Goal: Task Accomplishment & Management: Manage account settings

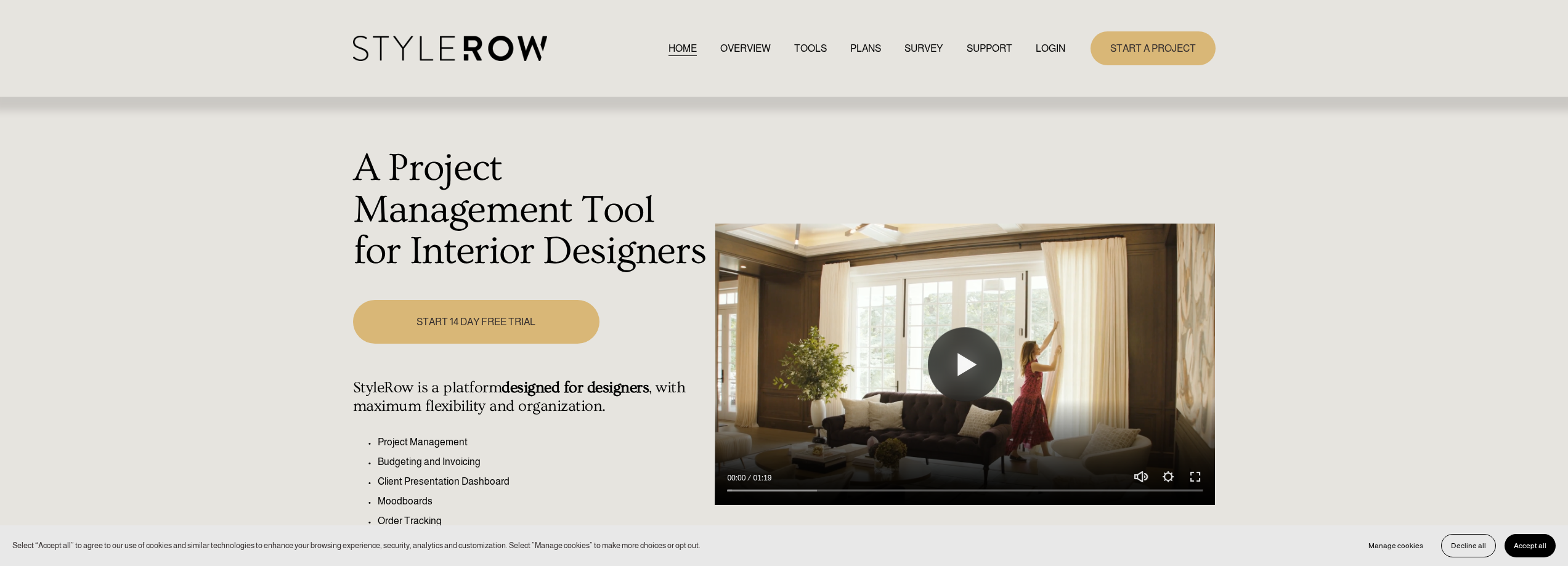
click at [1058, 39] on div "HOME OVERVIEW TOOLS PLANS SURVEY SUPPORT QUESTIONS" at bounding box center [709, 48] width 712 height 26
click at [1057, 40] on link "LOGIN" at bounding box center [1050, 48] width 29 height 16
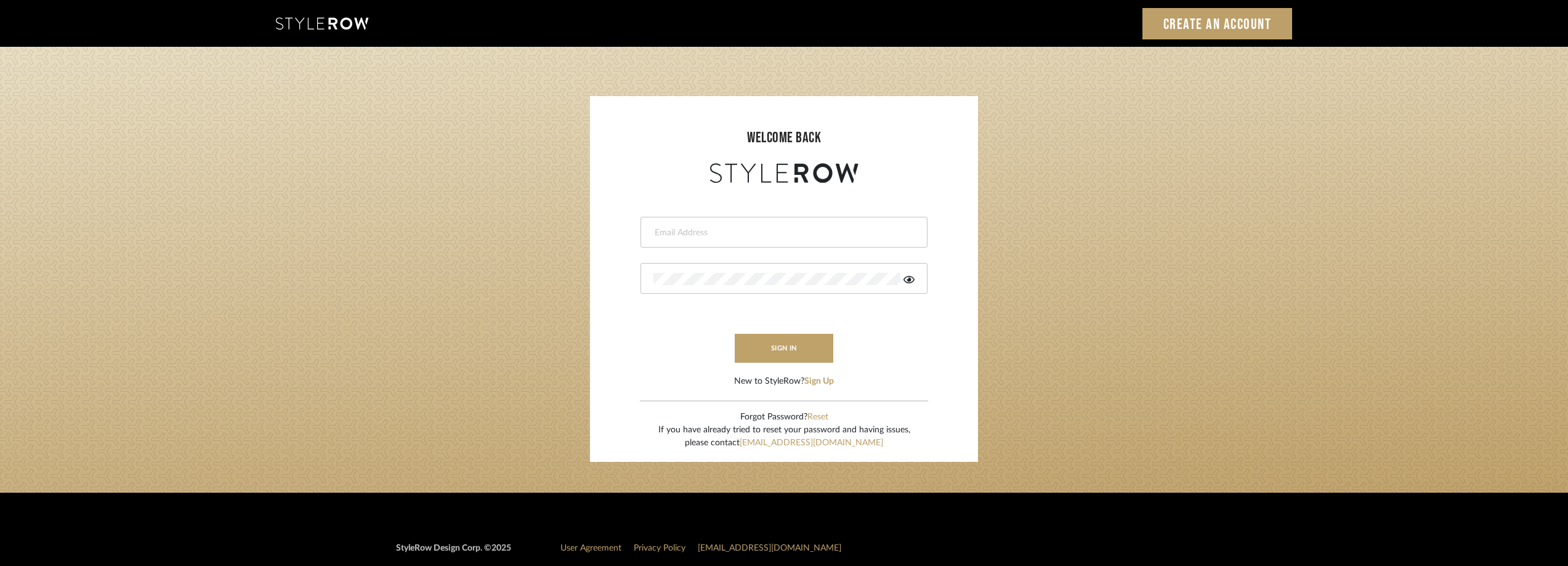
click at [766, 240] on div at bounding box center [784, 233] width 287 height 31
click at [751, 229] on input "email" at bounding box center [782, 233] width 258 height 12
type input "[EMAIL_ADDRESS][DOMAIN_NAME]"
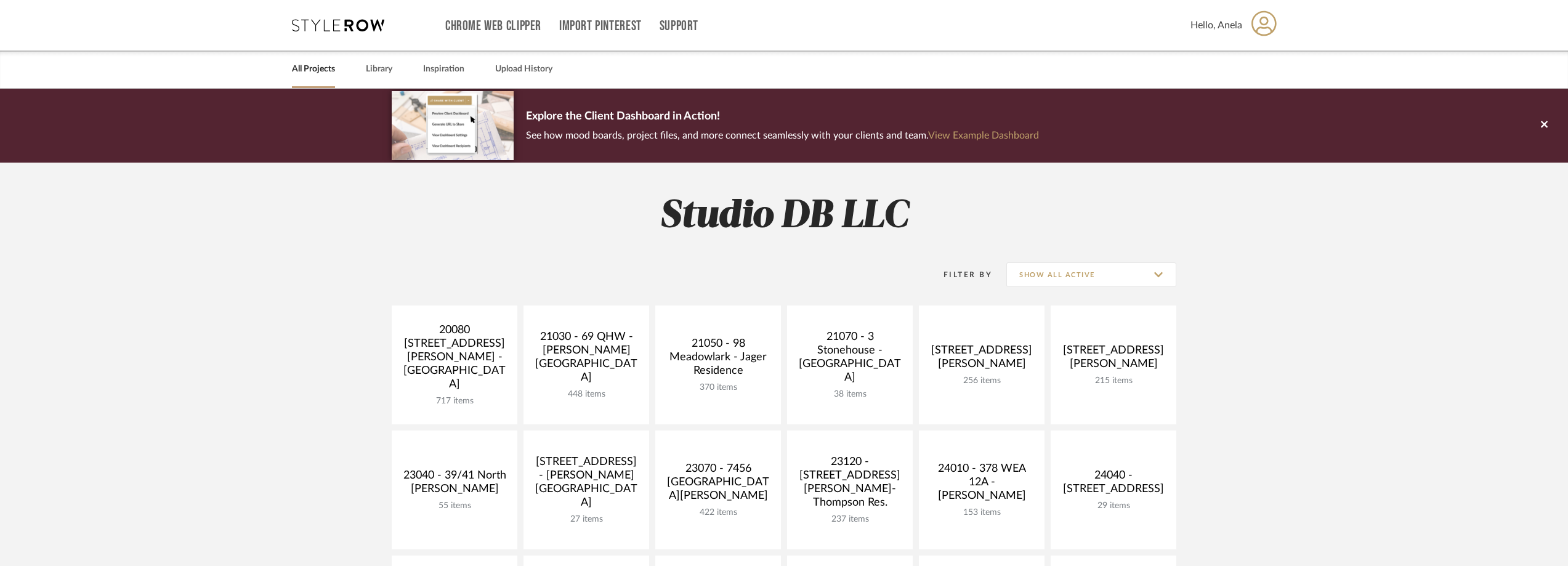
scroll to position [247, 0]
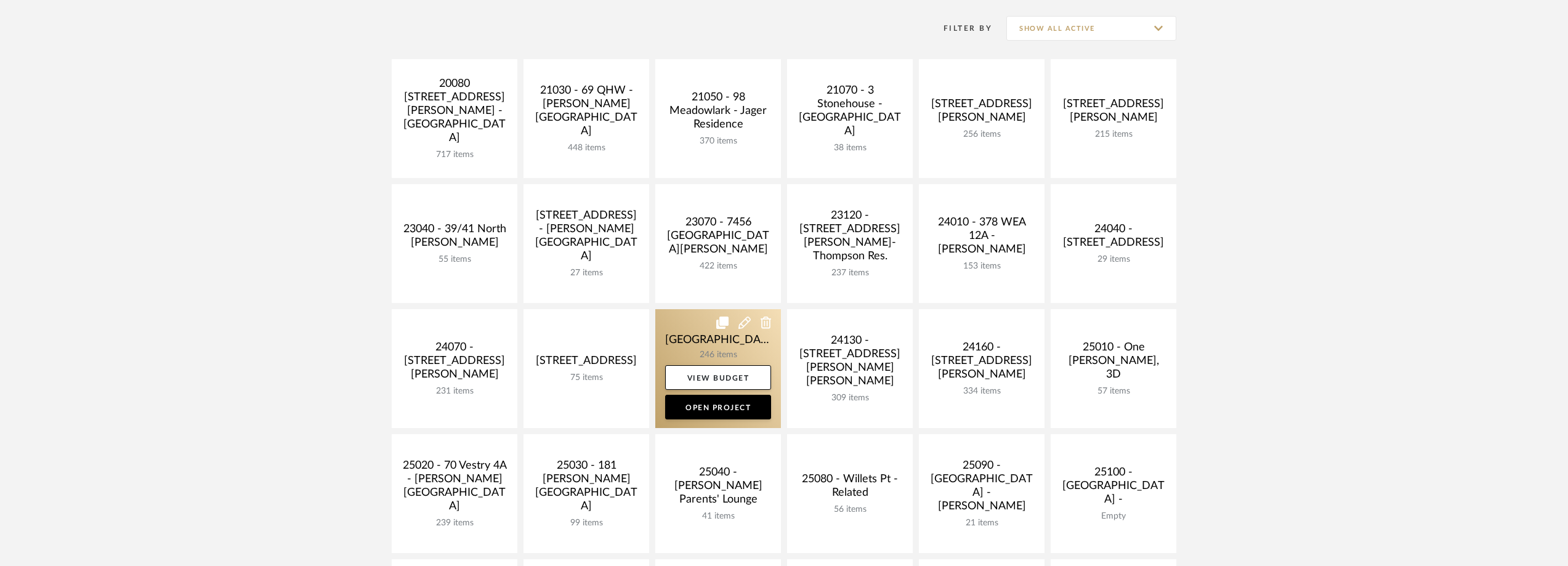
click at [706, 338] on link at bounding box center [718, 368] width 126 height 119
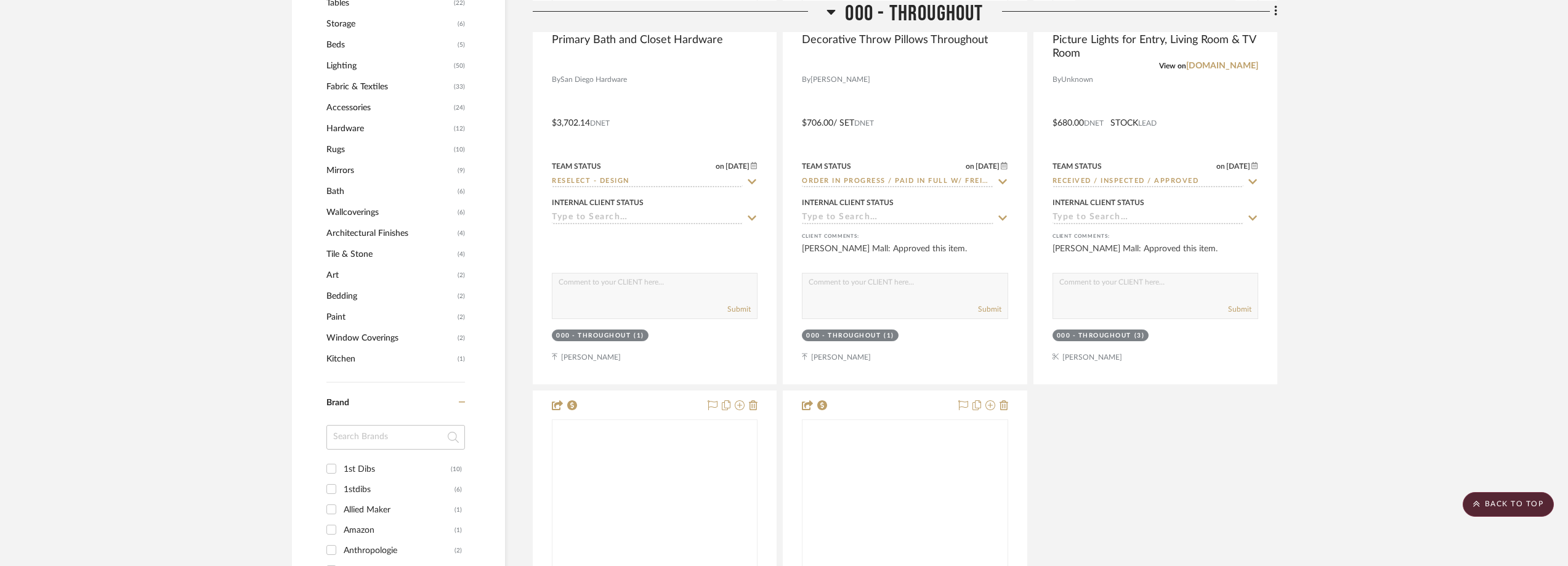
scroll to position [1109, 0]
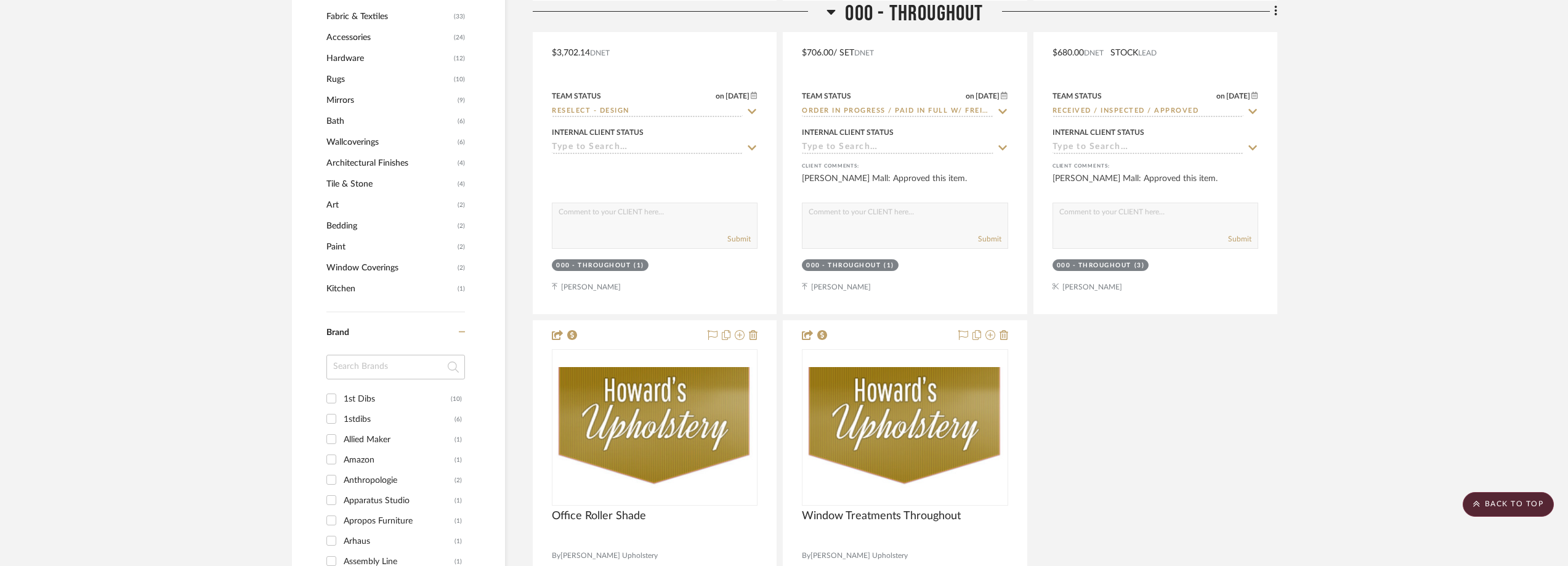
click at [379, 358] on input at bounding box center [395, 368] width 139 height 25
type input "san d"
click at [378, 393] on div "San Diego Hardware" at bounding box center [399, 399] width 111 height 19
click at [341, 393] on input "San Diego Hardware (2)" at bounding box center [331, 398] width 19 height 19
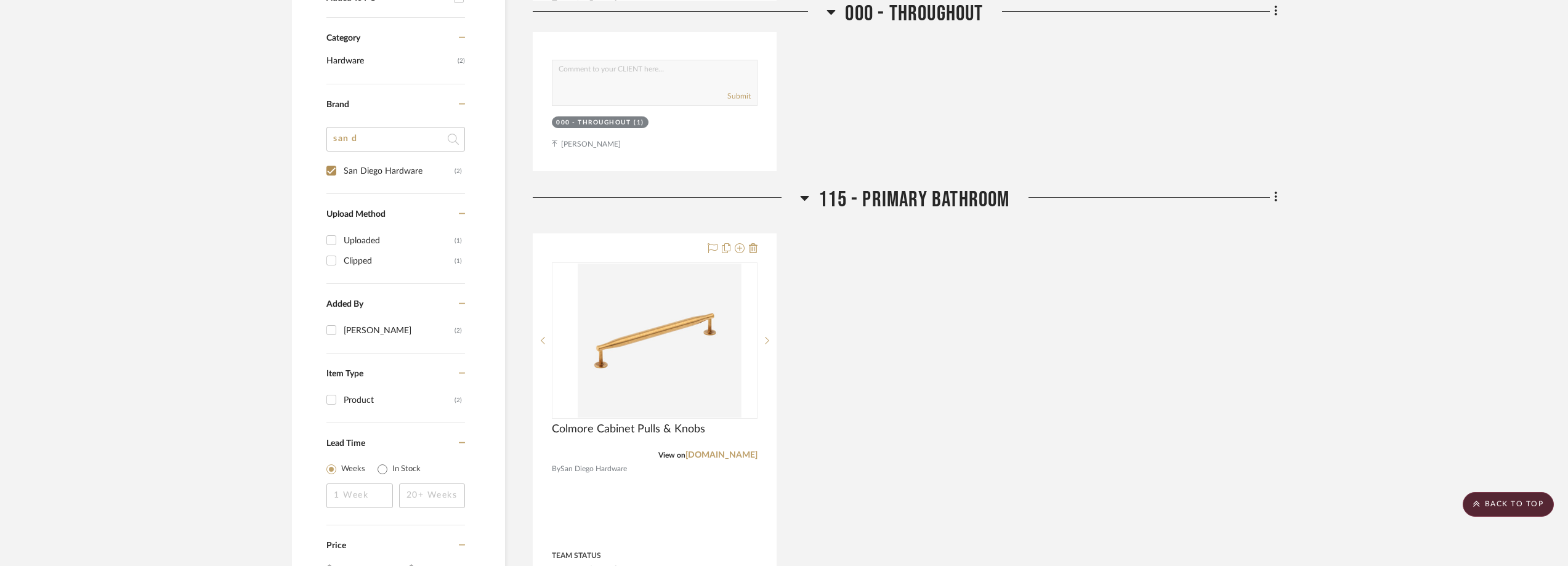
scroll to position [237, 0]
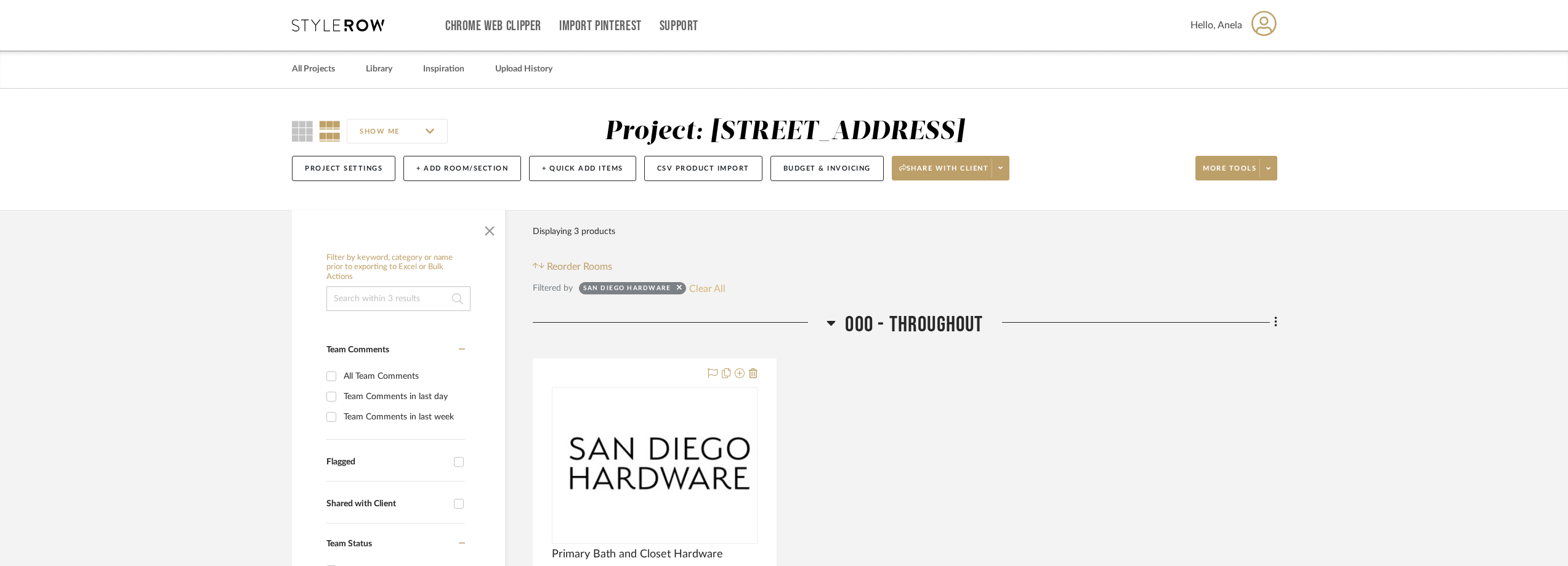
click at [718, 286] on button "Clear All" at bounding box center [707, 288] width 36 height 16
checkbox input "false"
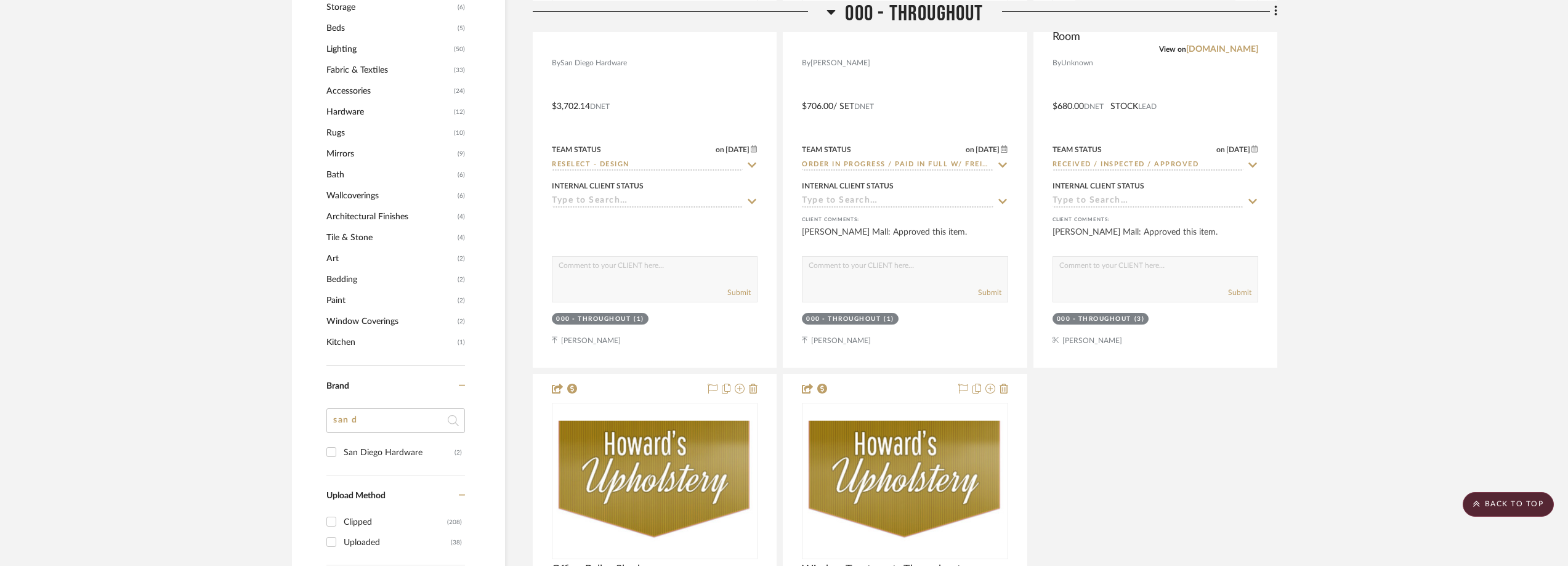
scroll to position [1170, 0]
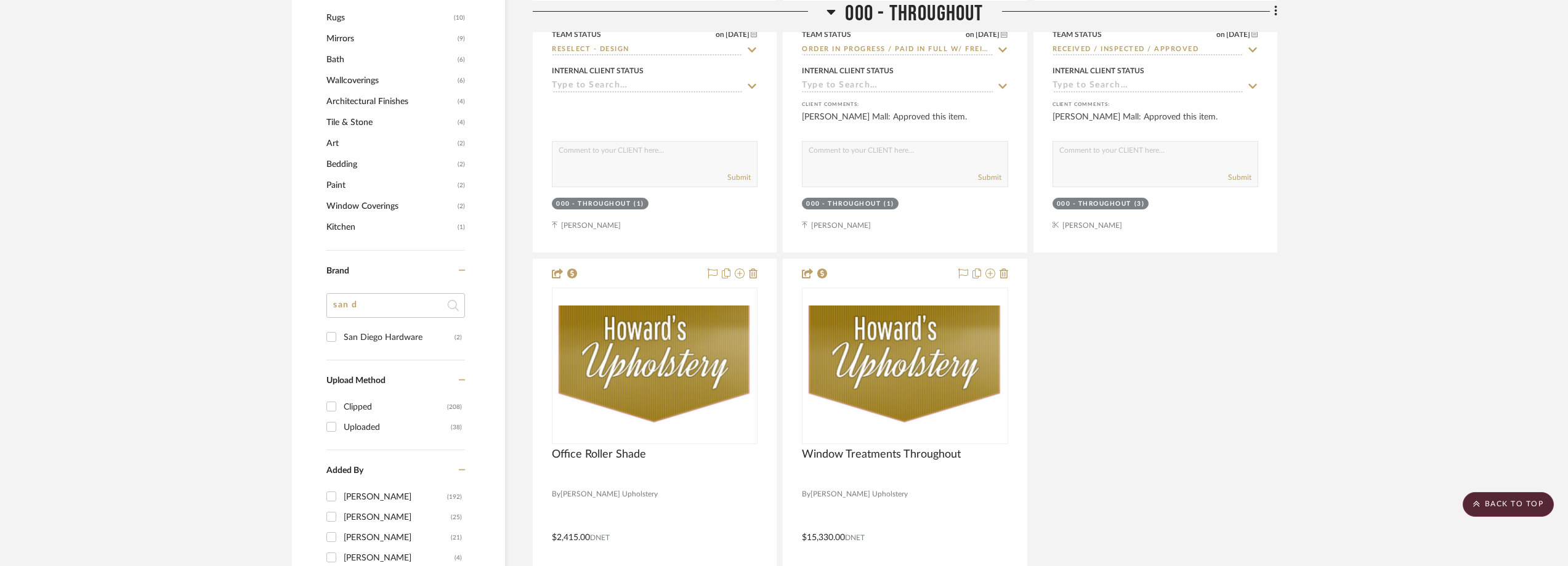
drag, startPoint x: 367, startPoint y: 313, endPoint x: 328, endPoint y: 311, distance: 39.1
click at [330, 313] on input "san d" at bounding box center [395, 305] width 139 height 25
type input "lo"
click at [376, 414] on div "Lo & Co" at bounding box center [399, 418] width 111 height 19
click at [341, 414] on input "Lo & Co (1)" at bounding box center [331, 418] width 19 height 19
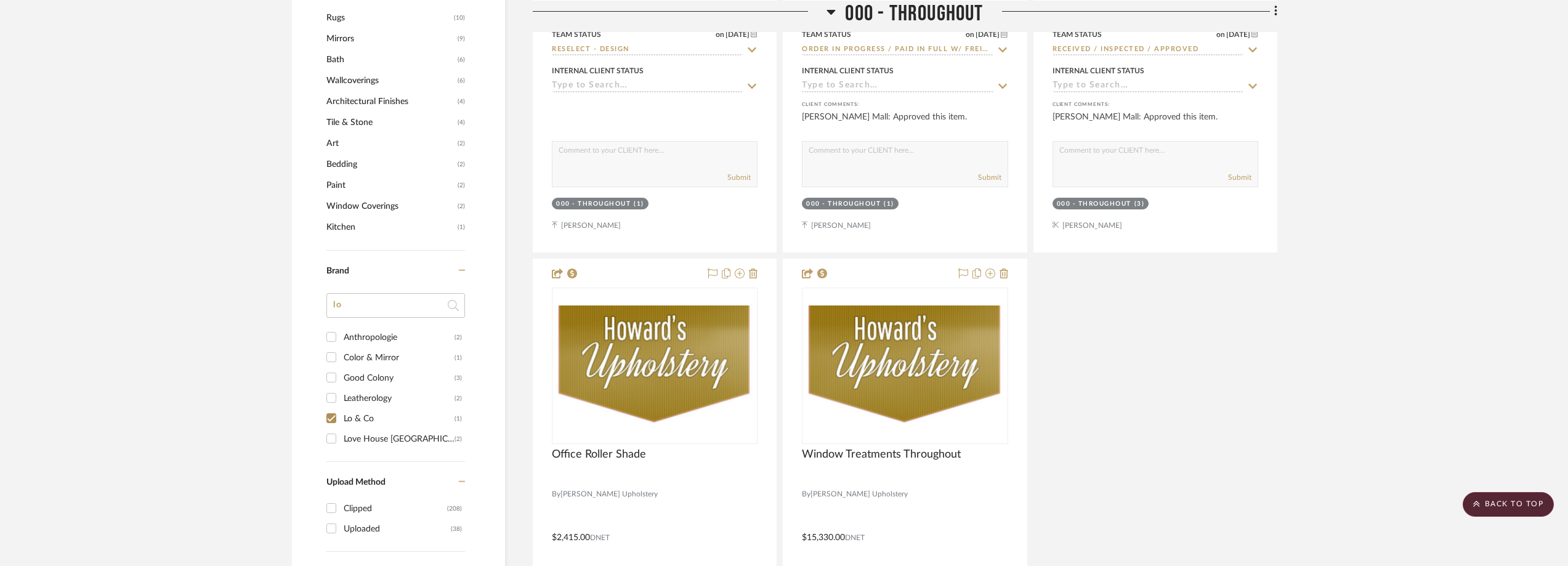
checkbox input "true"
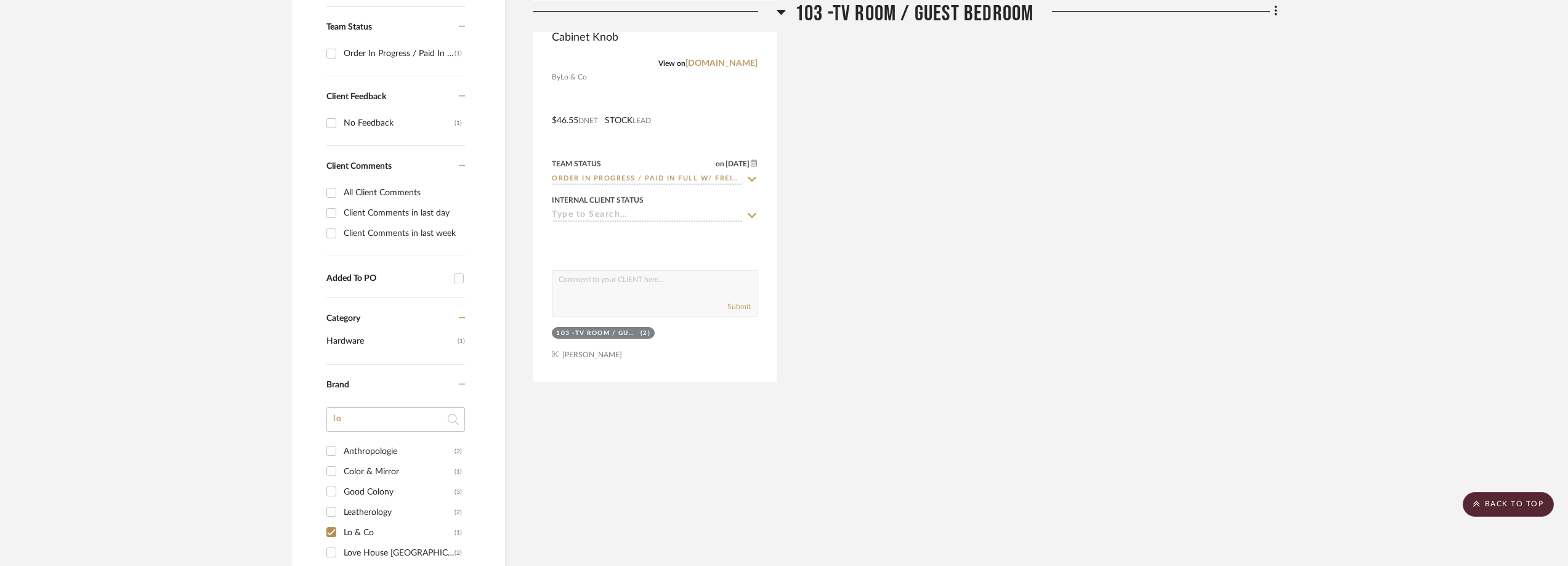
scroll to position [368, 0]
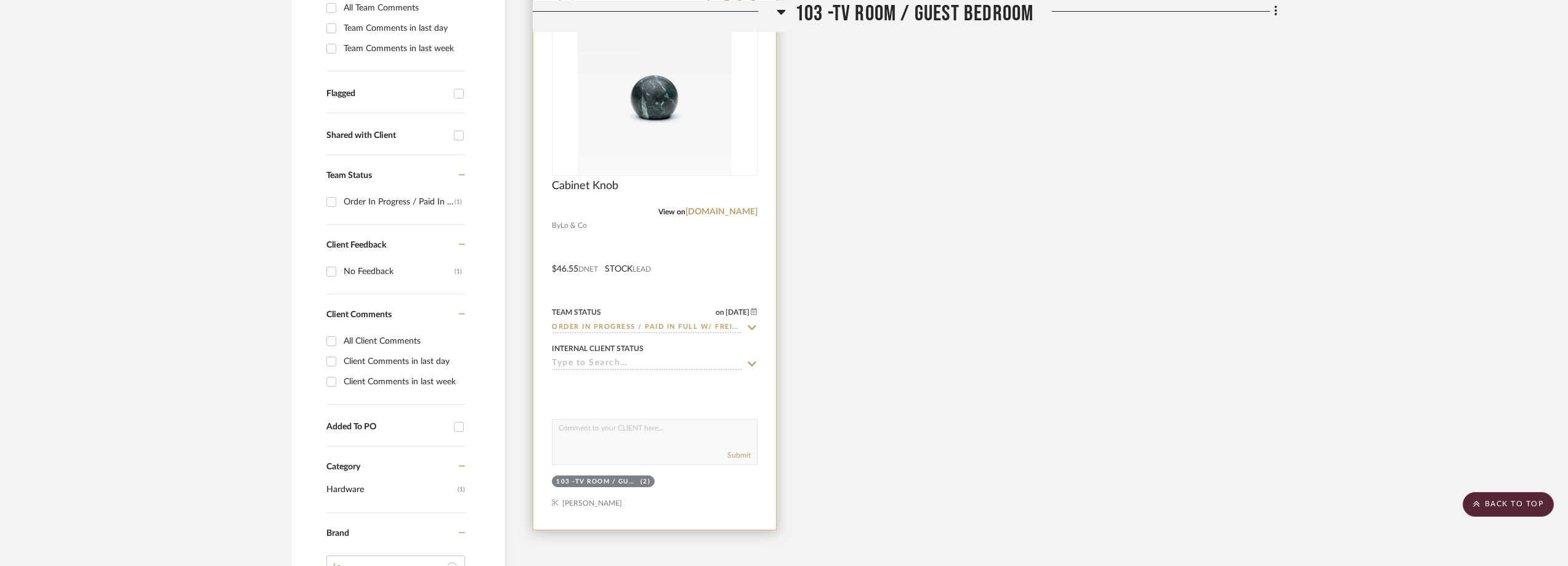
click at [749, 329] on icon at bounding box center [752, 327] width 11 height 10
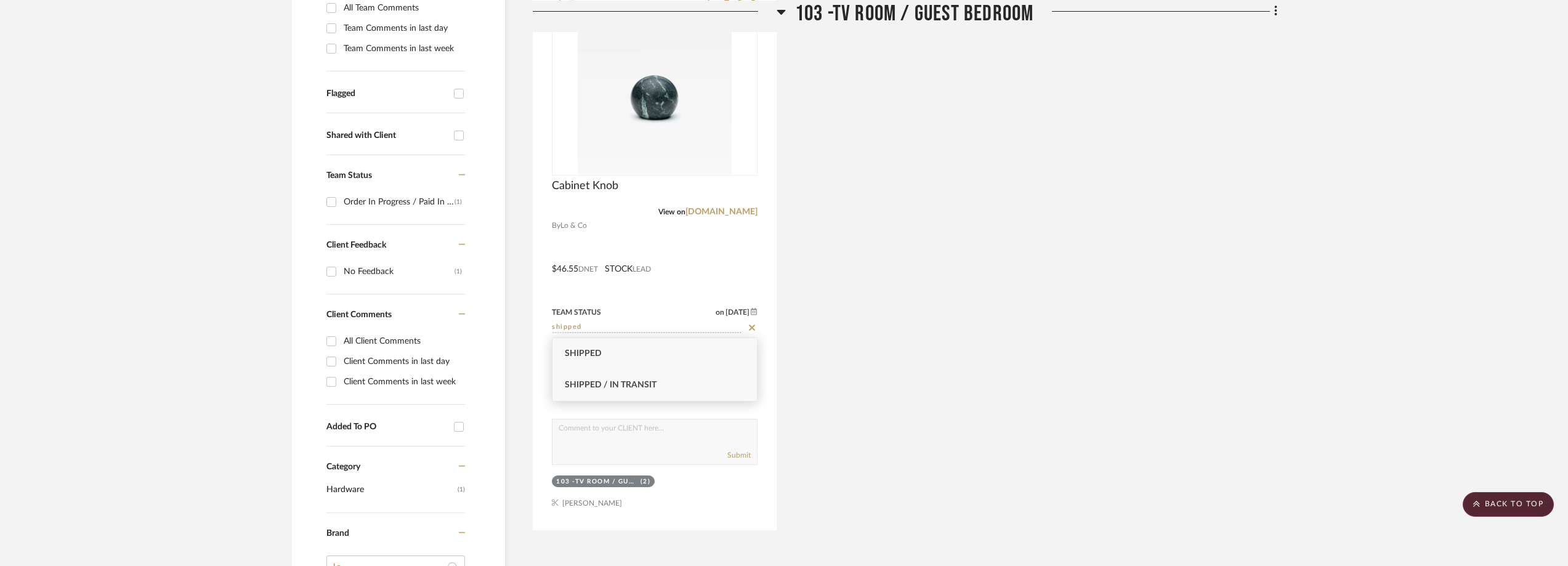
type input "shipped"
click at [690, 380] on div "Shipped / In Transit" at bounding box center [655, 385] width 205 height 32
type input "10/2/2025"
type input "Shipped / In Transit"
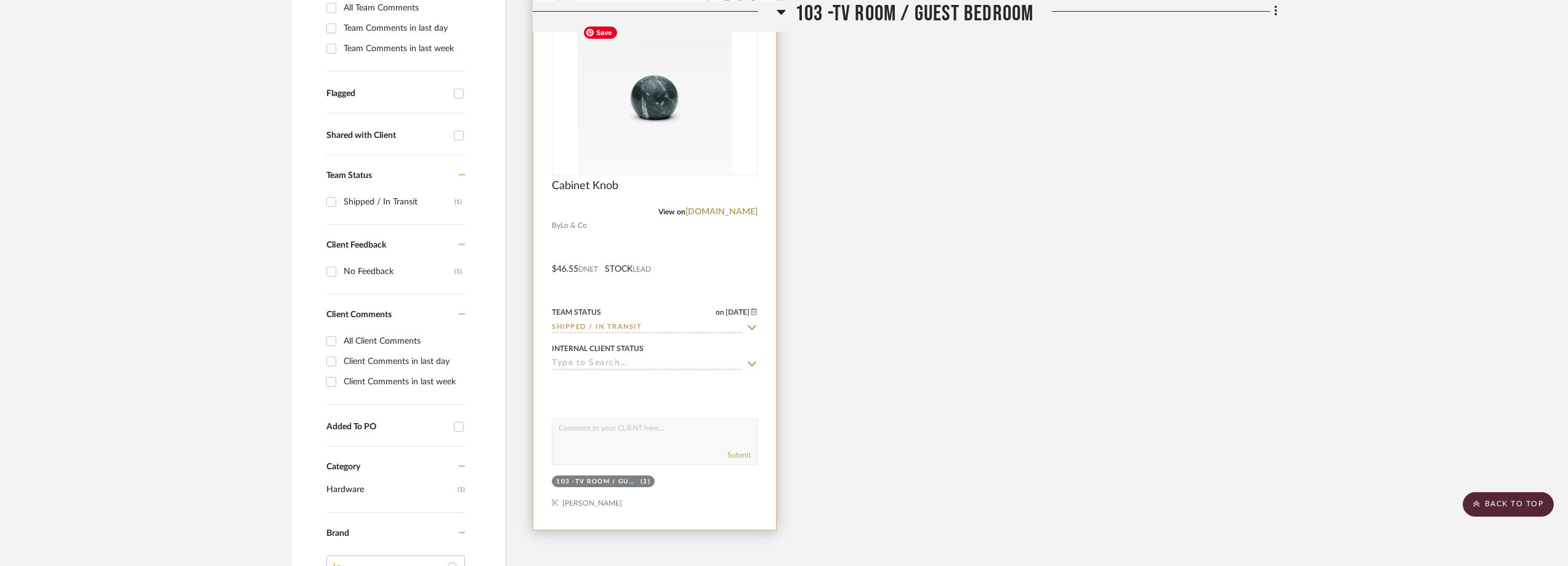
click at [0, 0] on img at bounding box center [0, 0] width 0 height 0
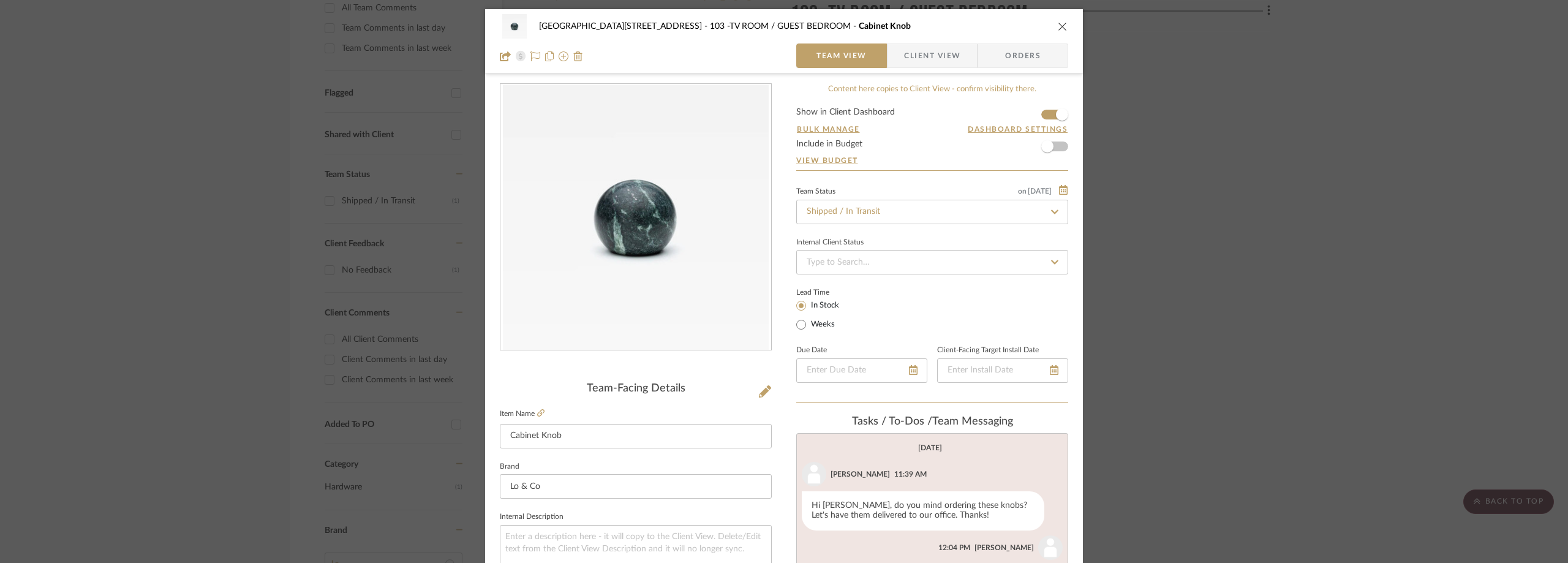
scroll to position [306, 0]
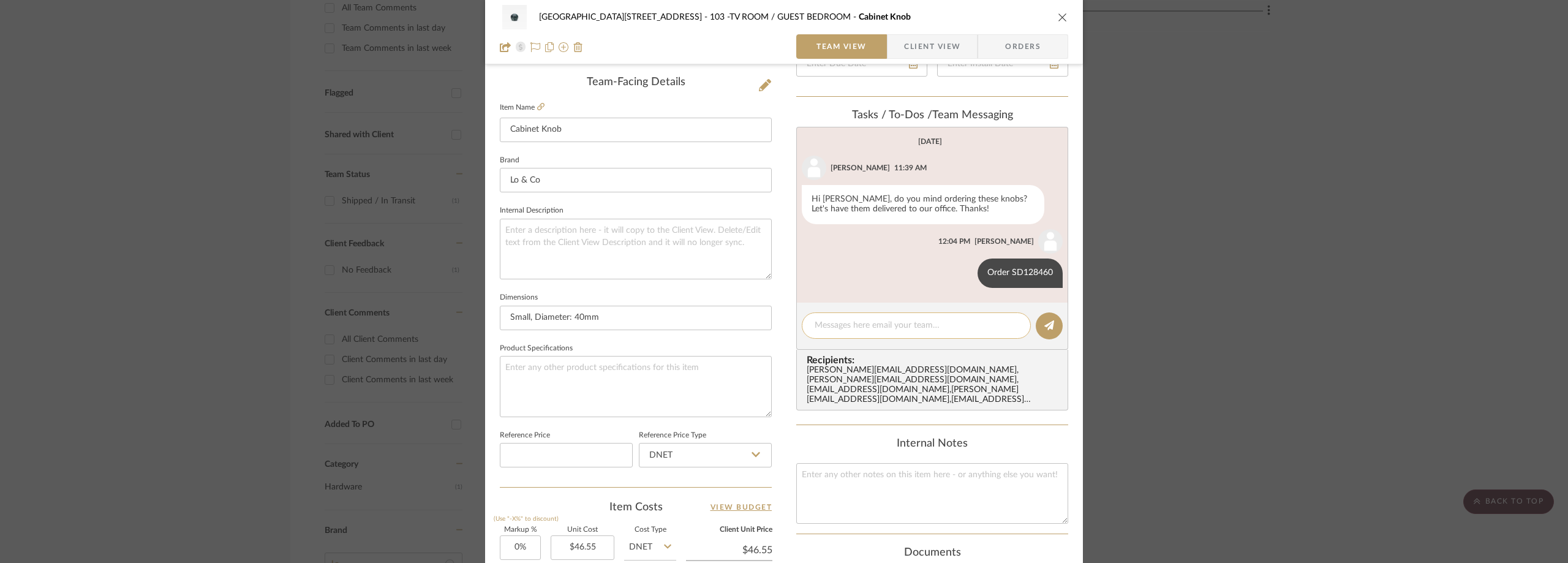
click at [834, 328] on textarea at bounding box center [916, 325] width 204 height 13
paste textarea "1Z22FA700339366080"
type textarea "UPS Tracking: 1Z22FA700339366080"
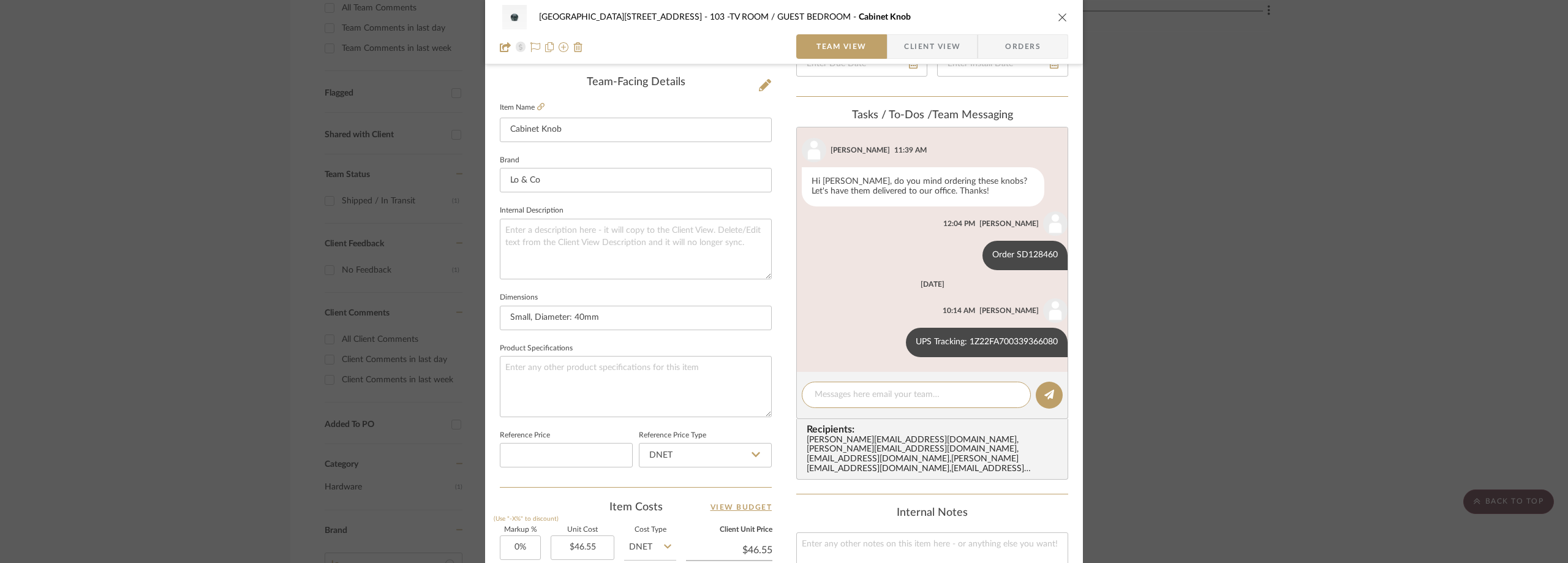
click at [240, 262] on div "24100 - 1175 Park Avenue - Mall 103 -TV ROOM / GUEST BEDROOM Cabinet Knob Team …" at bounding box center [784, 282] width 1568 height 563
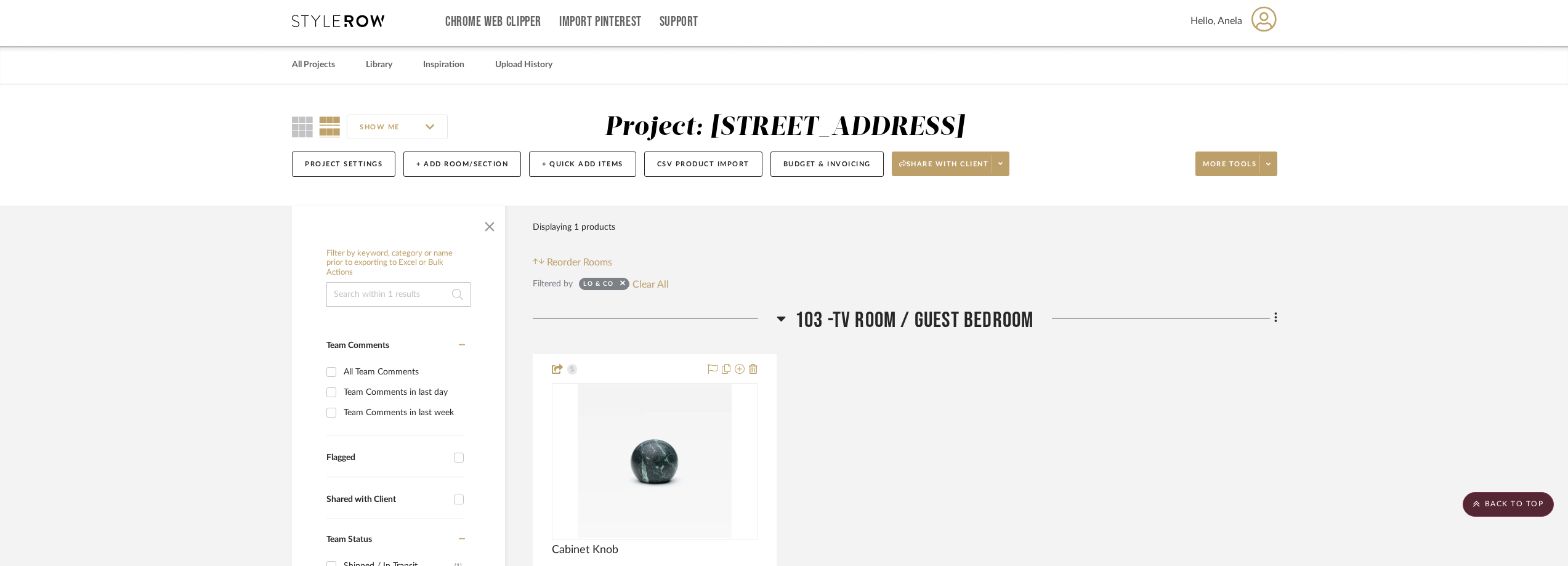
scroll to position [0, 0]
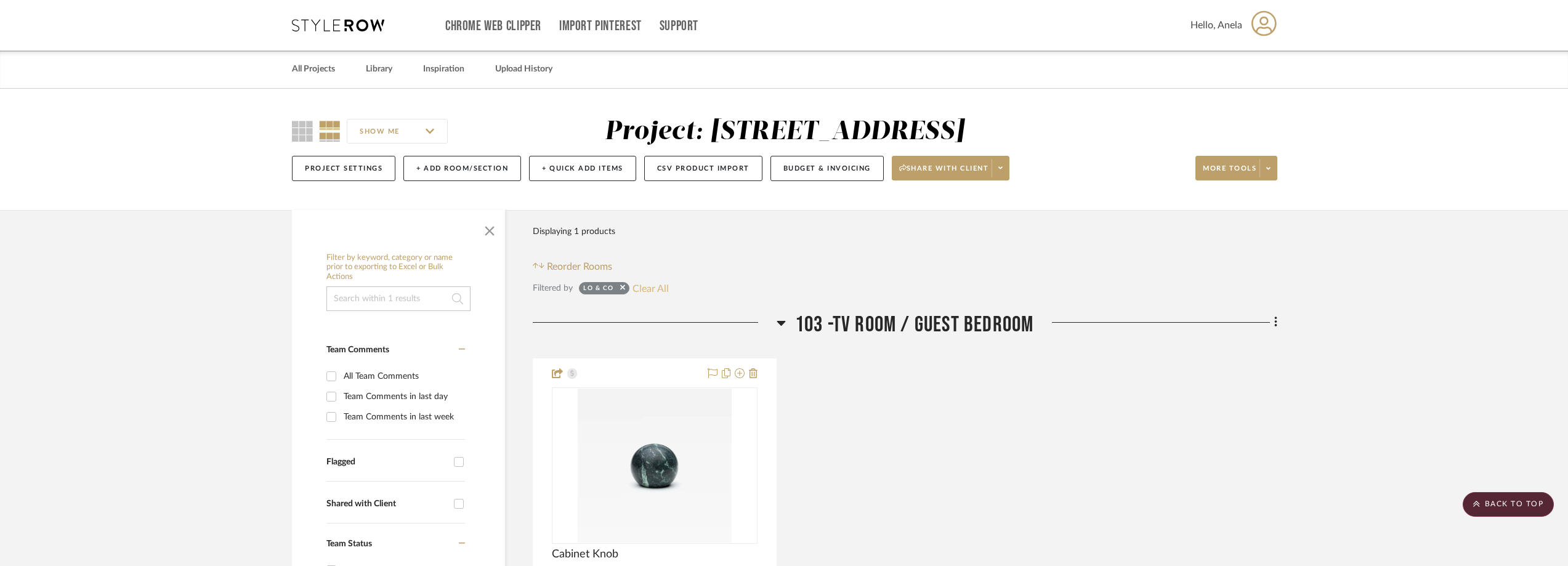
click at [640, 286] on button "Clear All" at bounding box center [651, 288] width 36 height 16
checkbox input "false"
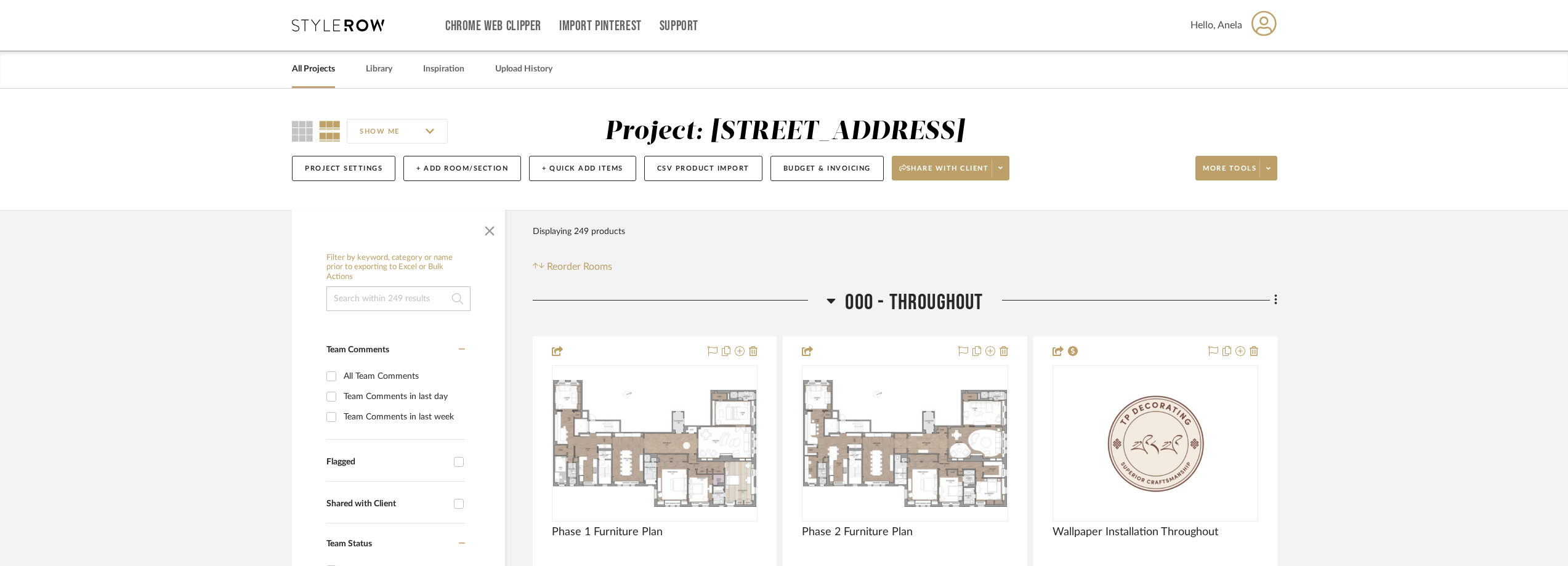
click at [301, 19] on icon at bounding box center [338, 26] width 92 height 12
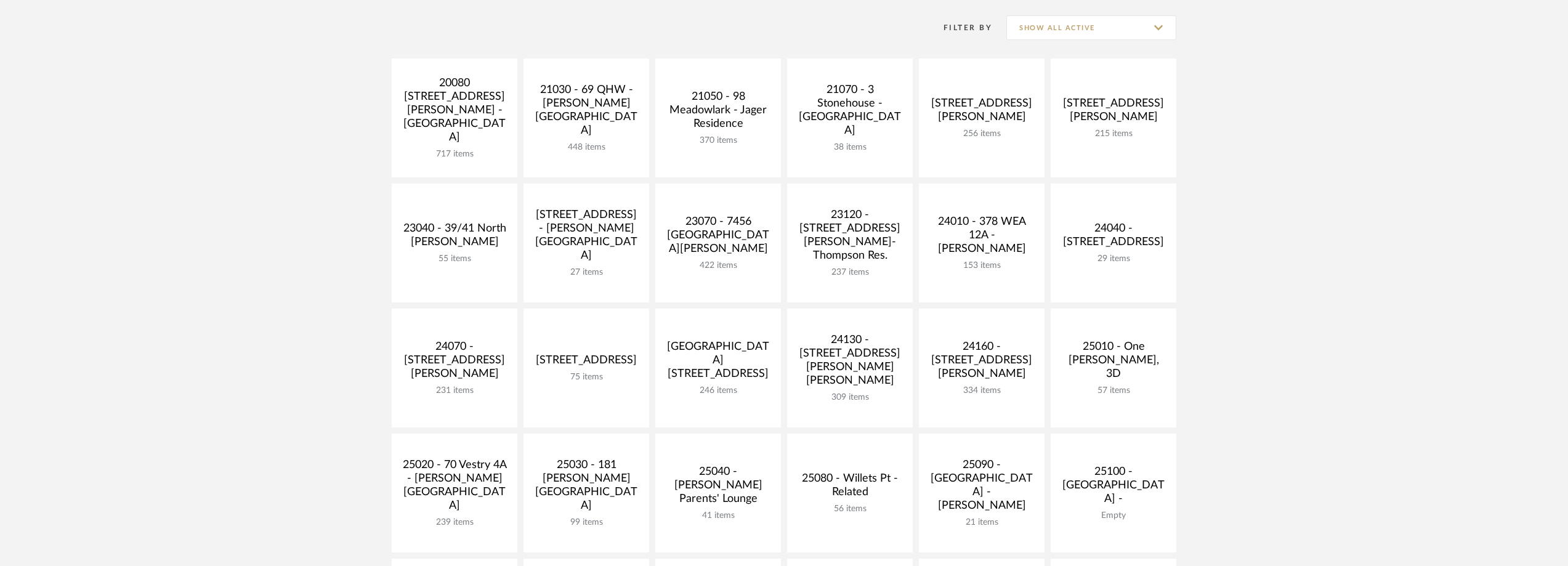
scroll to position [247, 0]
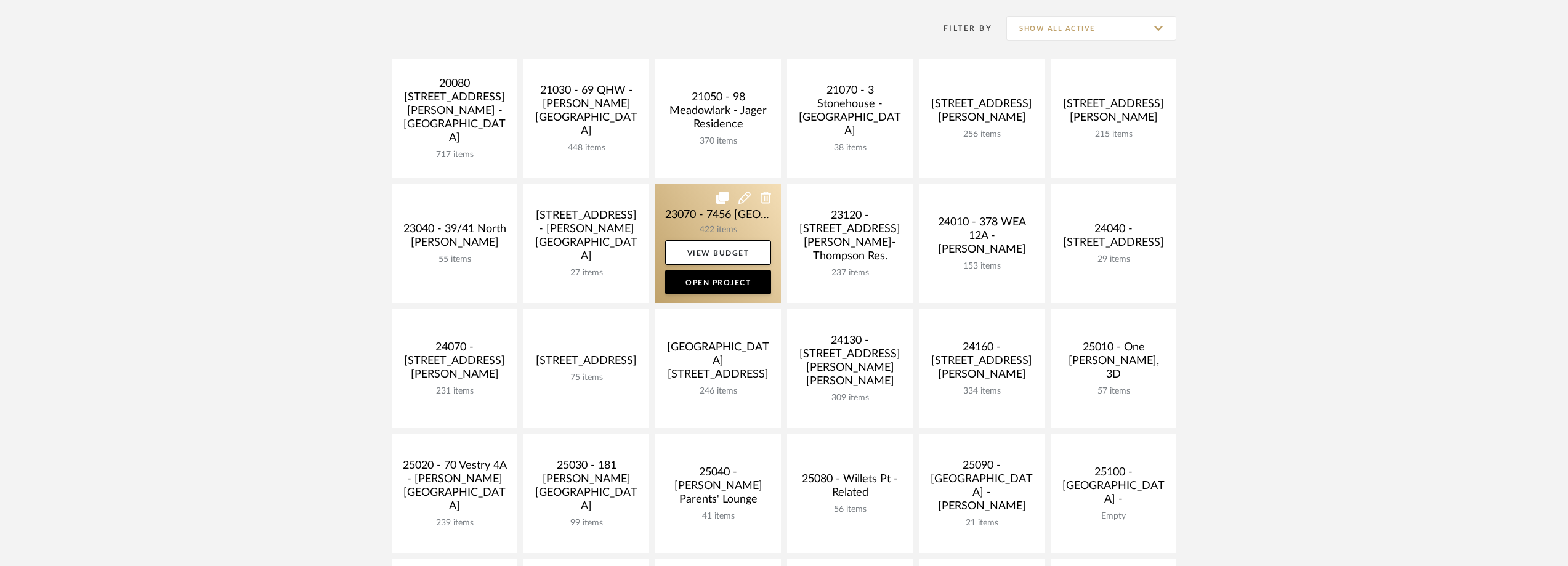
click at [679, 228] on link at bounding box center [718, 243] width 126 height 119
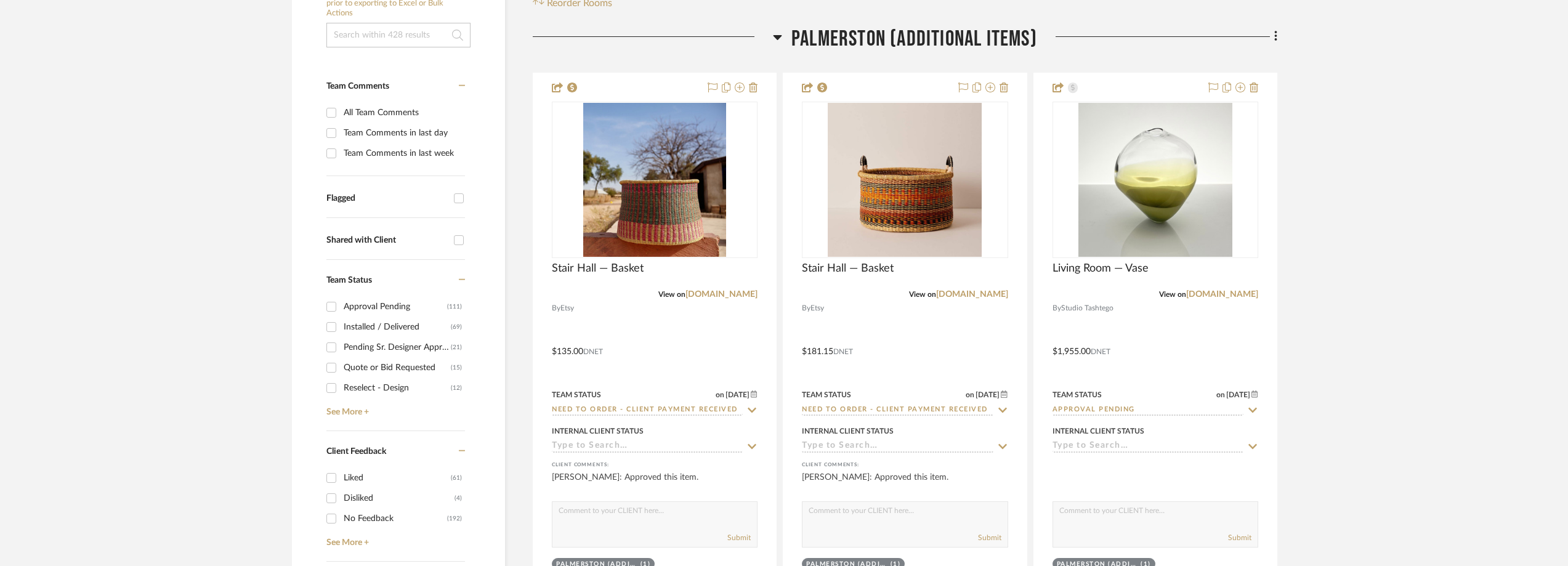
scroll to position [431, 0]
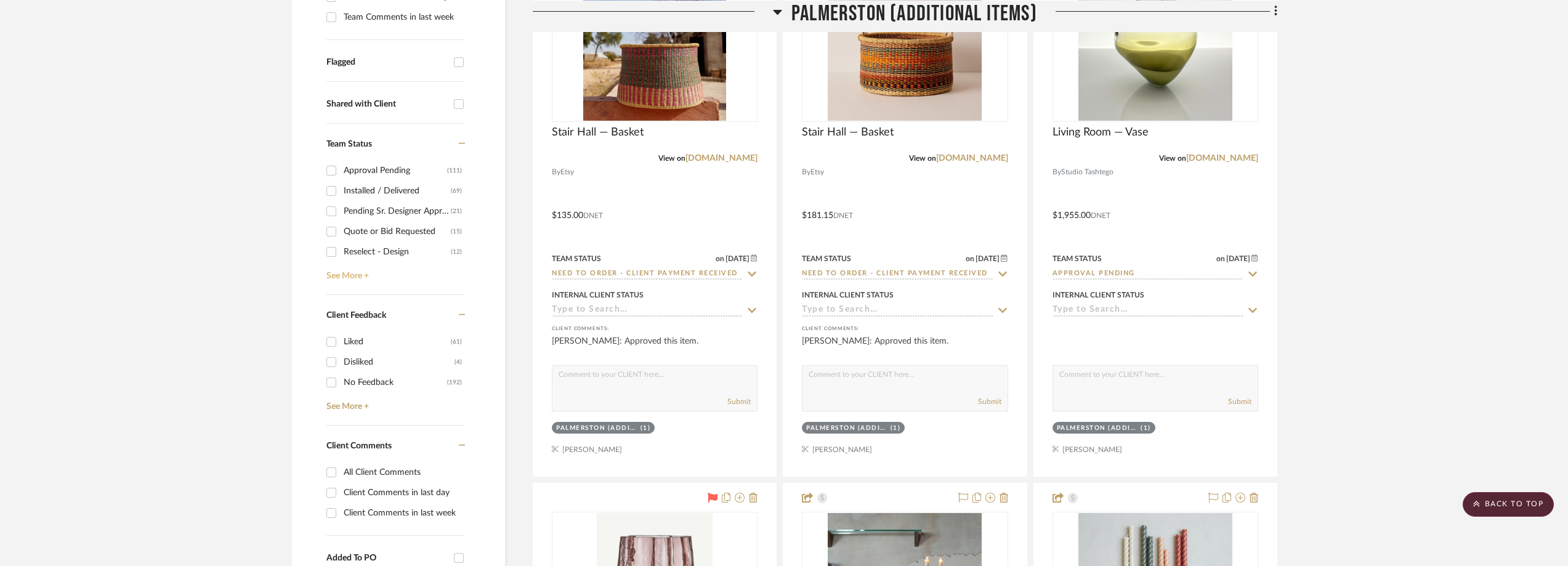
click at [358, 280] on link "See More +" at bounding box center [394, 271] width 142 height 19
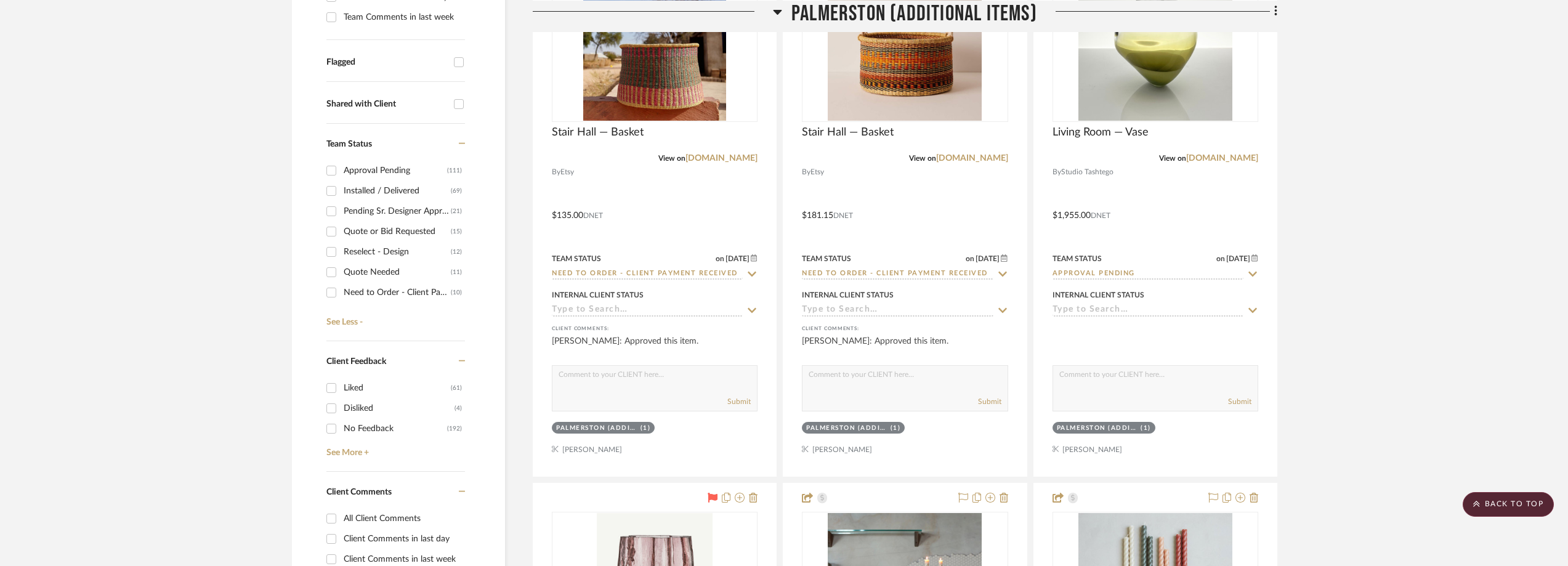
click at [388, 289] on div "Need to Order - Client Payment Received" at bounding box center [397, 292] width 107 height 19
click at [341, 289] on input "Need to Order - Client Payment Received (10)" at bounding box center [331, 292] width 19 height 19
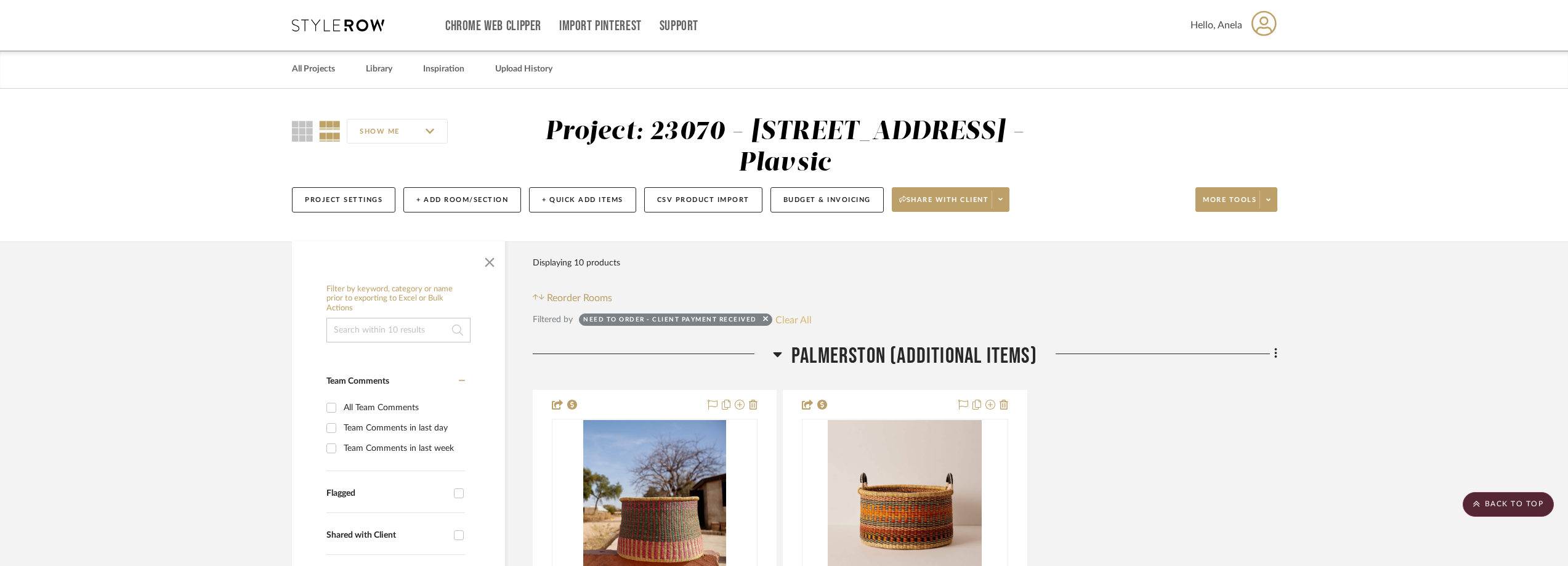
click at [786, 317] on button "Clear All" at bounding box center [793, 319] width 36 height 16
checkbox input "false"
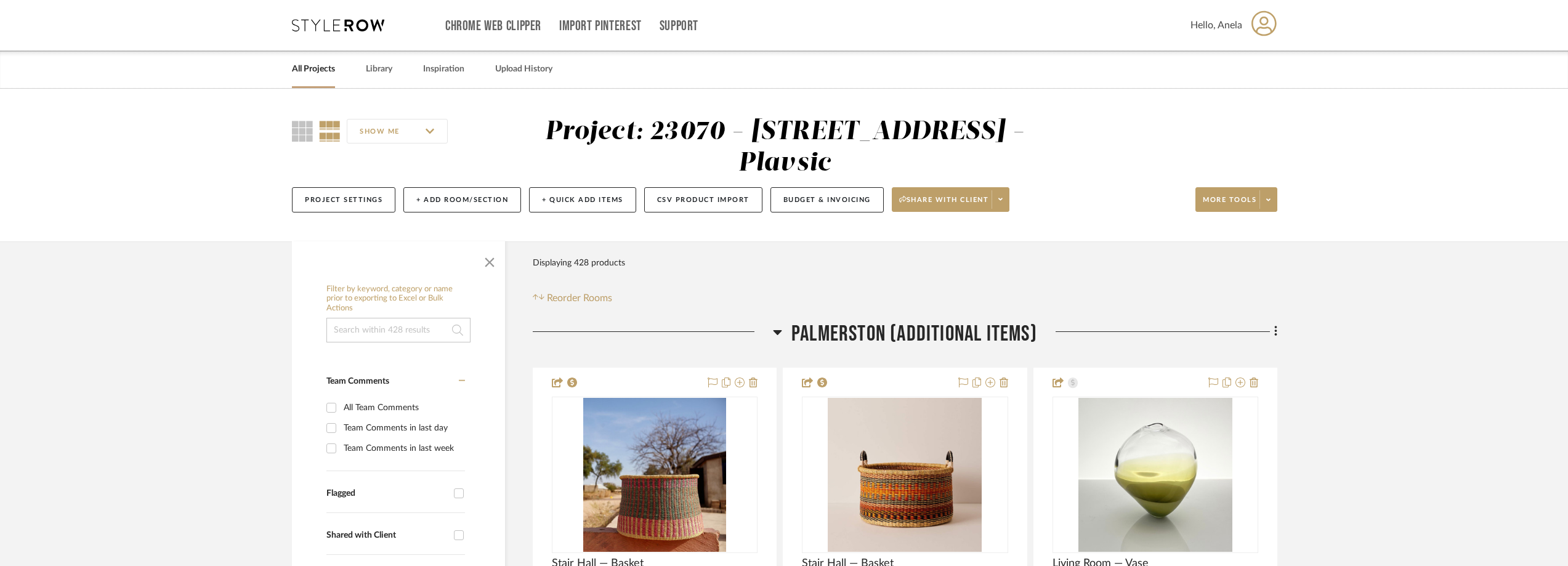
click at [307, 15] on div "Chrome Web Clipper Import Pinterest Support All Projects Library Inspiration Up…" at bounding box center [785, 25] width 986 height 50
click at [315, 25] on icon at bounding box center [338, 26] width 92 height 12
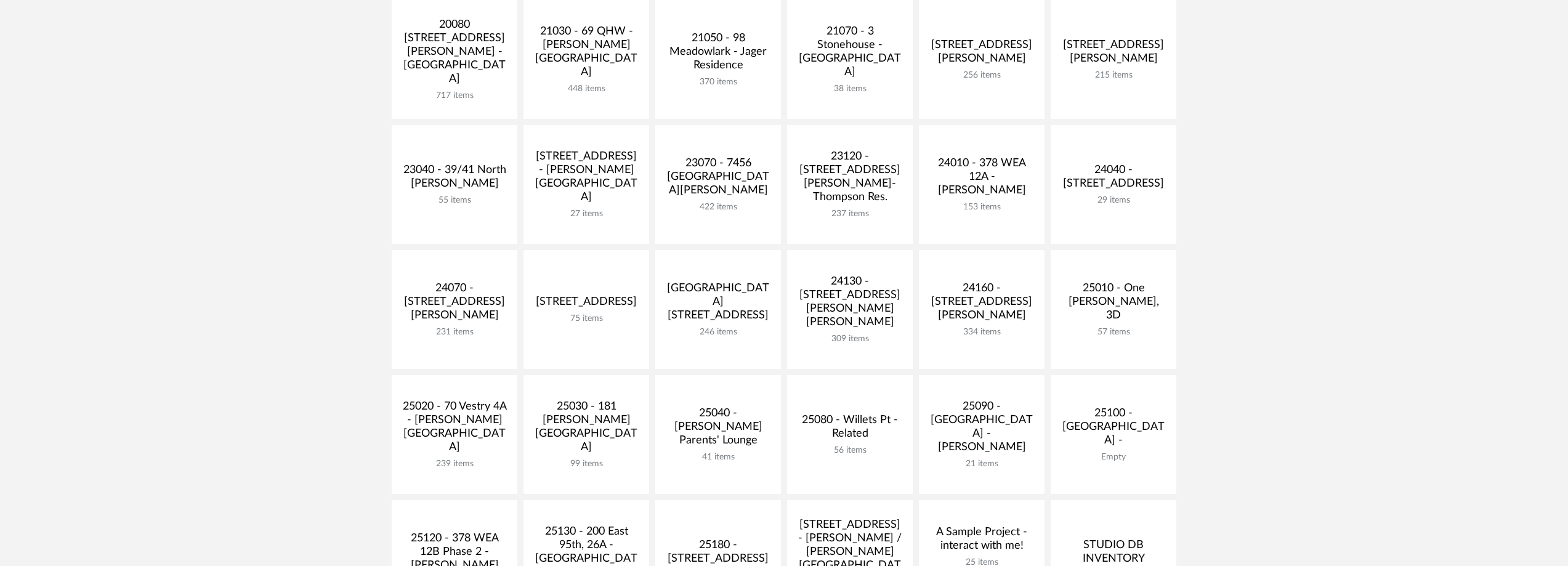
scroll to position [308, 0]
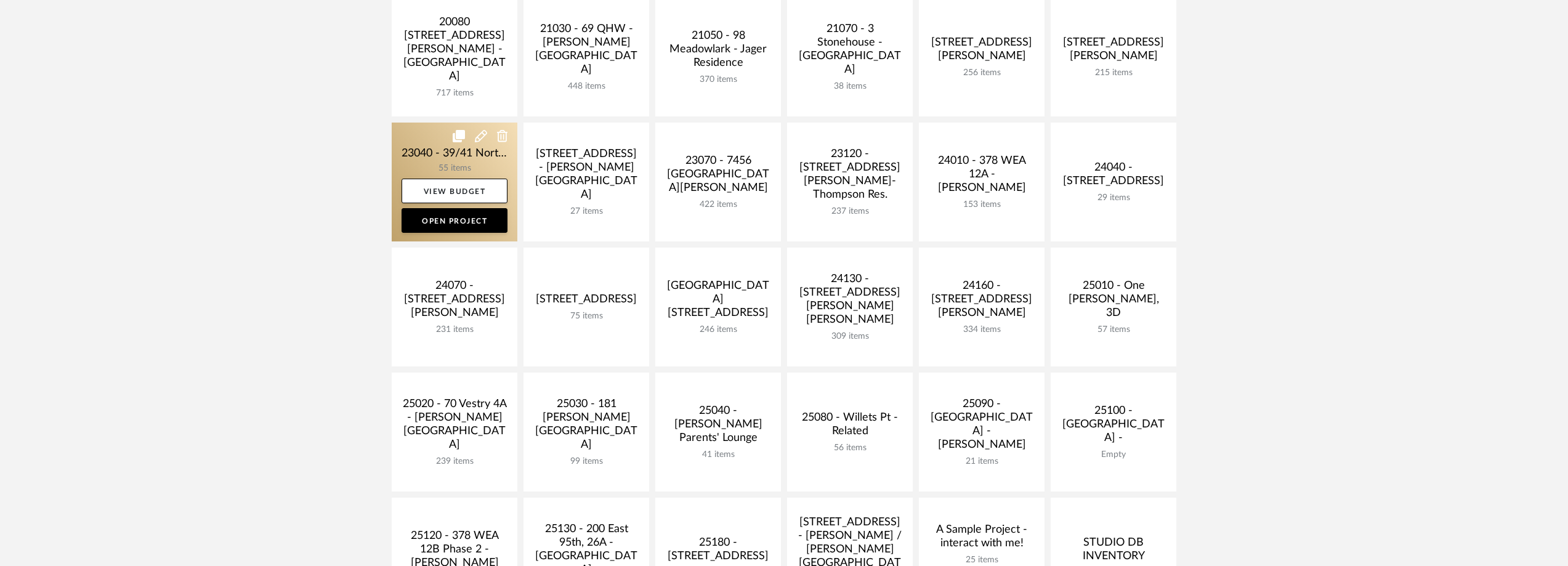
click at [412, 172] on link at bounding box center [454, 181] width 126 height 119
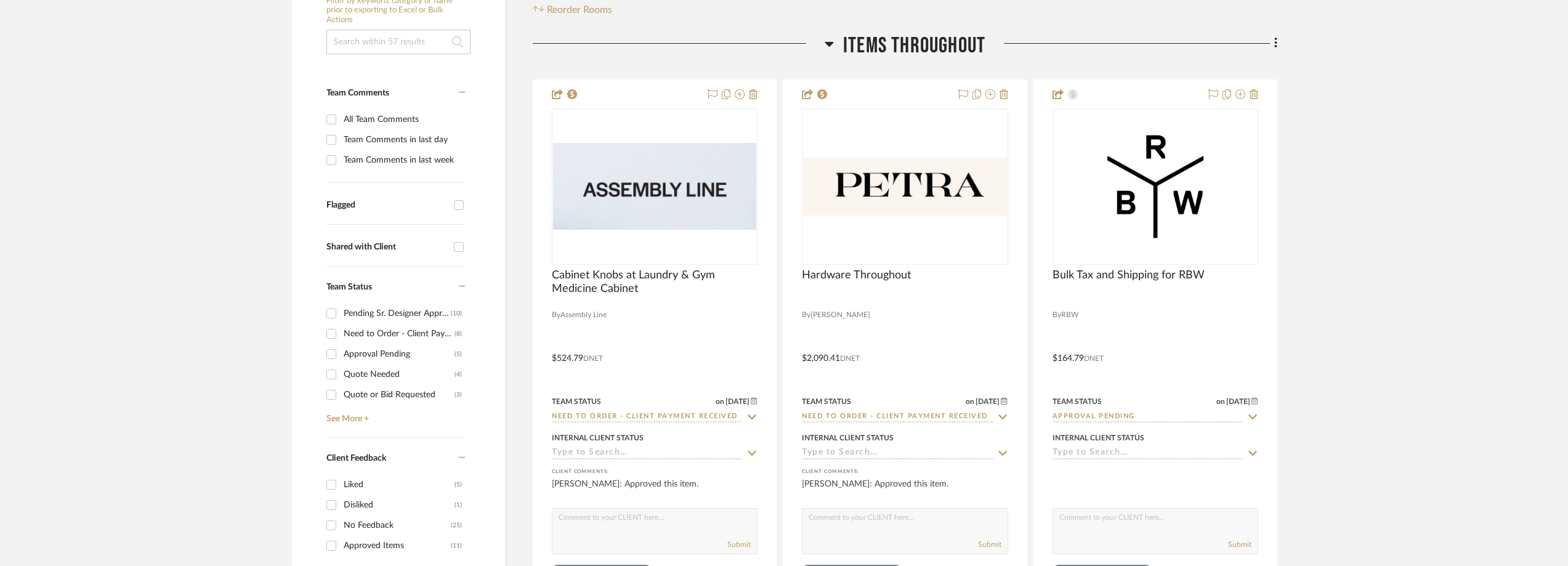
scroll to position [308, 0]
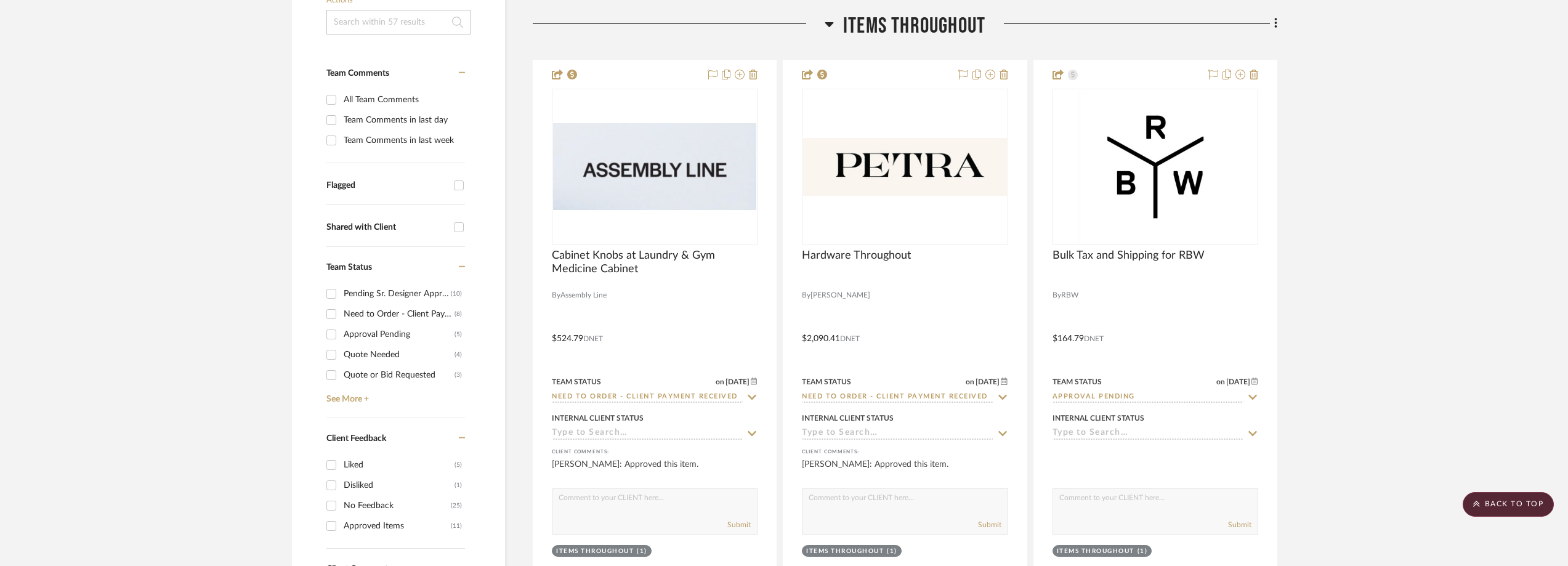
click at [354, 312] on div "Need to Order - Client Payment Received" at bounding box center [399, 313] width 111 height 19
click at [341, 312] on input "Need to Order - Client Payment Received (8)" at bounding box center [331, 313] width 19 height 19
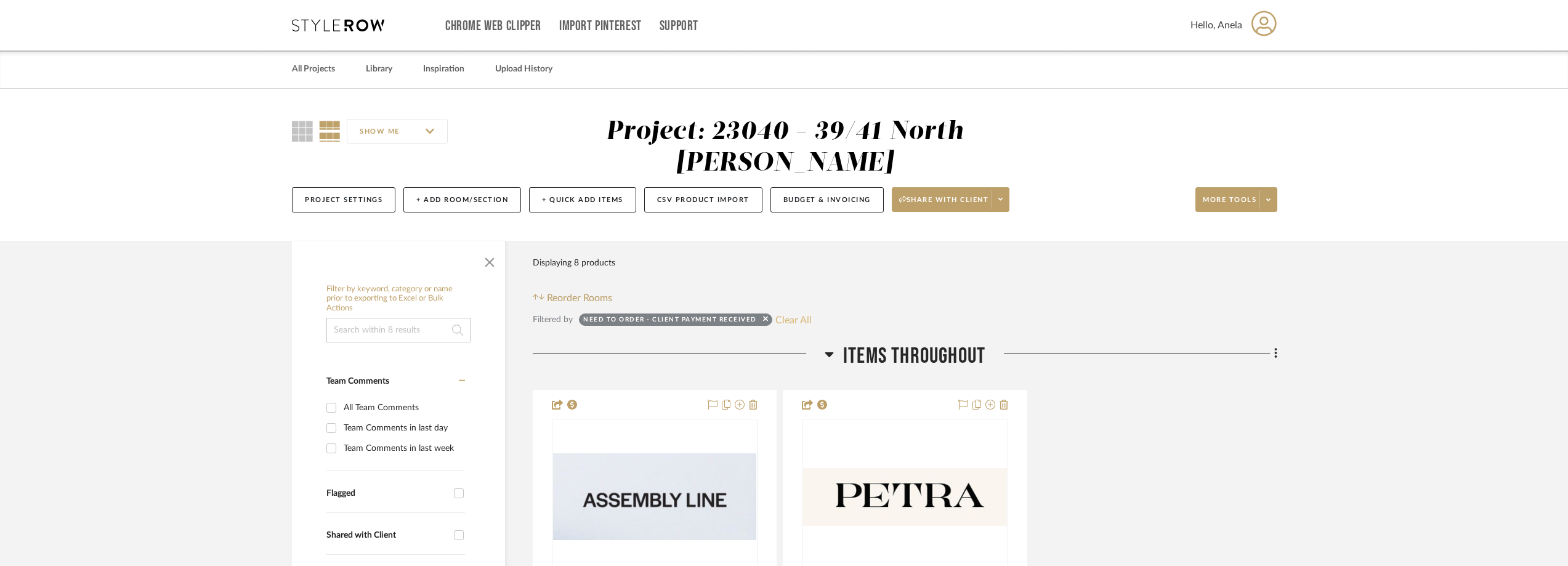
click at [779, 314] on button "Clear All" at bounding box center [793, 319] width 36 height 16
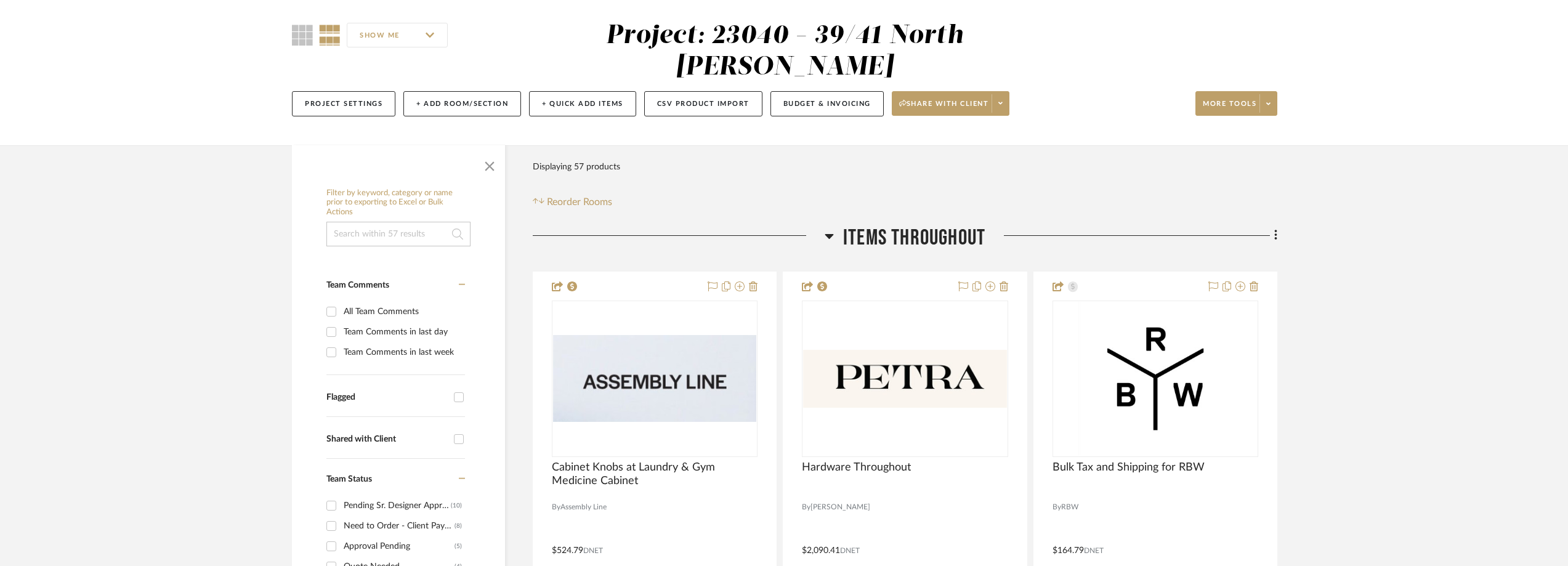
scroll to position [247, 0]
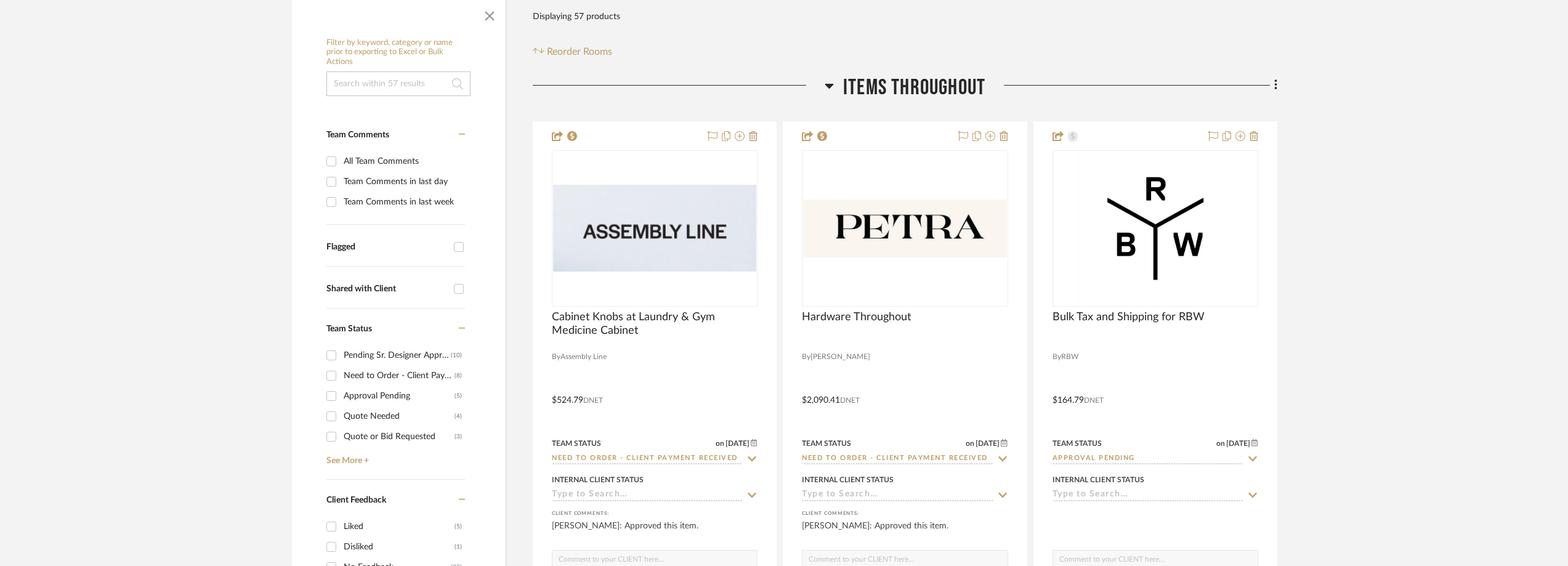
click at [348, 370] on div "Need to Order - Client Payment Received" at bounding box center [399, 375] width 111 height 19
click at [341, 370] on input "Need to Order - Client Payment Received (8)" at bounding box center [331, 375] width 19 height 19
checkbox input "true"
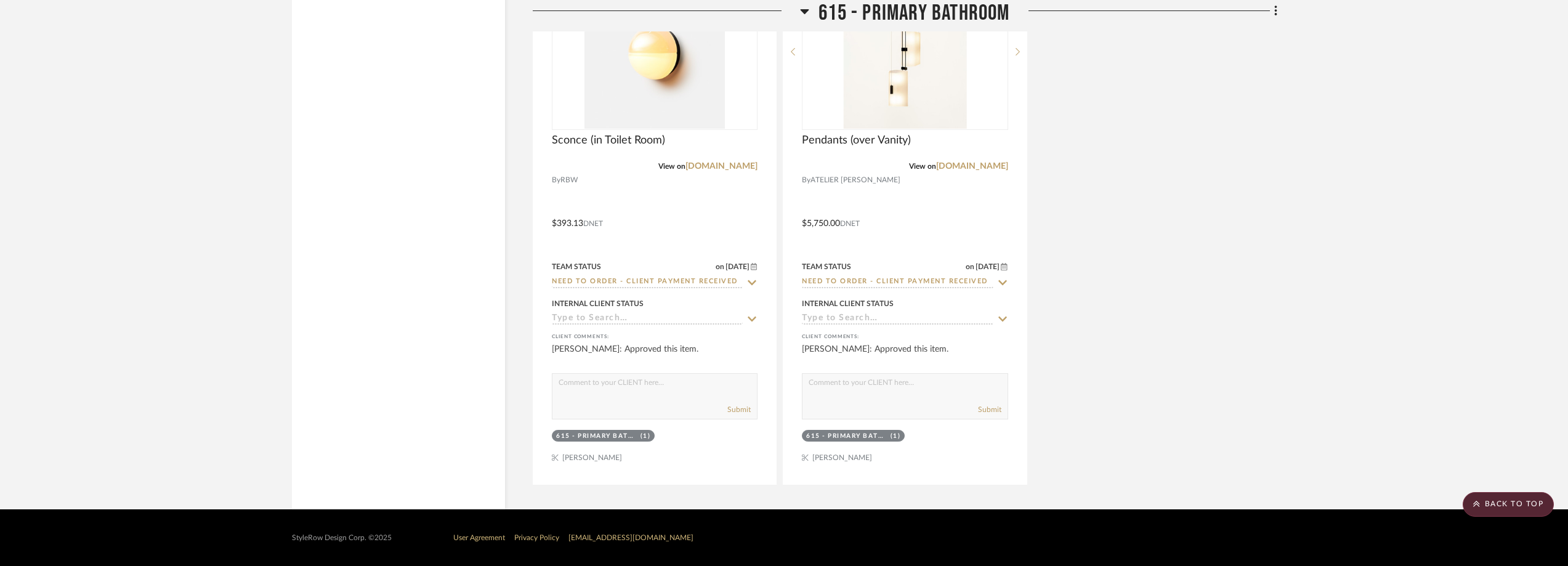
scroll to position [2670, 0]
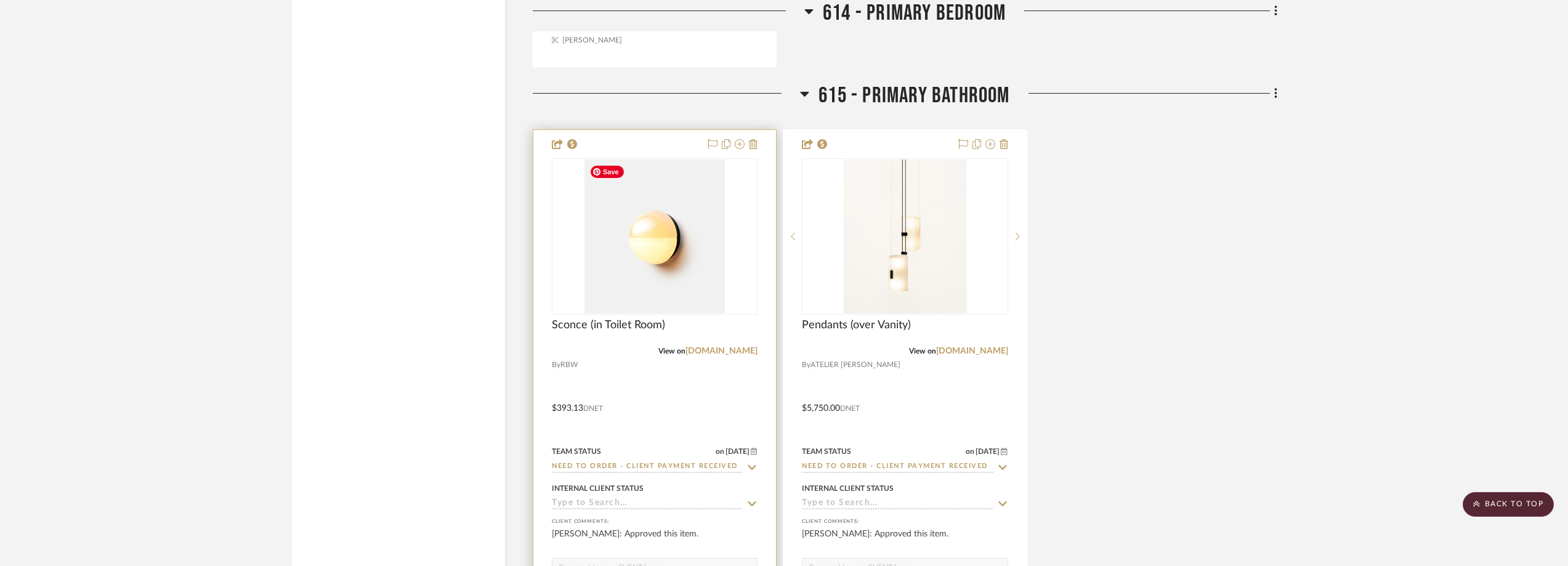
click at [674, 227] on img "0" at bounding box center [655, 236] width 141 height 154
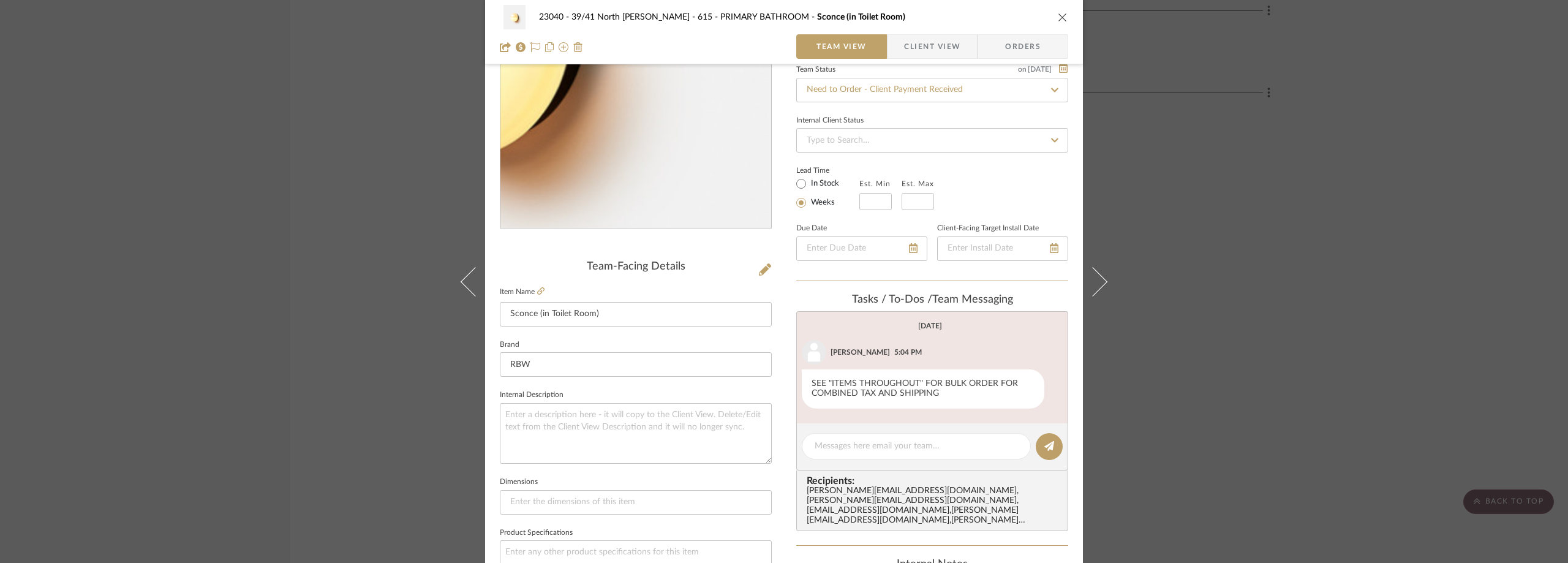
scroll to position [123, 0]
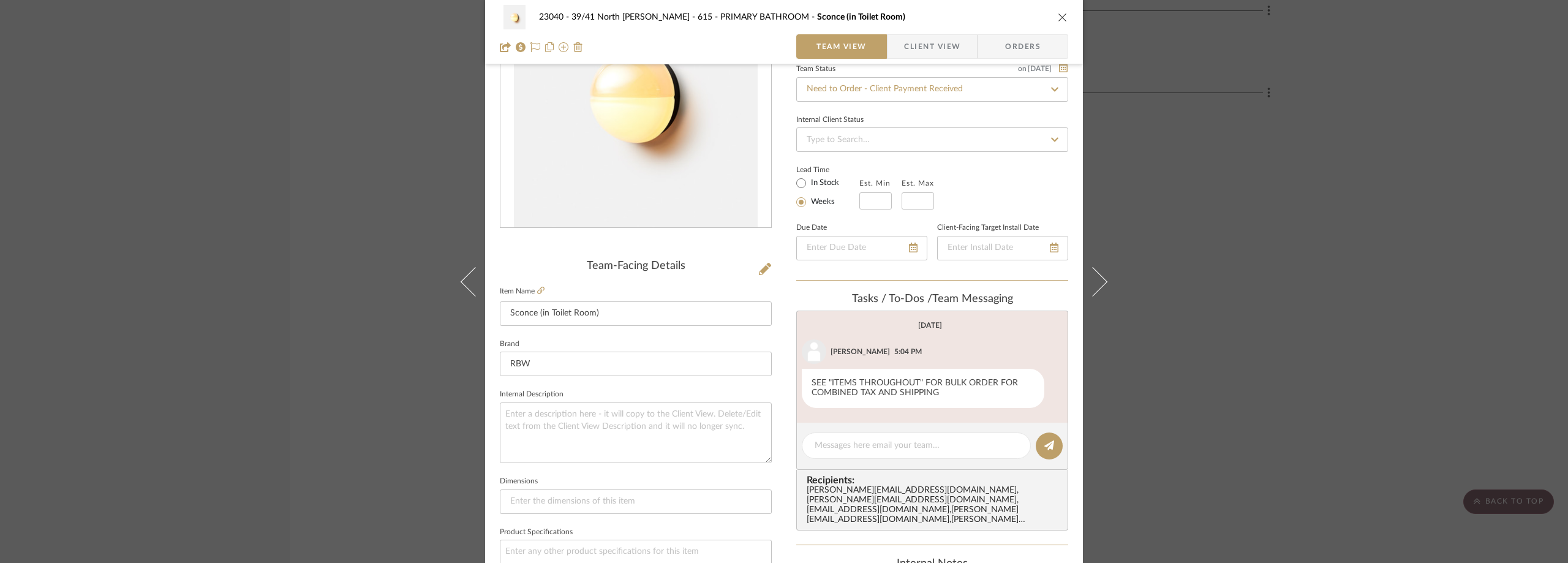
click at [1220, 352] on div "23040 - 39/41 North Moore - Weissmann 615 - PRIMARY BATHROOM Sconce (in Toilet …" at bounding box center [784, 282] width 1568 height 563
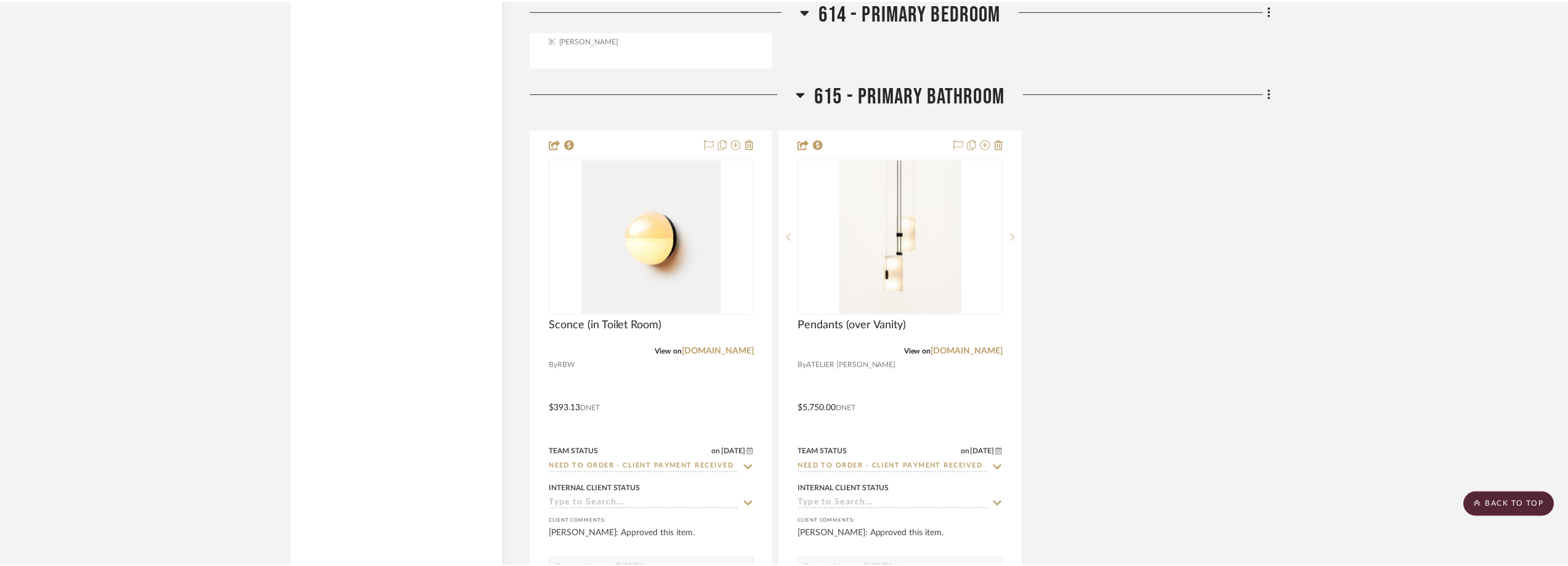
scroll to position [2670, 0]
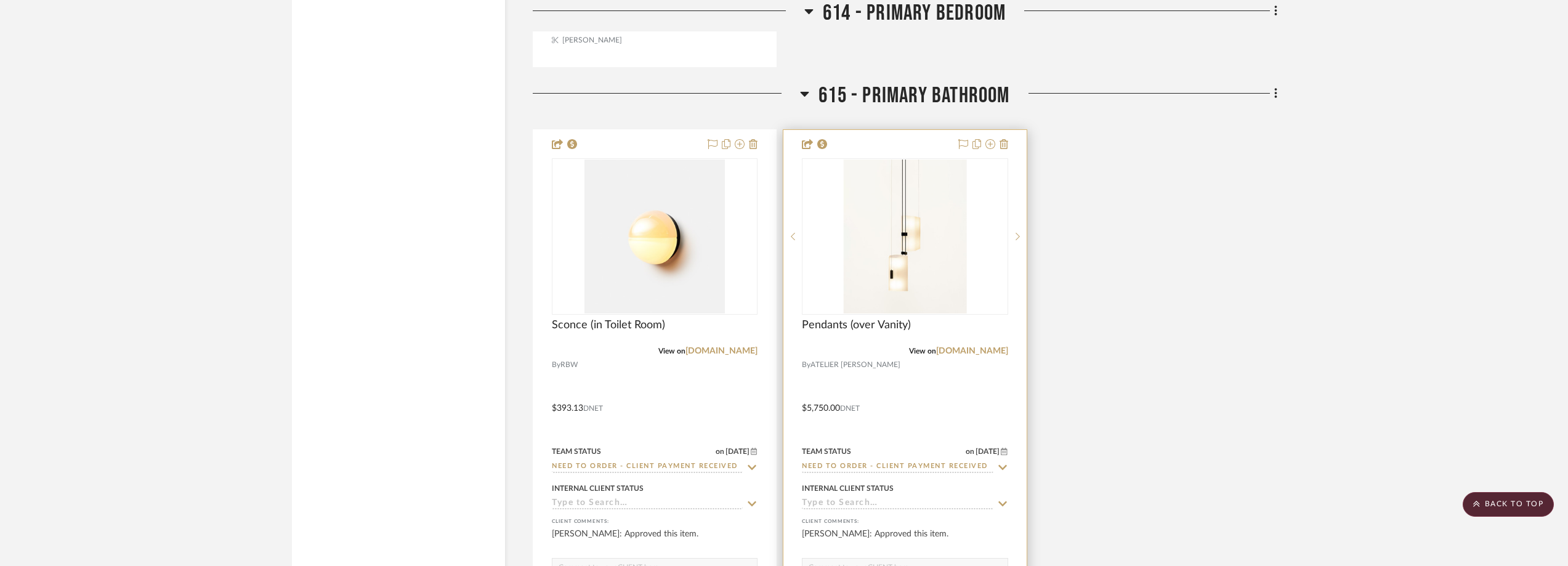
click at [971, 236] on div "0" at bounding box center [905, 236] width 205 height 155
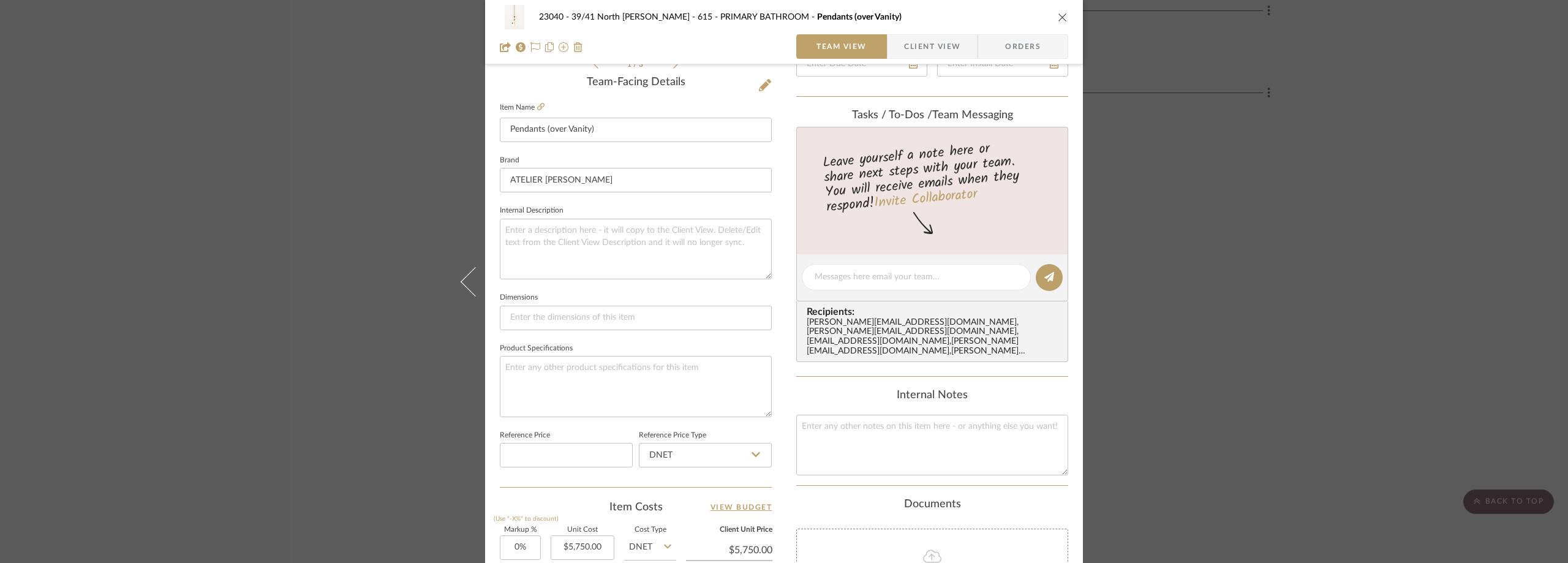
scroll to position [490, 0]
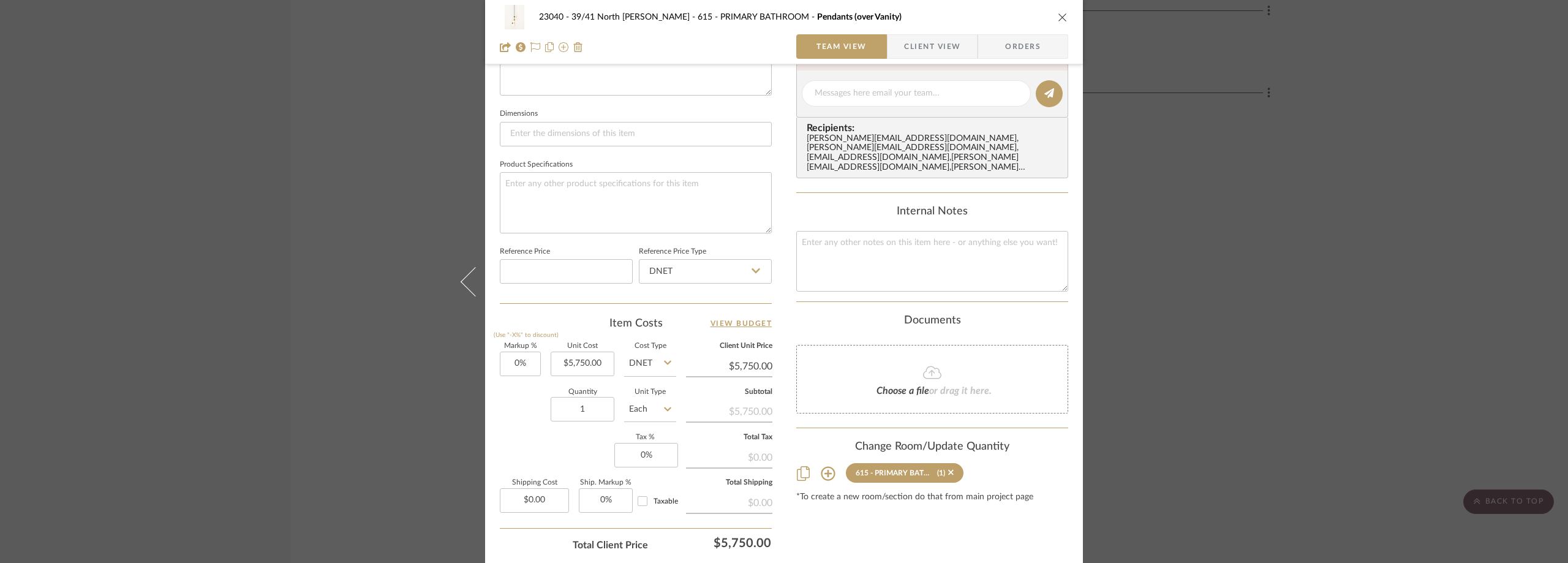
click at [1244, 292] on div "23040 - 39/41 North Moore - Weissmann 615 - PRIMARY BATHROOM Pendants (over Van…" at bounding box center [784, 282] width 1568 height 563
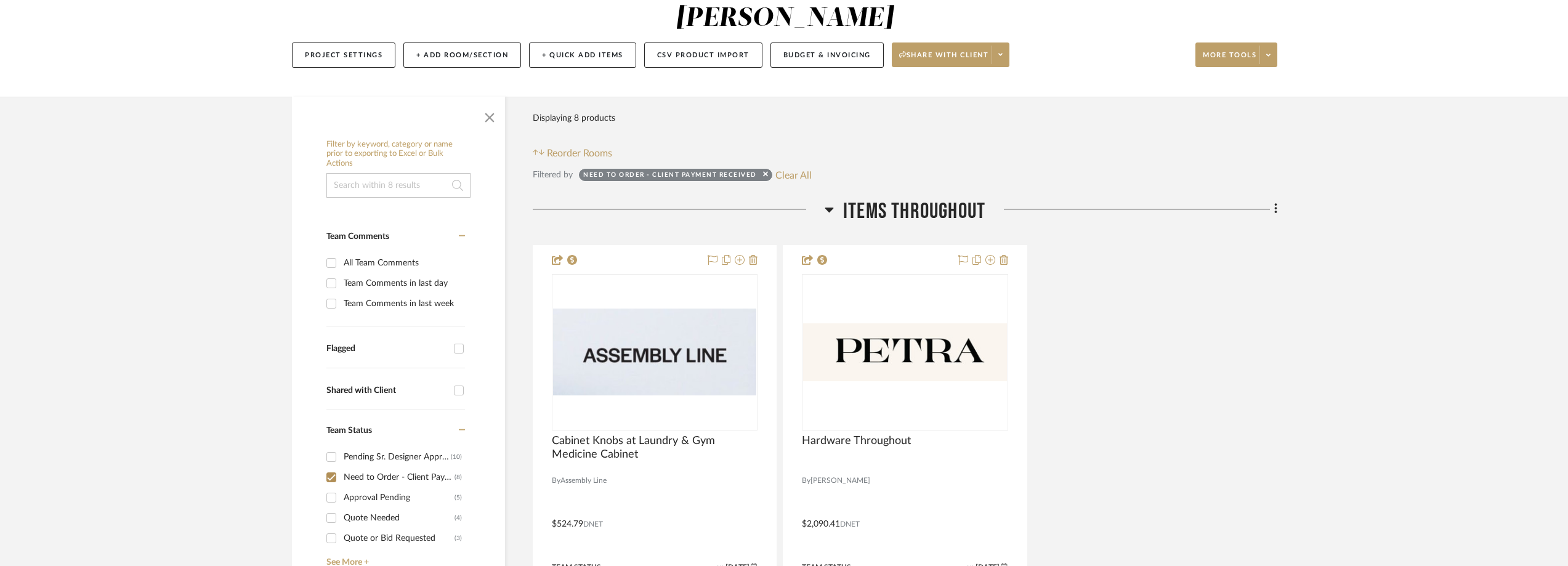
scroll to position [268, 0]
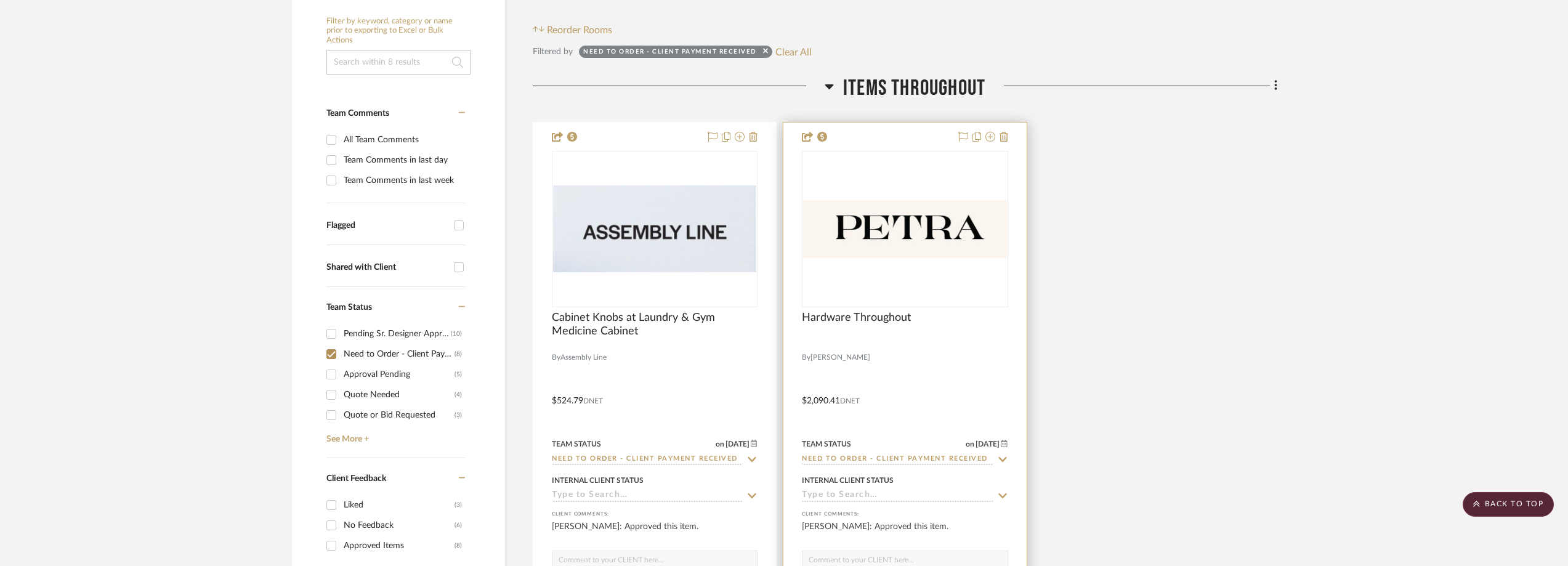
click at [887, 226] on img "0" at bounding box center [905, 229] width 203 height 58
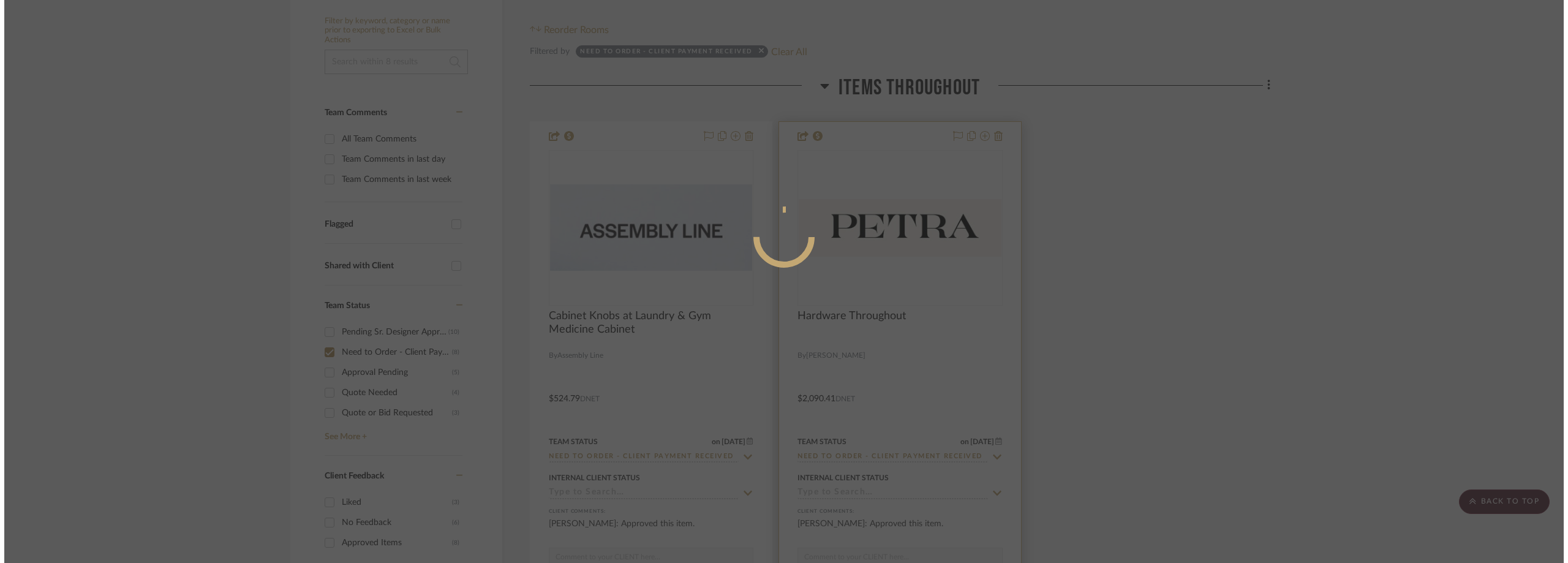
scroll to position [0, 0]
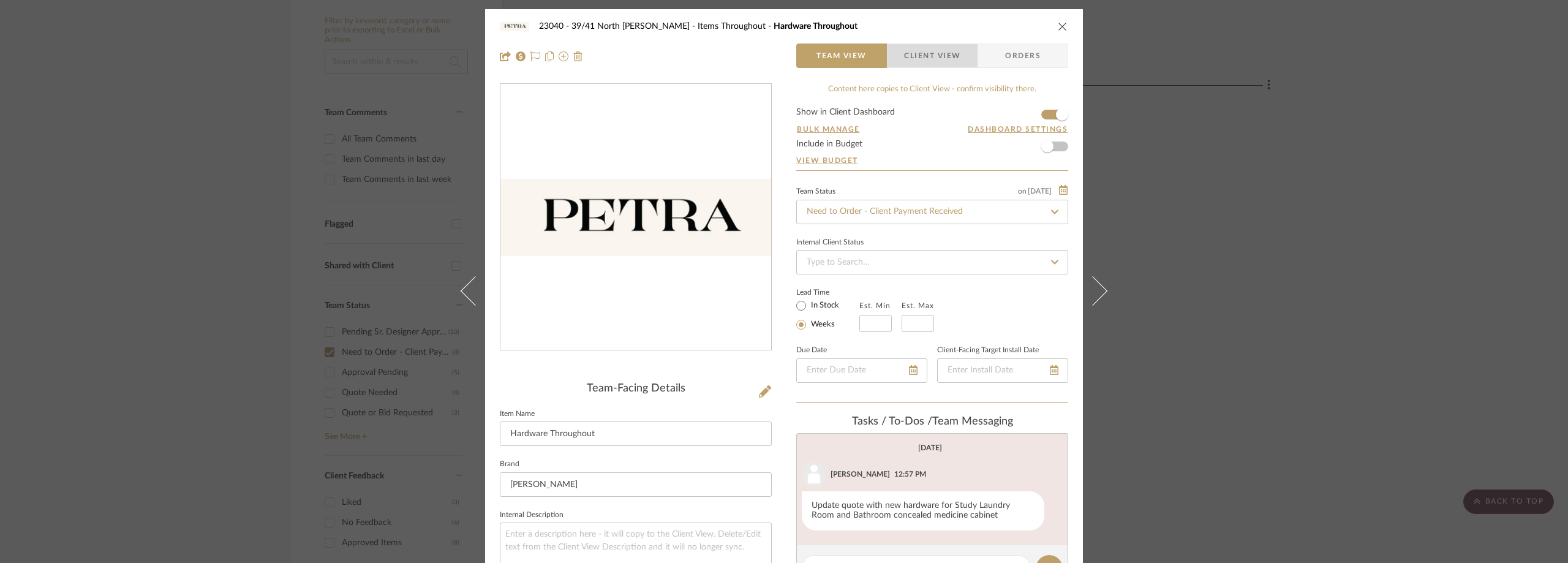
click at [947, 52] on span "Client View" at bounding box center [931, 56] width 56 height 25
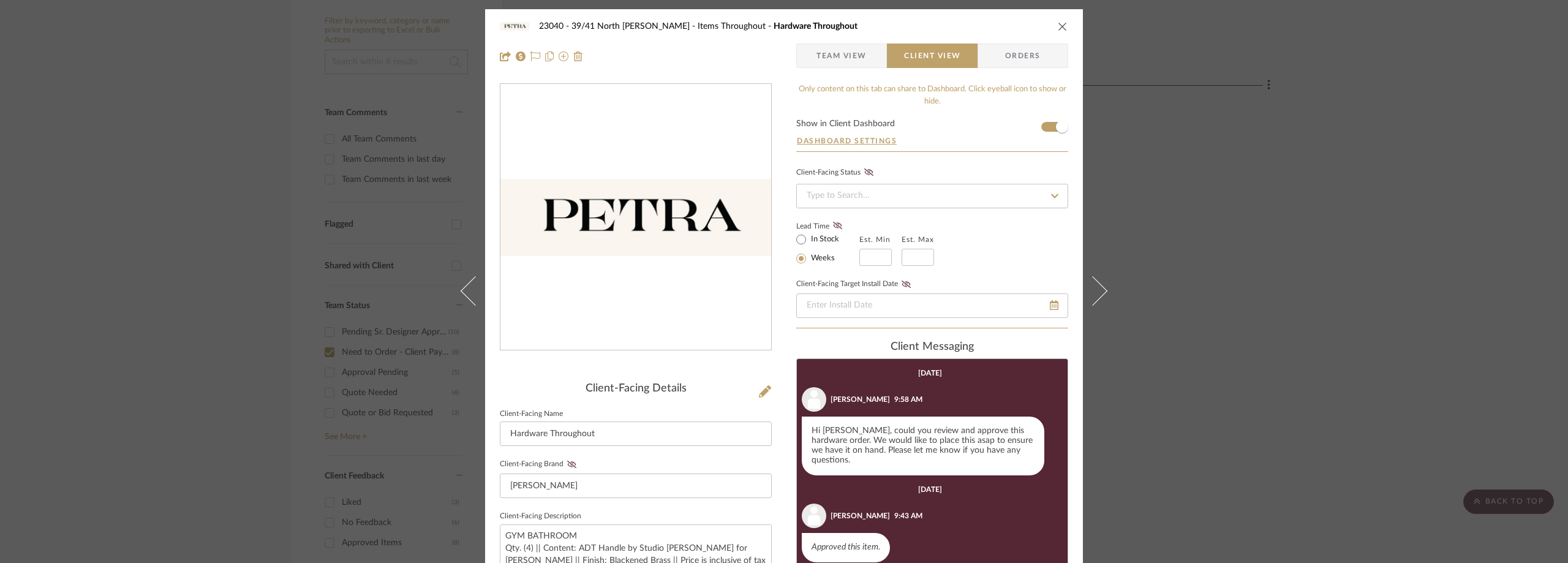
click at [870, 46] on span "Team View" at bounding box center [841, 56] width 89 height 25
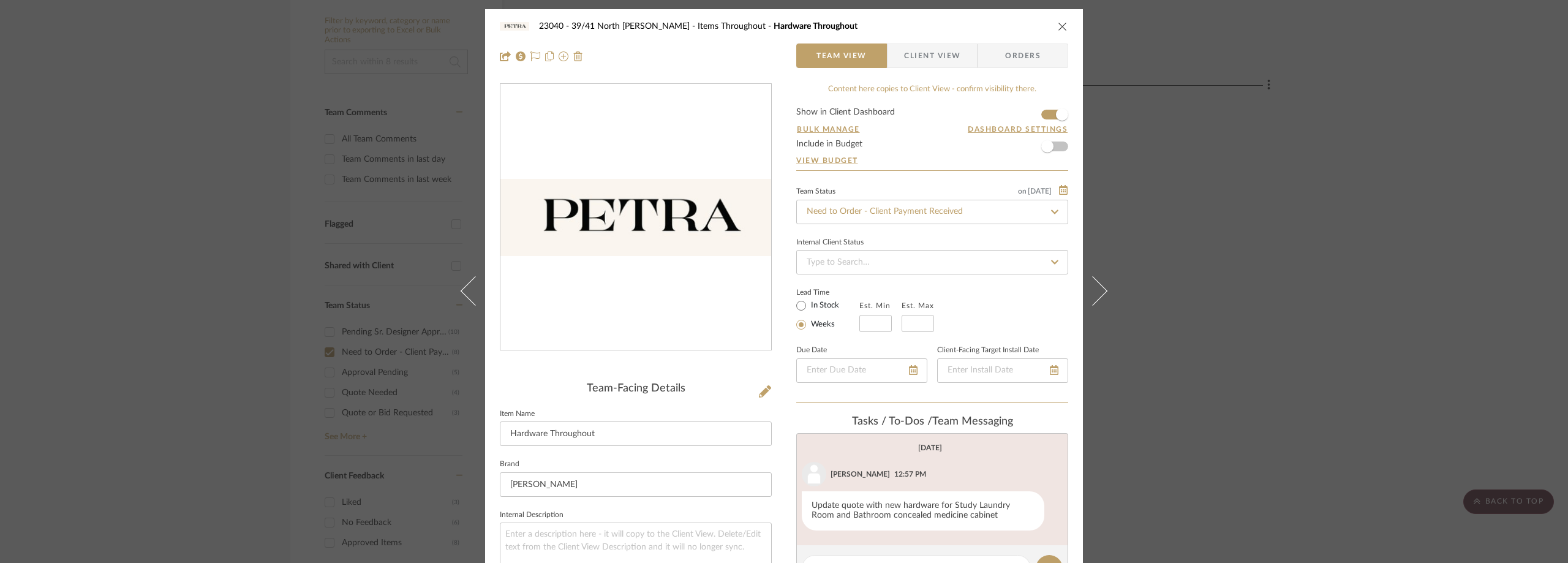
click at [1322, 174] on div "23040 - 39/41 North Moore - Weissmann Items Throughout Hardware Throughout Team…" at bounding box center [784, 282] width 1568 height 563
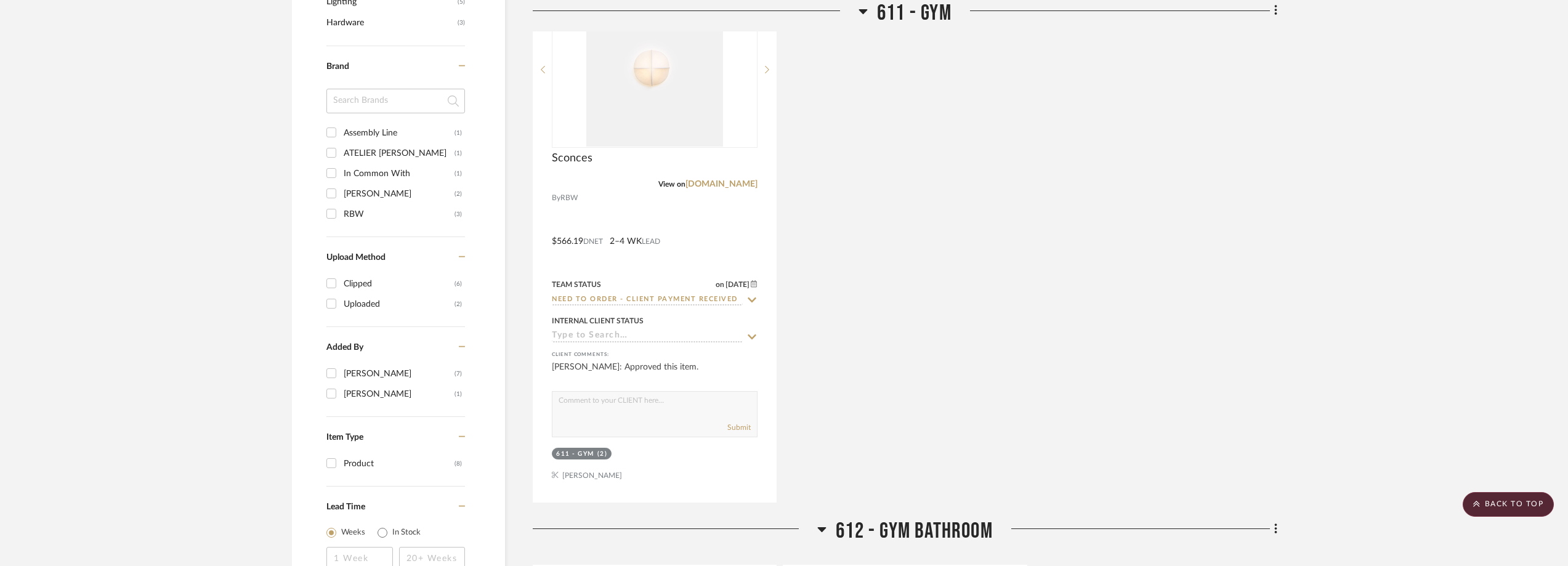
scroll to position [1007, 0]
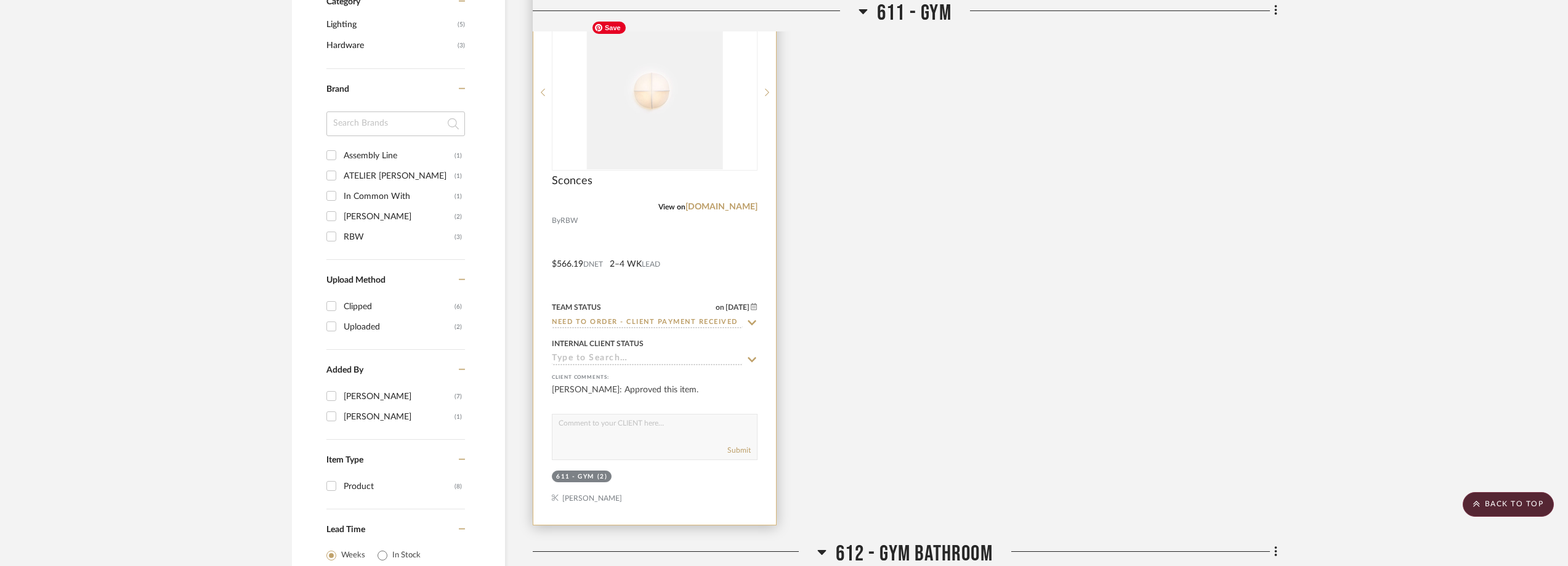
click at [673, 160] on img "0" at bounding box center [654, 92] width 136 height 154
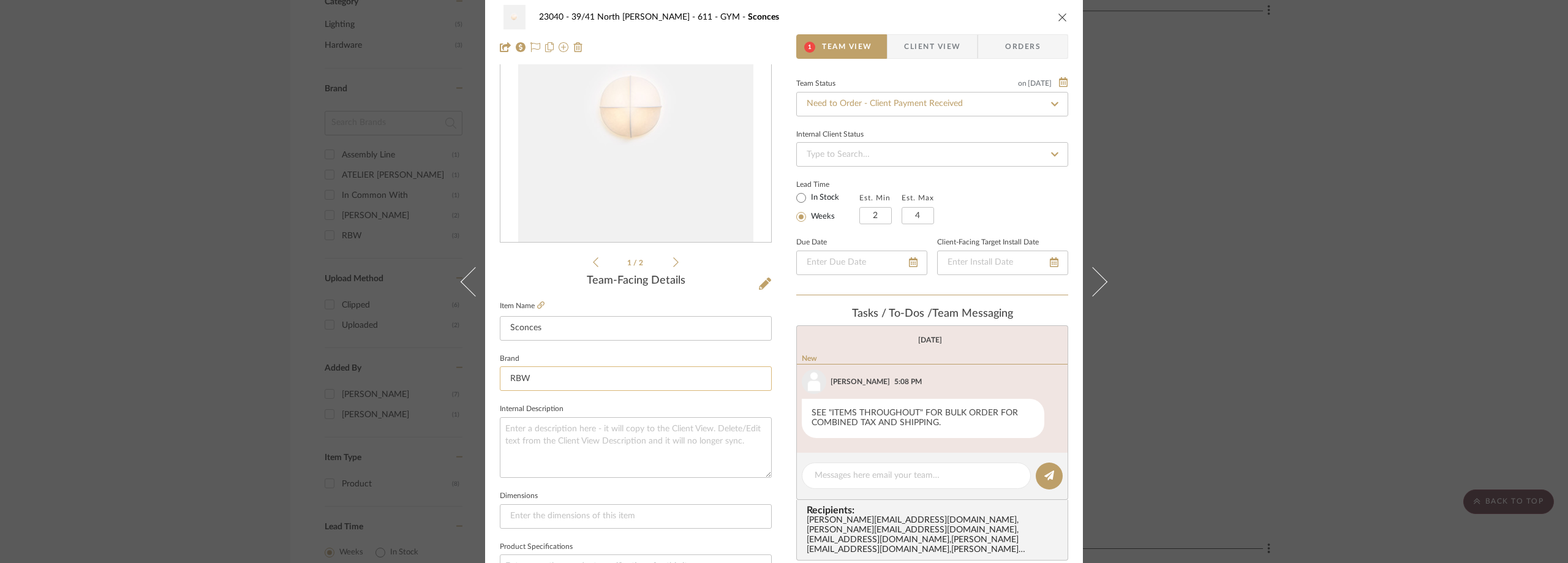
scroll to position [0, 0]
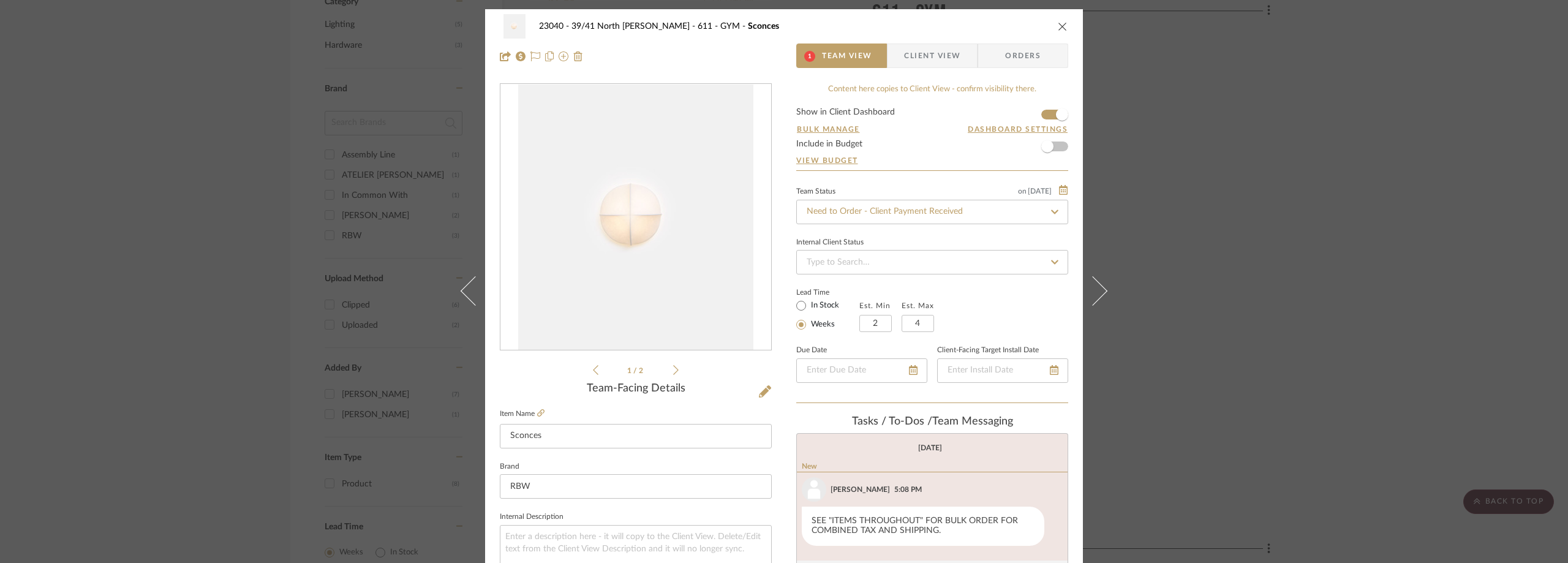
click at [1200, 200] on div "23040 - 39/41 North Moore - Weissmann 611 - GYM Sconces 1 Team View Client View…" at bounding box center [784, 282] width 1568 height 563
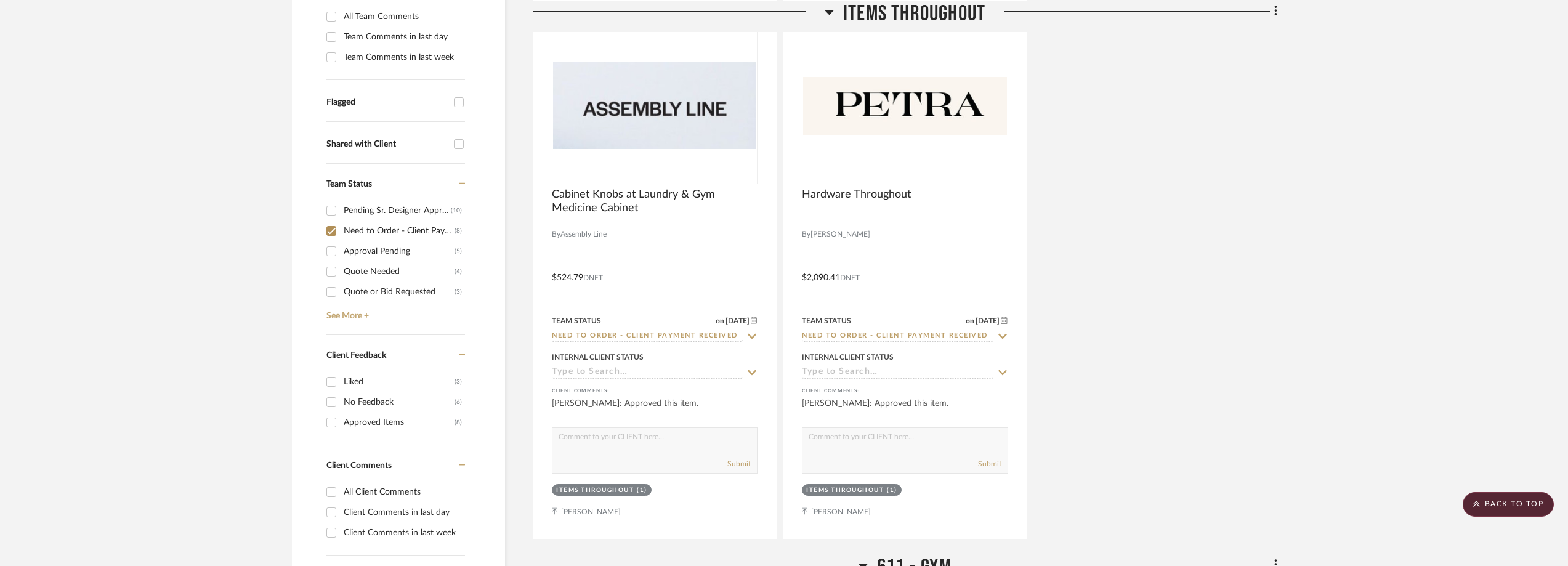
scroll to position [206, 0]
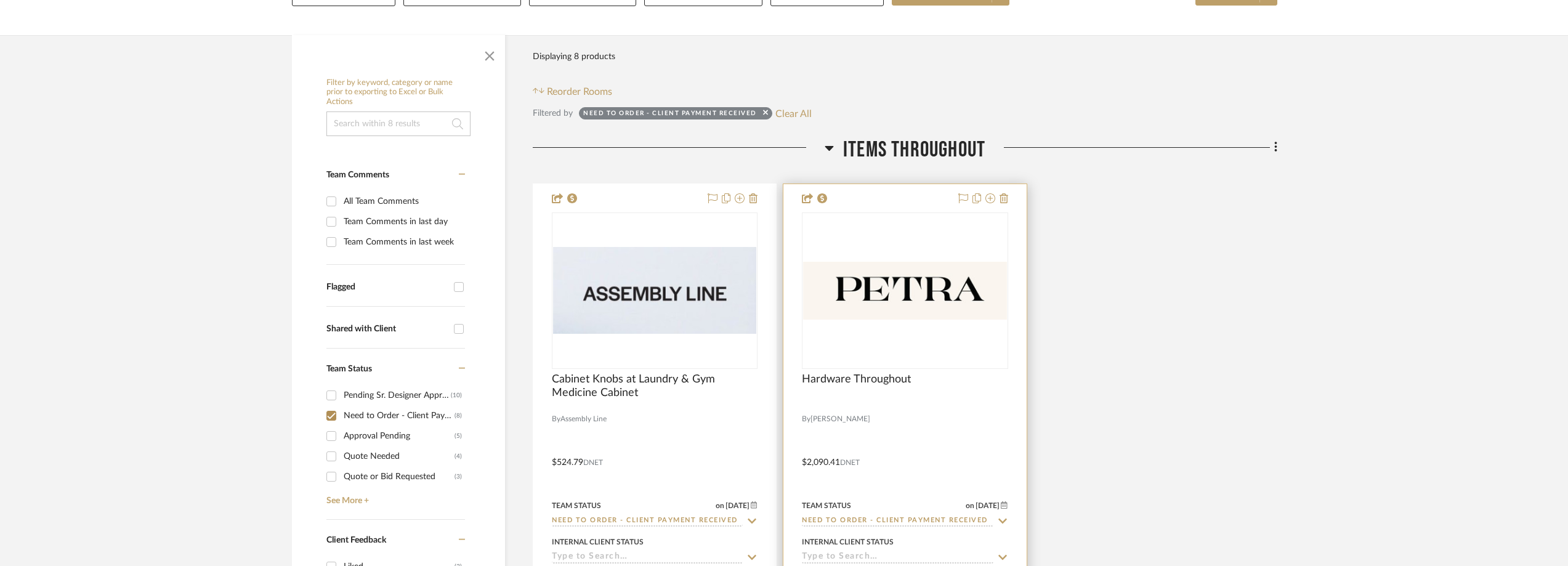
click at [917, 316] on img "0" at bounding box center [905, 291] width 203 height 58
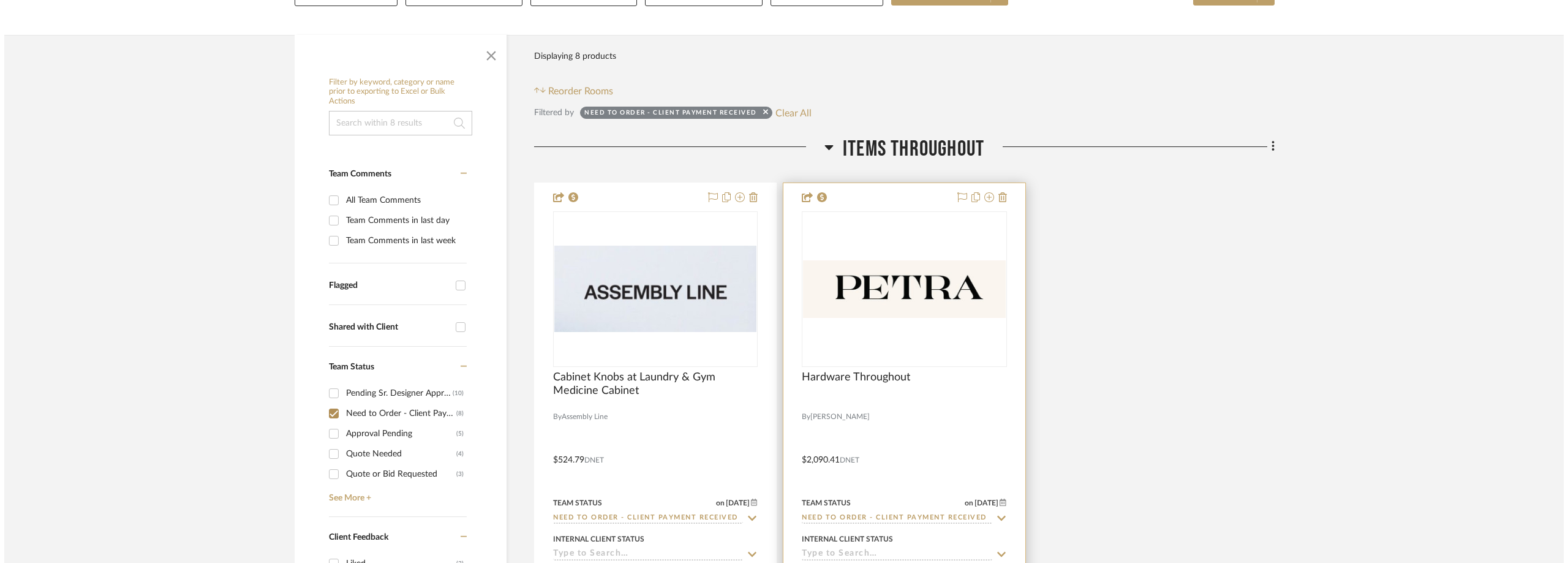
scroll to position [0, 0]
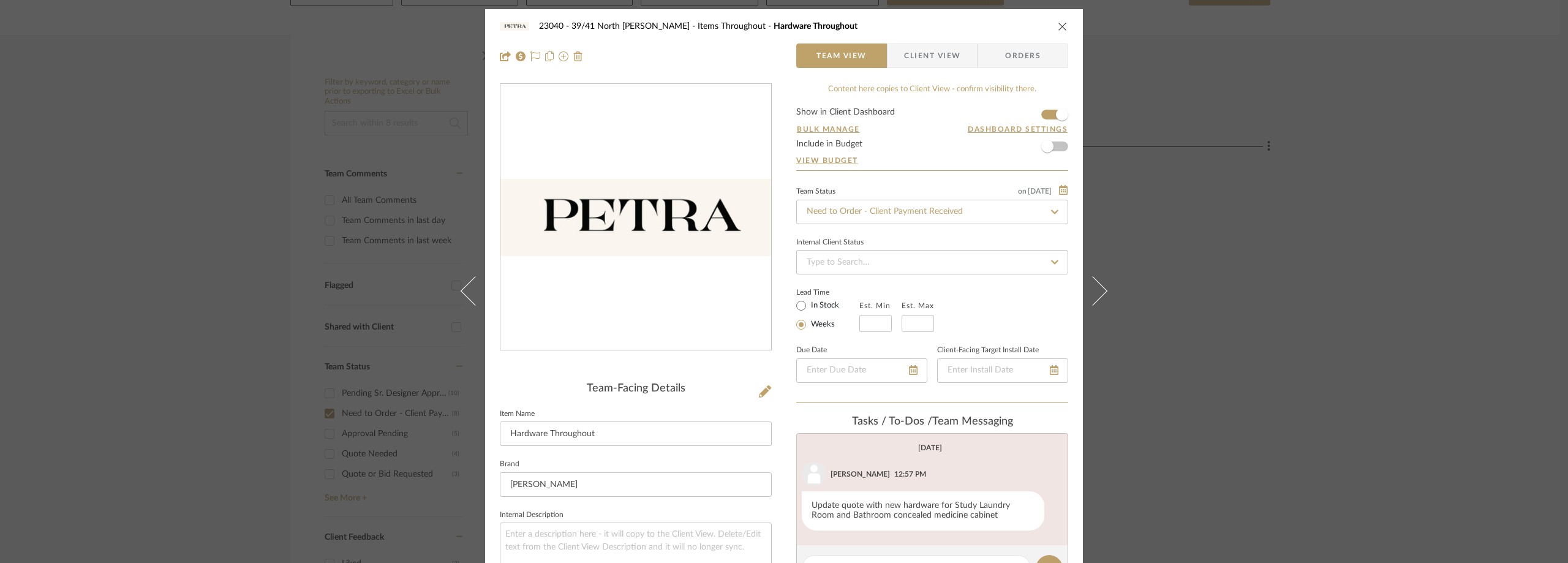
click at [906, 49] on span "Client View" at bounding box center [931, 56] width 56 height 25
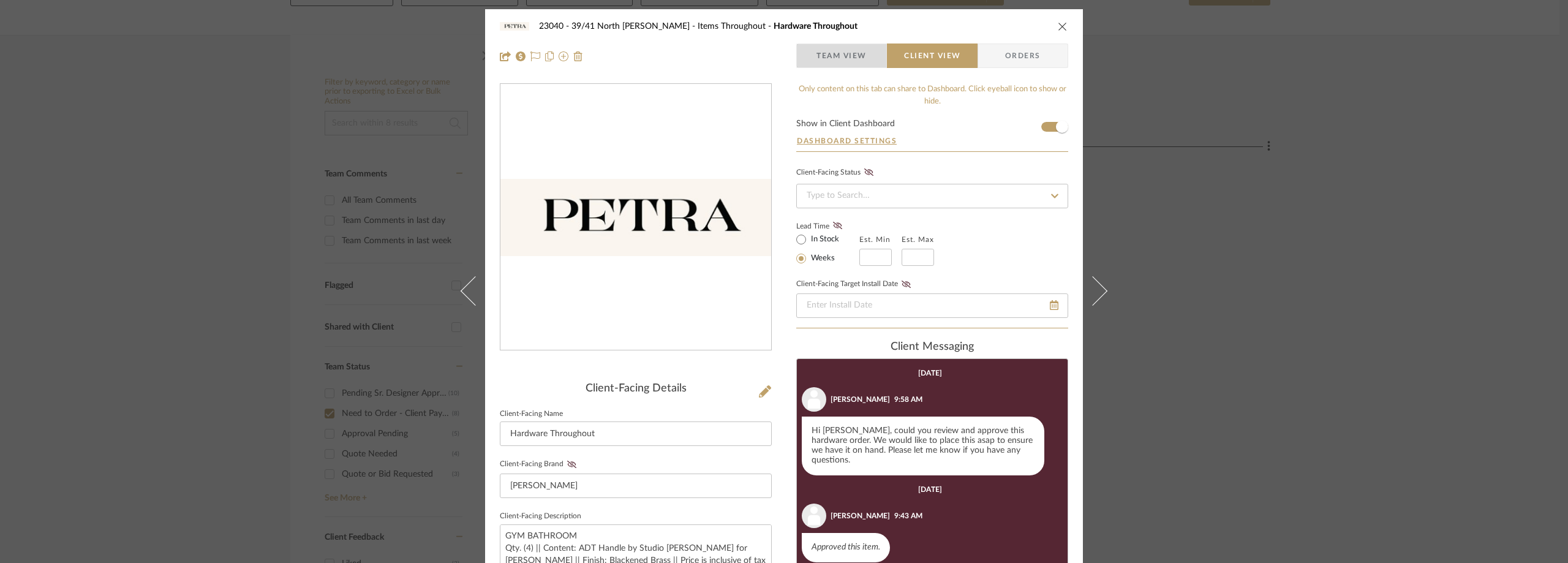
click at [816, 52] on span "Team View" at bounding box center [841, 56] width 50 height 25
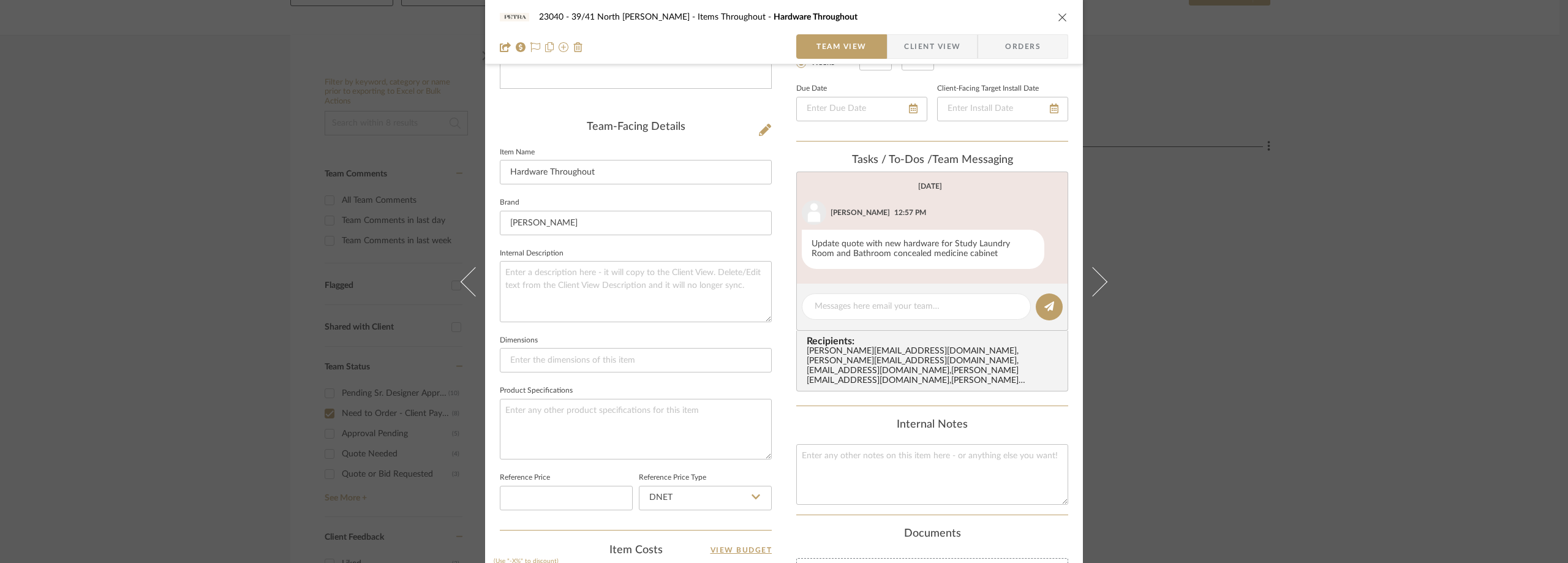
scroll to position [85, 0]
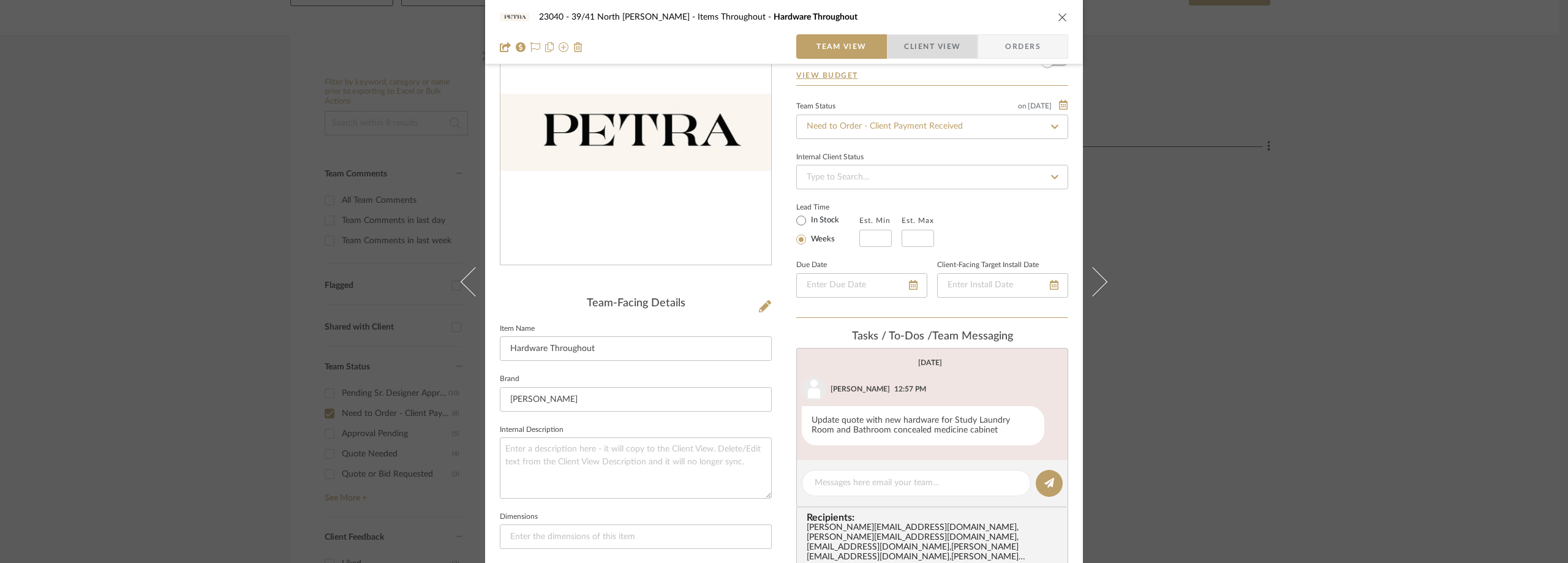
click at [898, 52] on span "button" at bounding box center [895, 46] width 16 height 25
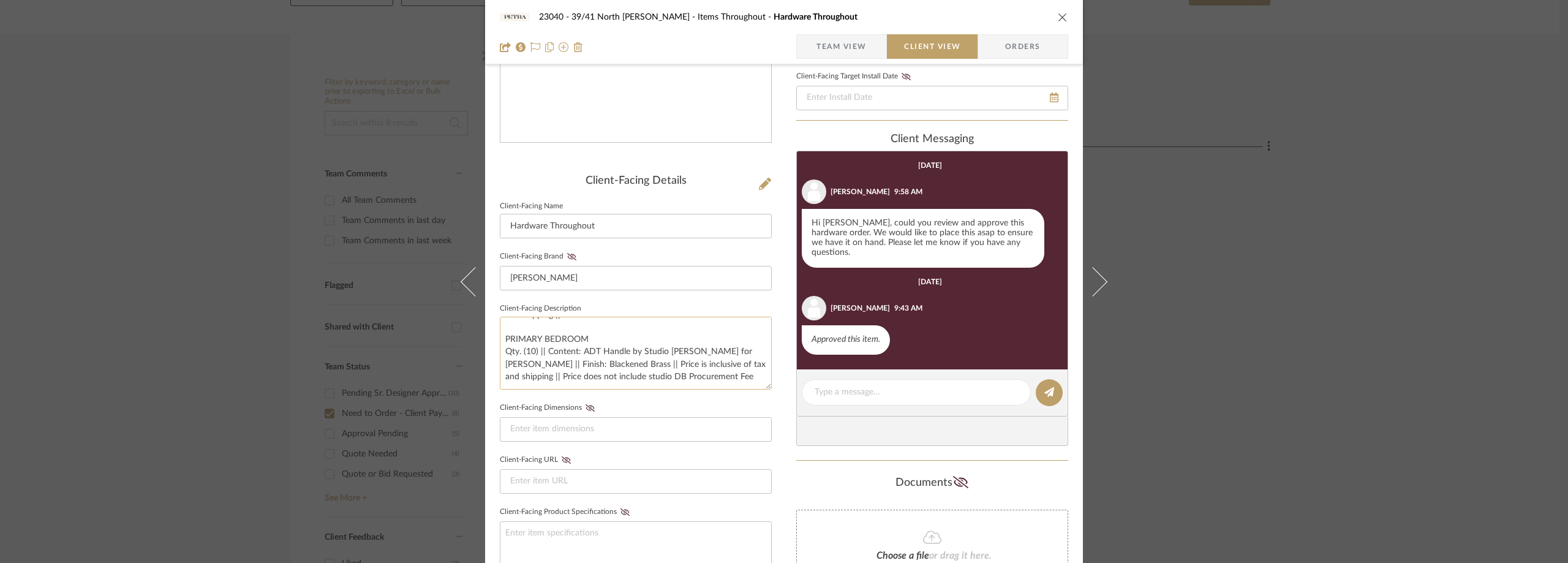
scroll to position [0, 0]
click at [1159, 222] on div "23040 - 39/41 North Moore - Weissmann Items Throughout Hardware Throughout Team…" at bounding box center [784, 282] width 1568 height 563
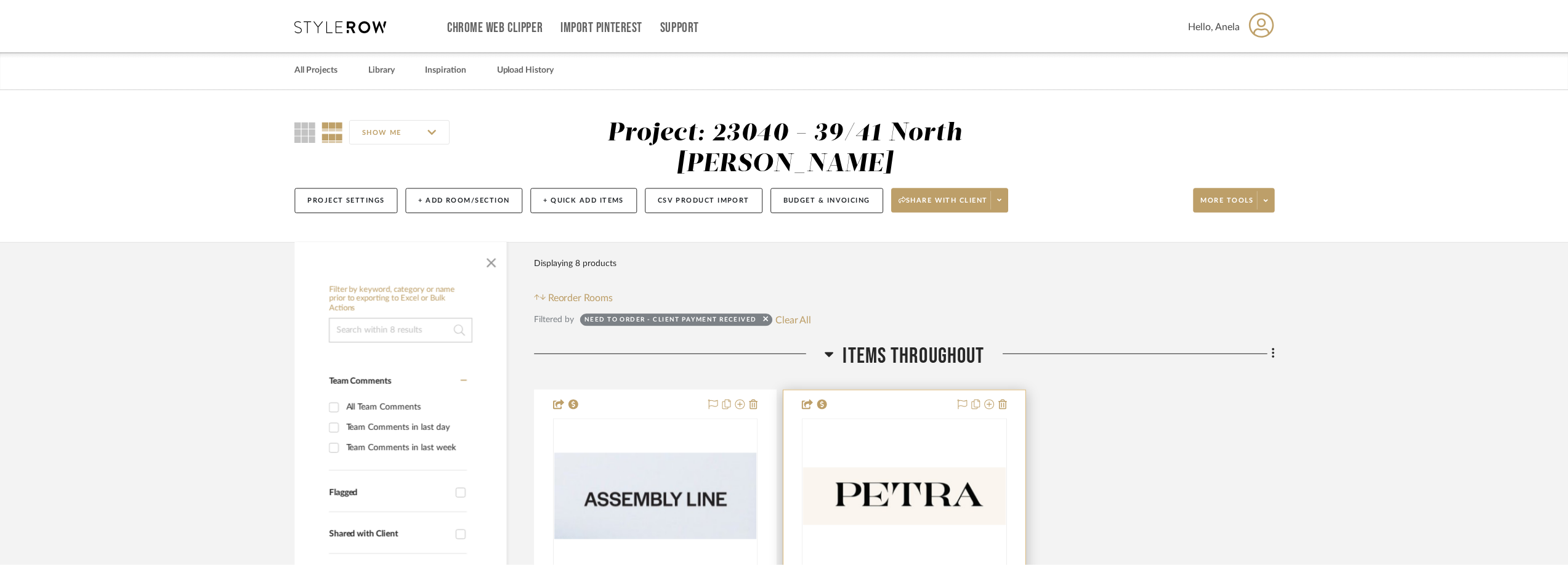
scroll to position [206, 0]
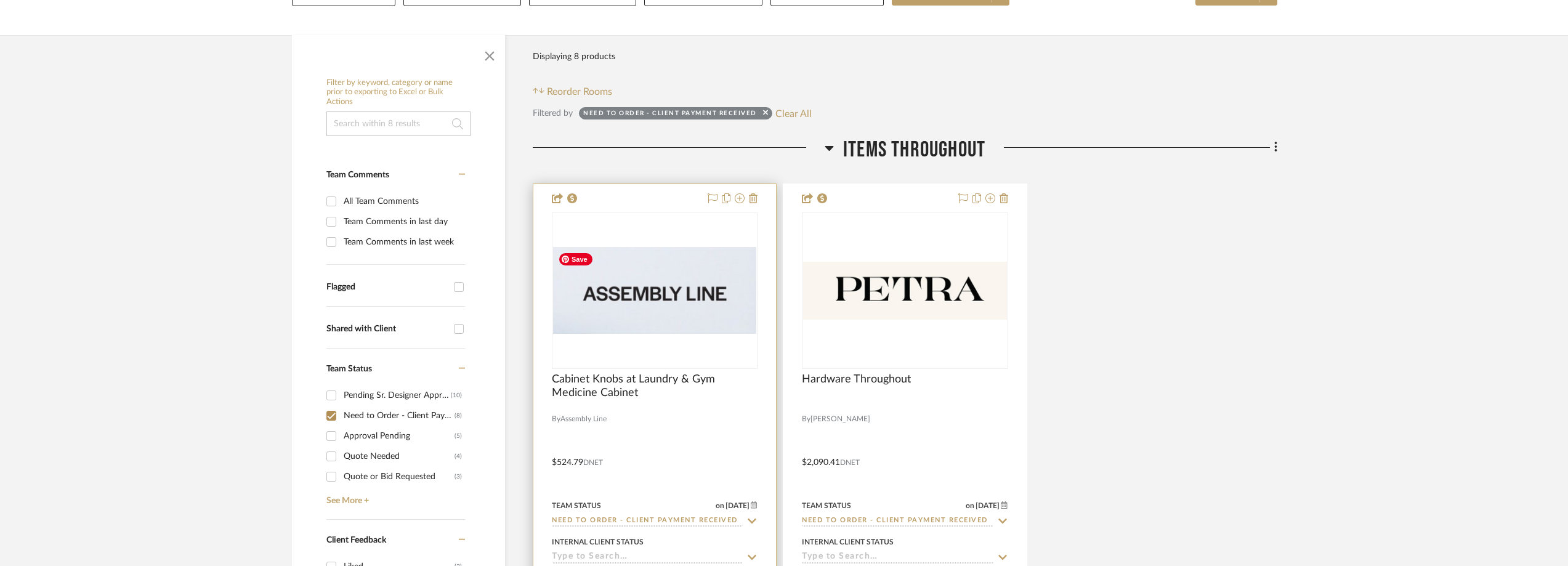
click at [712, 262] on img "0" at bounding box center [654, 291] width 203 height 87
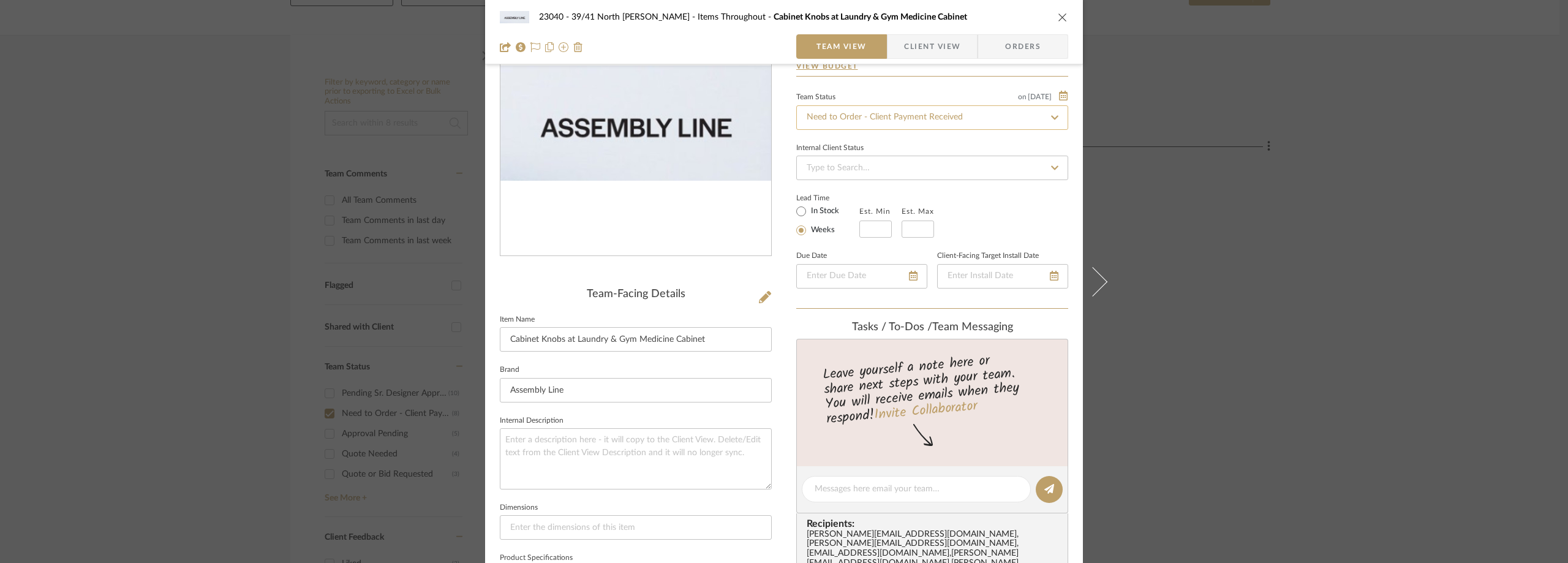
scroll to position [123, 0]
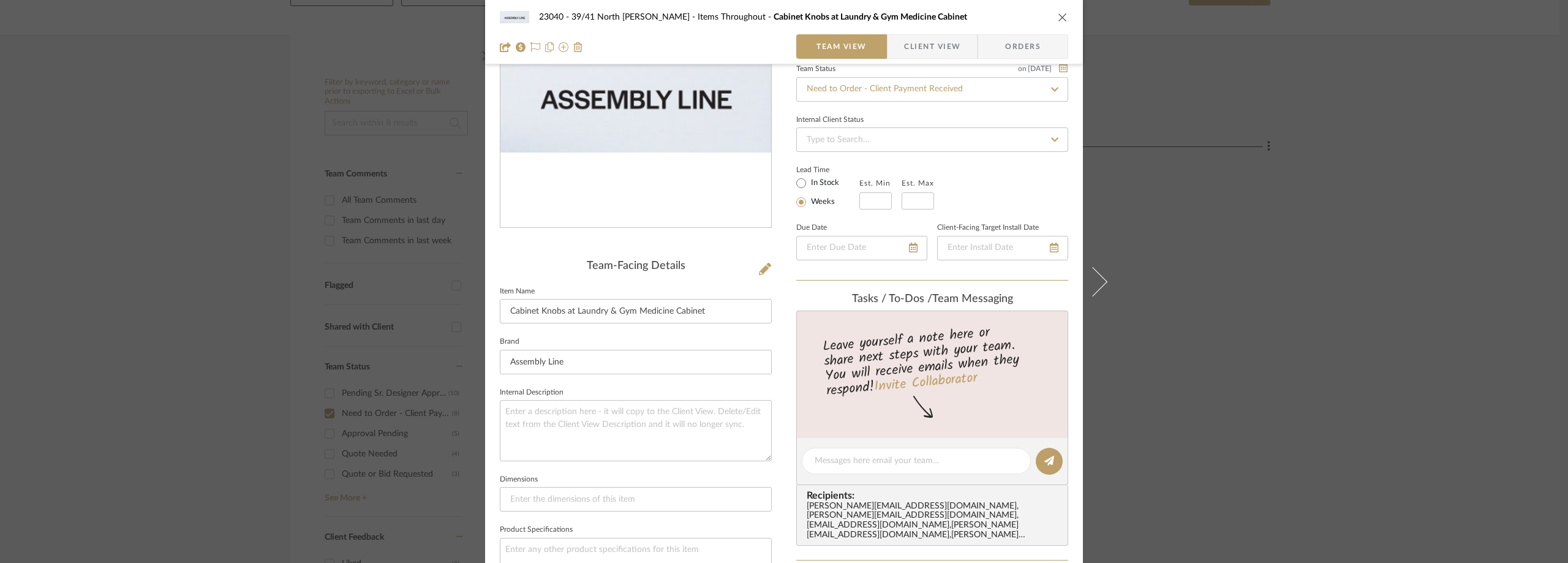
click at [899, 49] on span "button" at bounding box center [895, 46] width 16 height 25
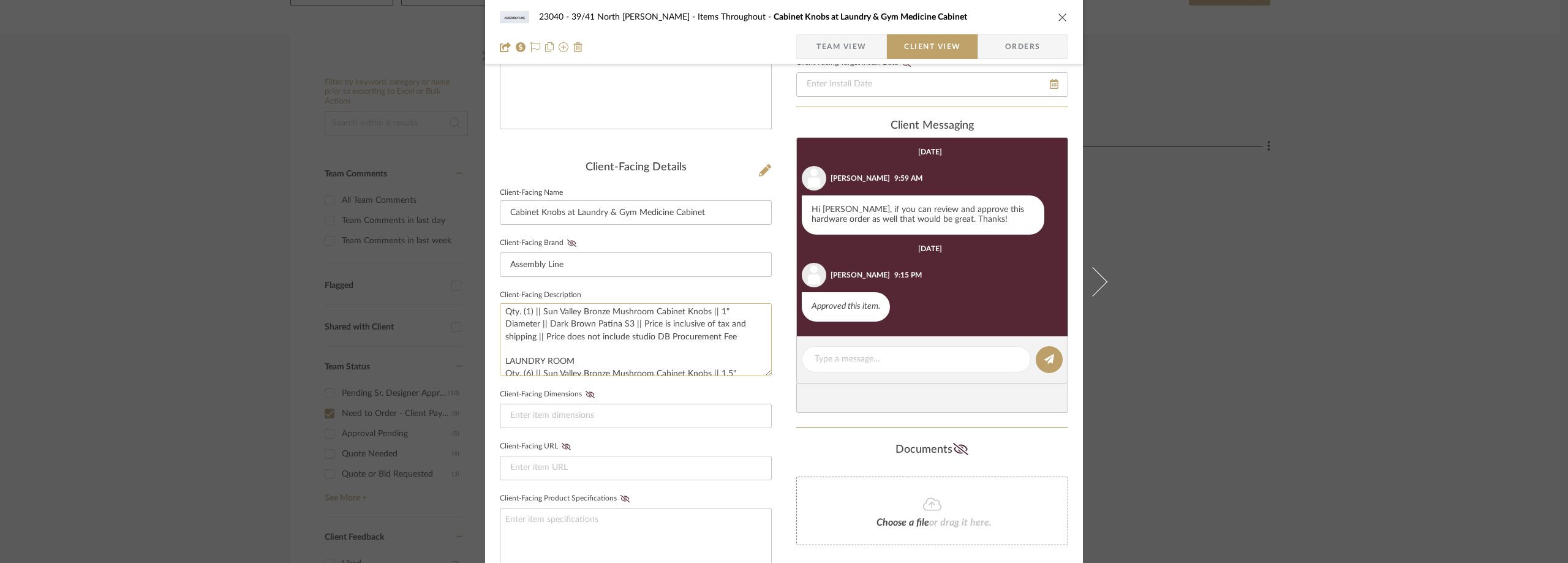
scroll to position [0, 0]
click at [1281, 204] on div "23040 - 39/41 North Moore - Weissmann Items Throughout Cabinet Knobs at Laundry…" at bounding box center [784, 282] width 1568 height 563
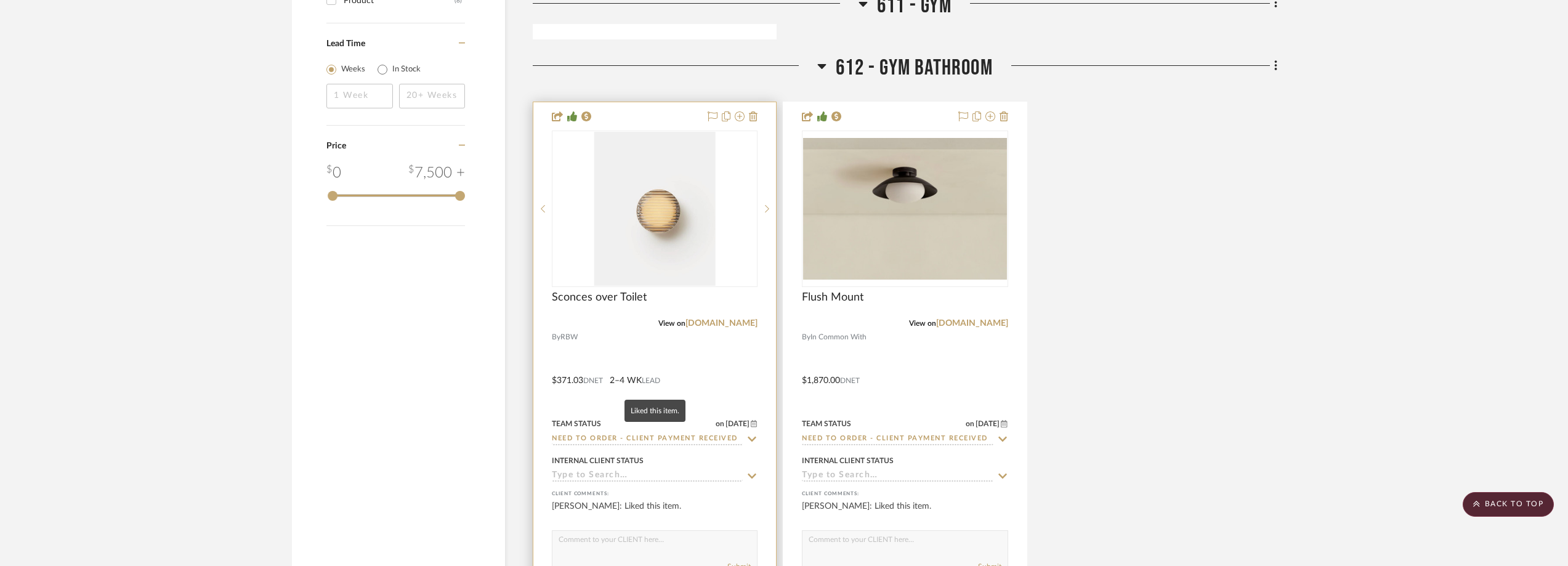
scroll to position [1623, 0]
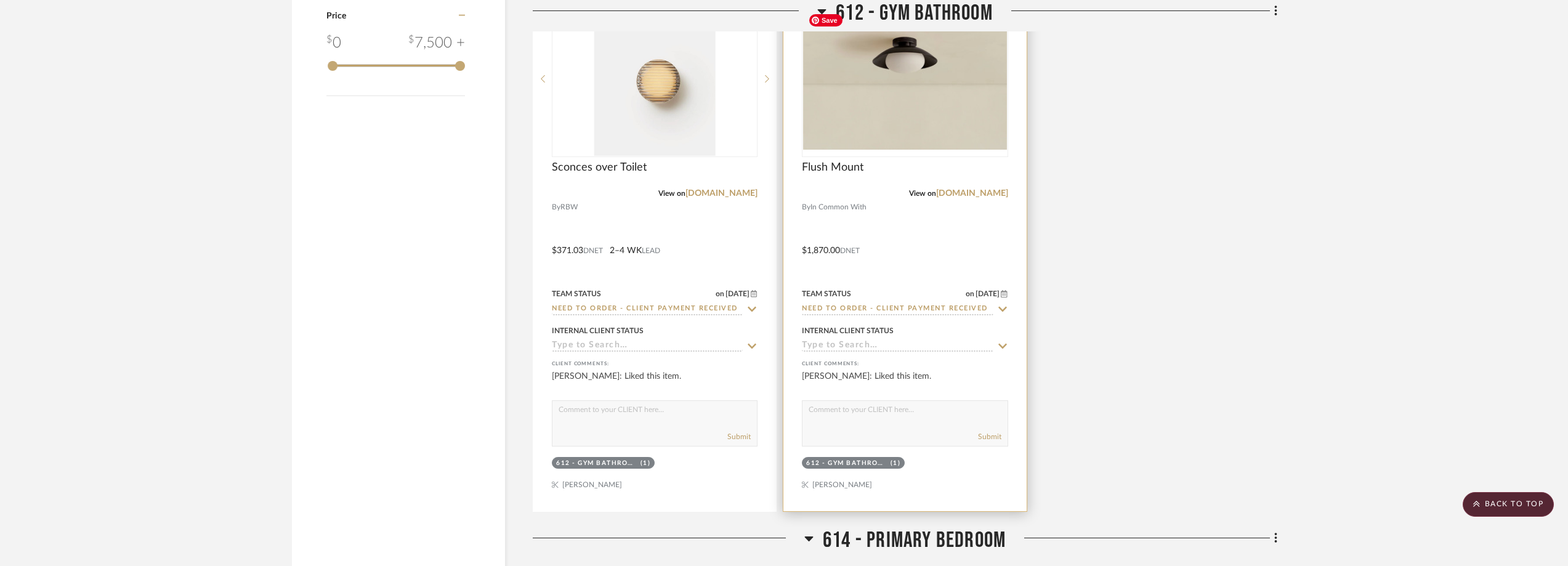
click at [938, 64] on img "0" at bounding box center [905, 78] width 203 height 141
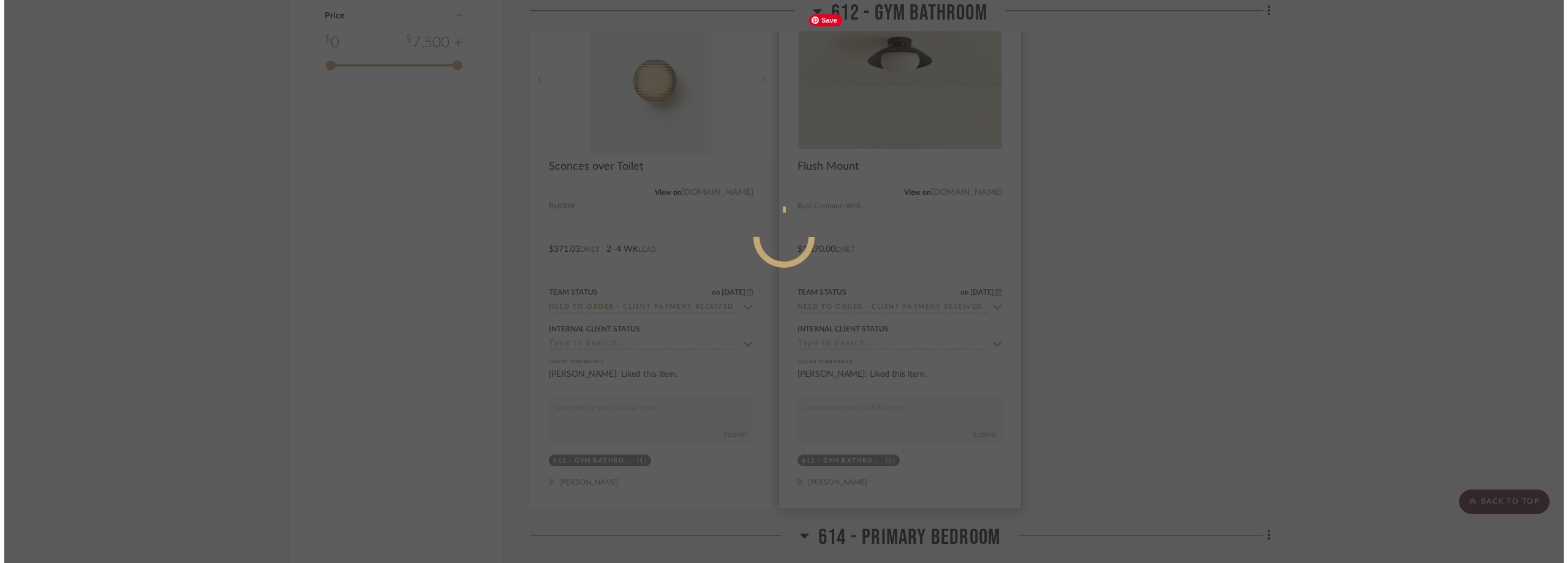
scroll to position [0, 0]
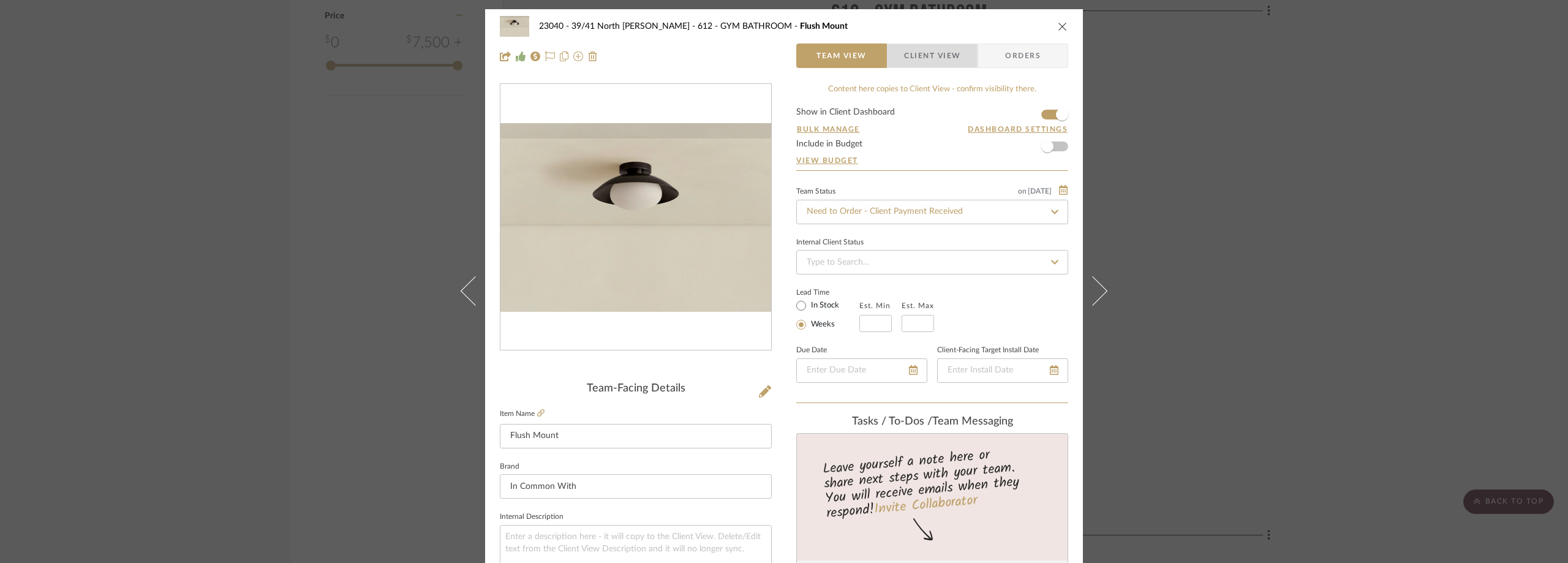
click at [917, 53] on span "Client View" at bounding box center [931, 56] width 56 height 25
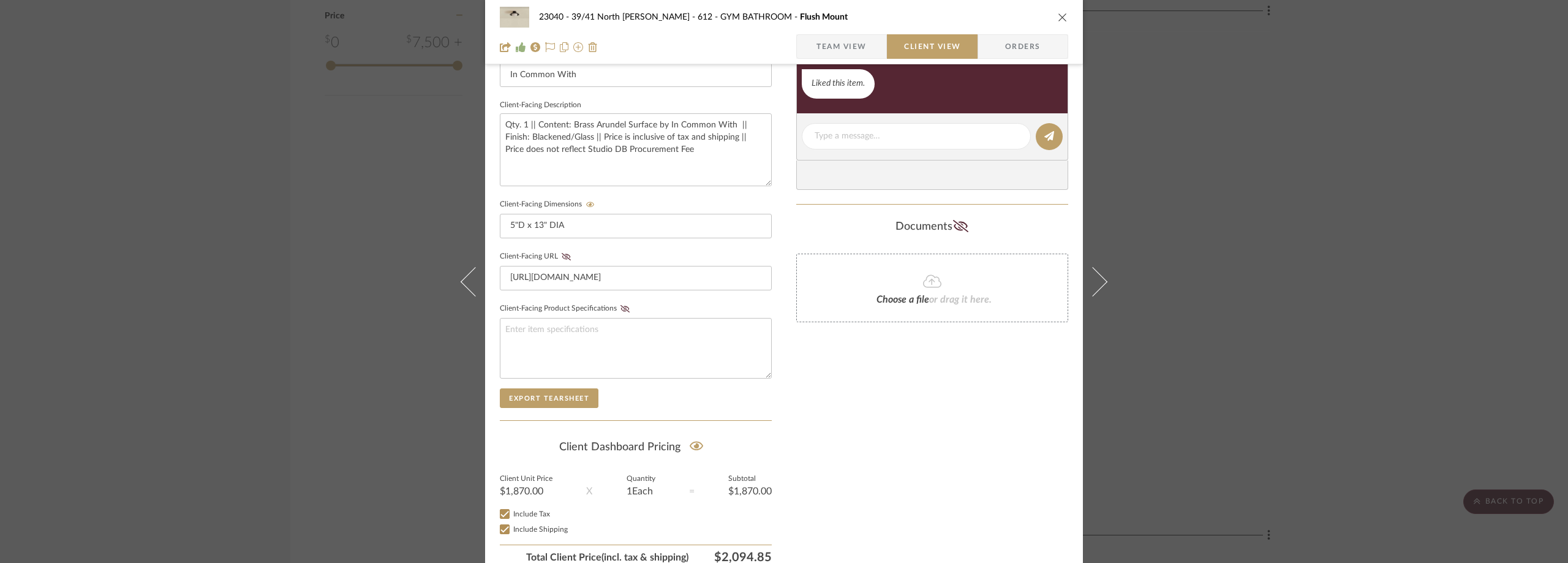
scroll to position [466, 0]
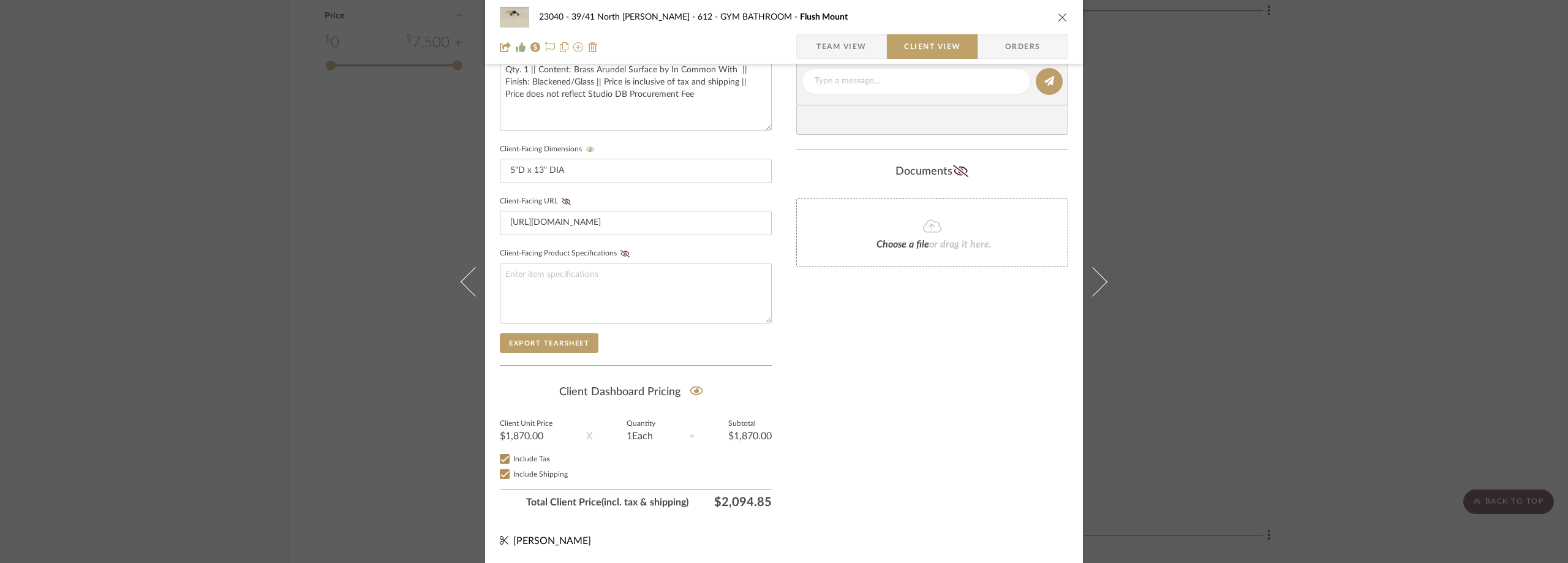
drag, startPoint x: 1256, startPoint y: 193, endPoint x: 1032, endPoint y: 191, distance: 224.0
click at [1253, 194] on div "23040 - 39/41 North Moore - Weissmann 612 - GYM BATHROOM Flush Mount Team View …" at bounding box center [784, 282] width 1568 height 563
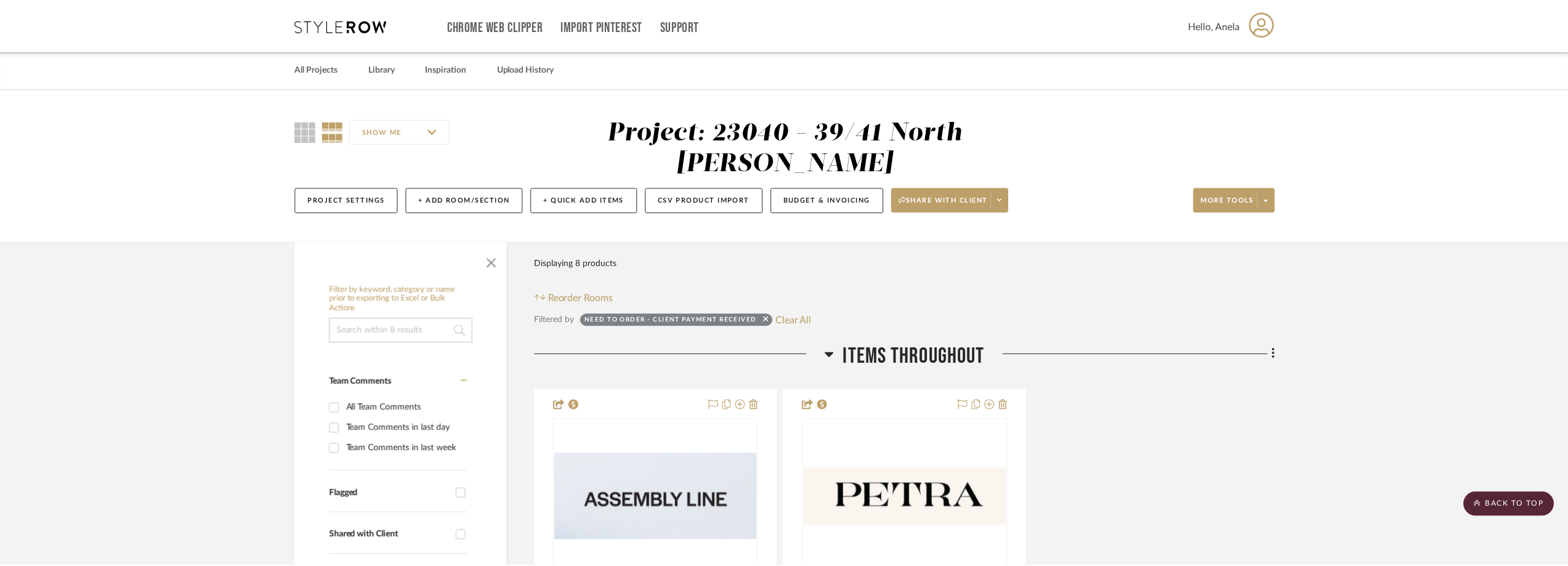
scroll to position [1623, 0]
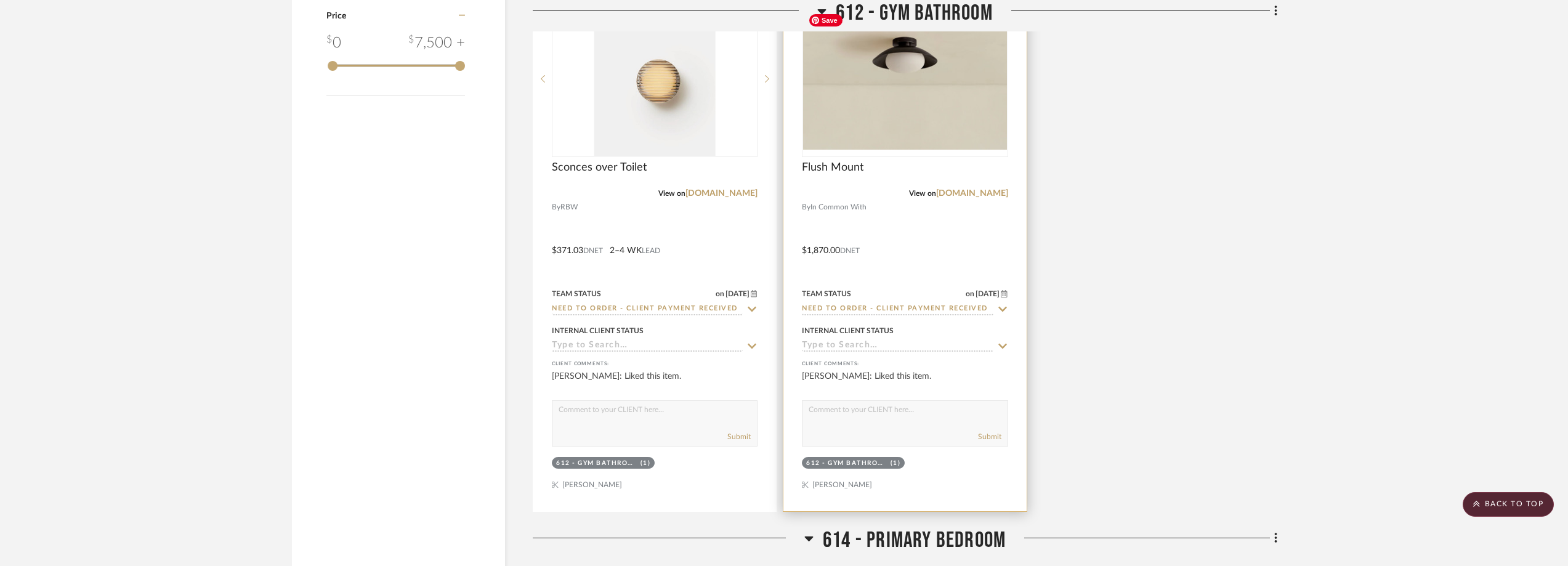
click at [889, 121] on img "0" at bounding box center [905, 78] width 203 height 141
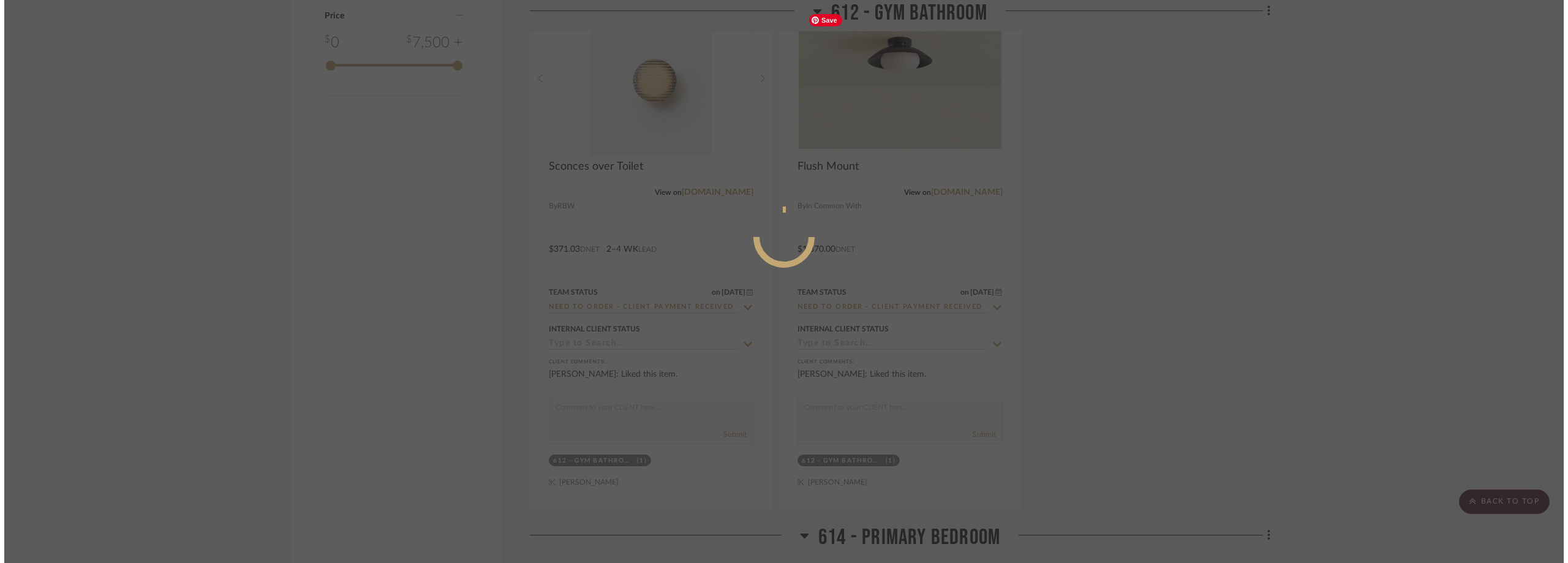
scroll to position [0, 0]
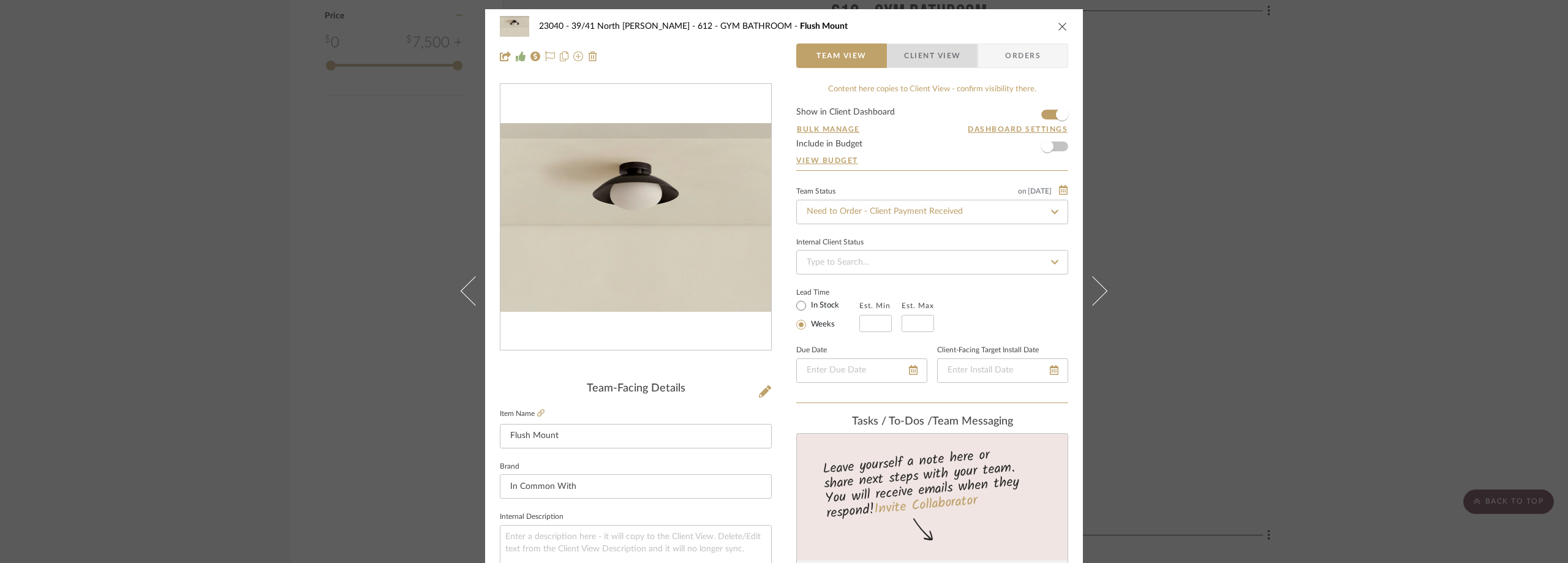
click at [917, 49] on span "Client View" at bounding box center [931, 56] width 56 height 25
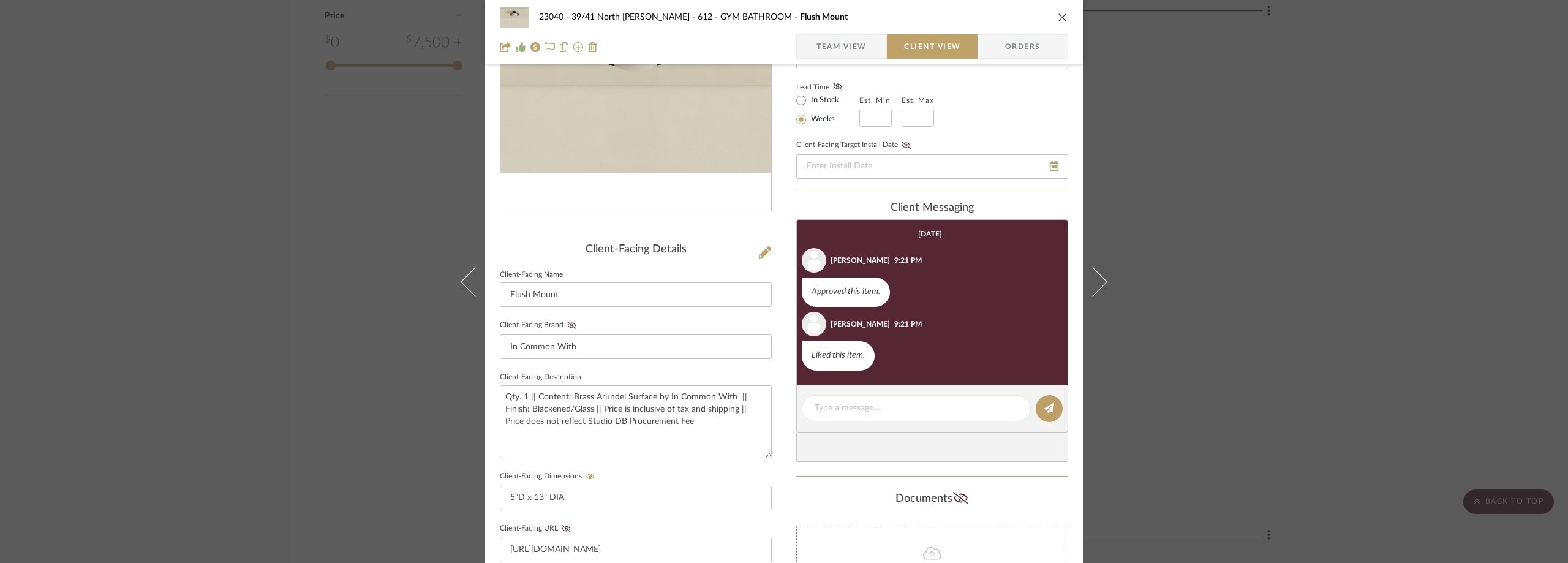
scroll to position [245, 0]
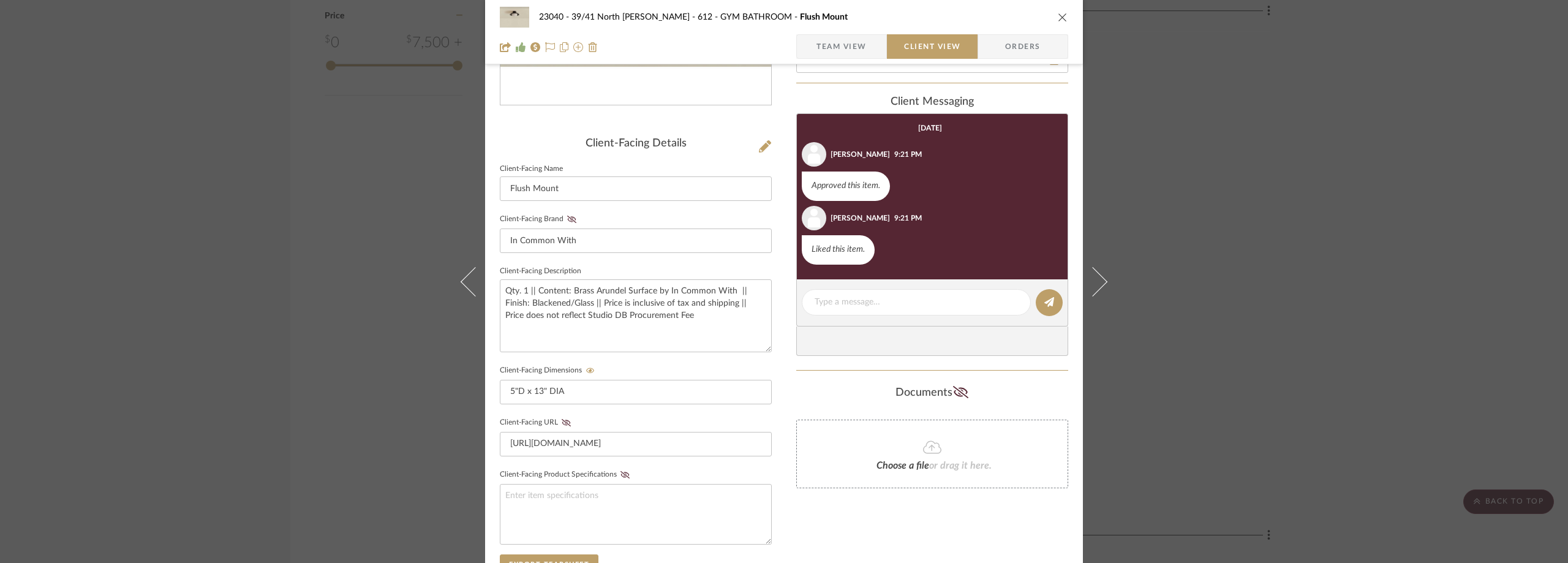
click at [1304, 312] on div "23040 - 39/41 North Moore - Weissmann 612 - GYM BATHROOM Flush Mount Team View …" at bounding box center [784, 282] width 1568 height 563
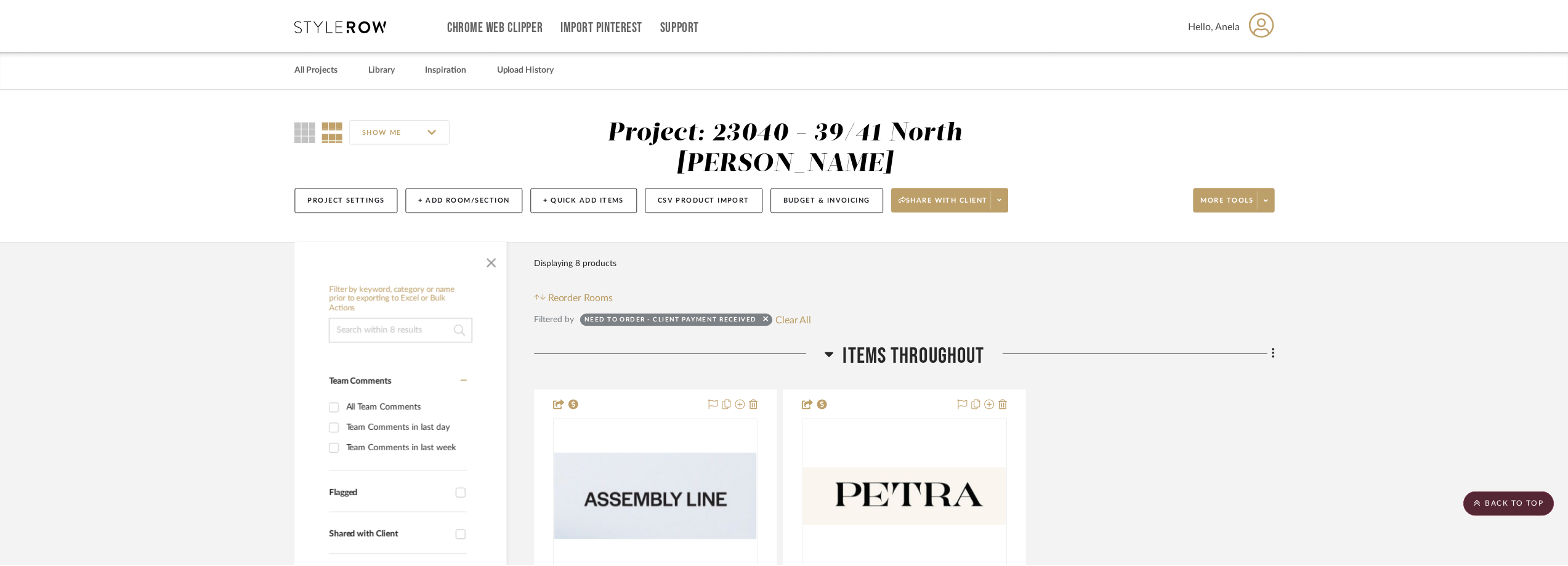
scroll to position [1623, 0]
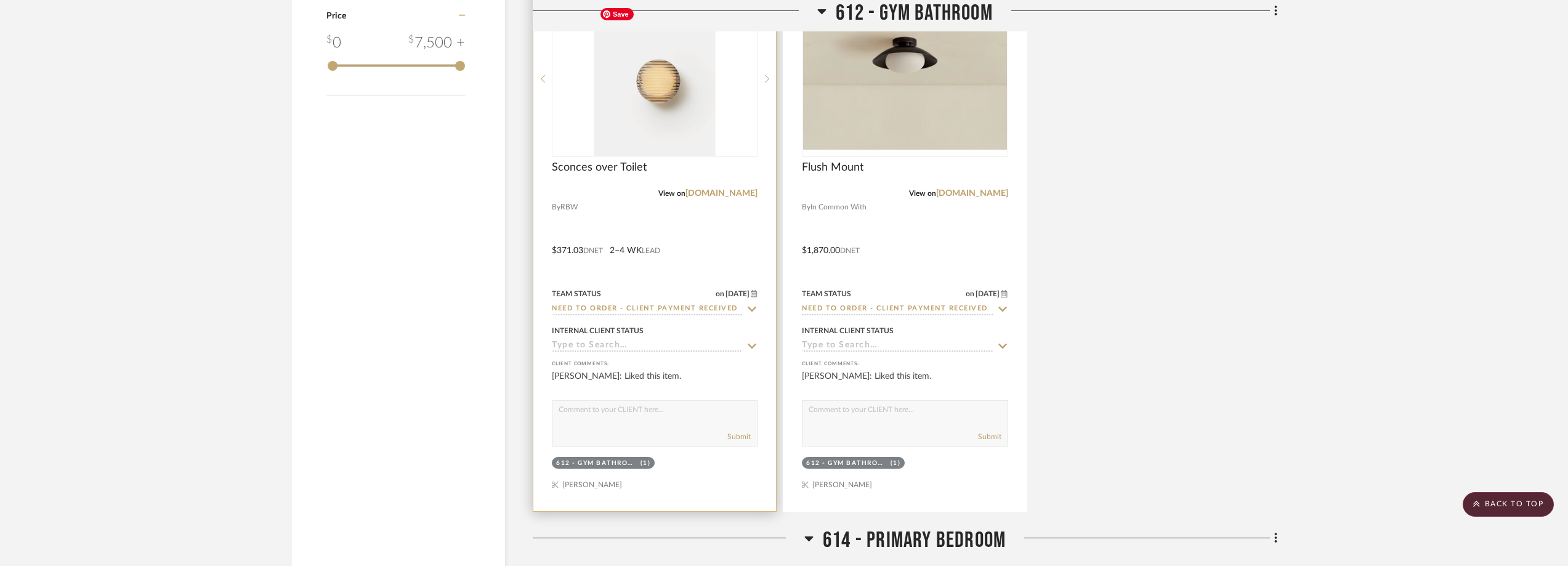
click at [675, 140] on img "0" at bounding box center [655, 78] width 121 height 154
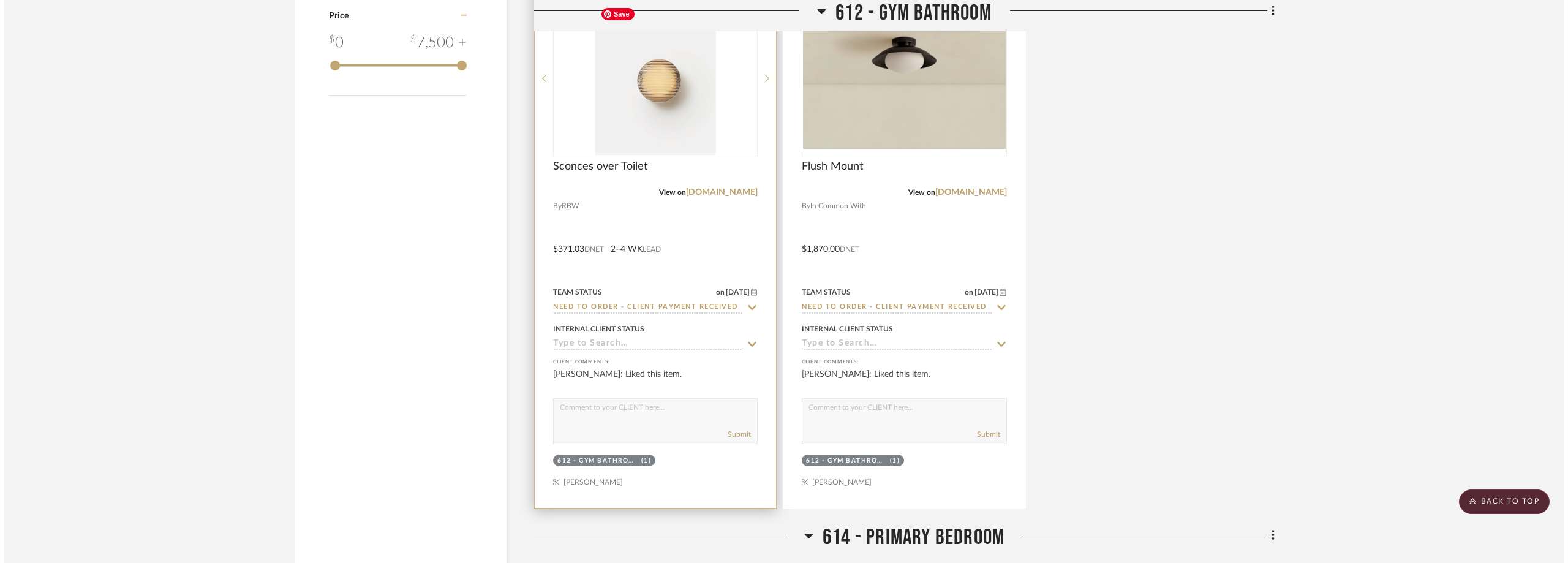
scroll to position [0, 0]
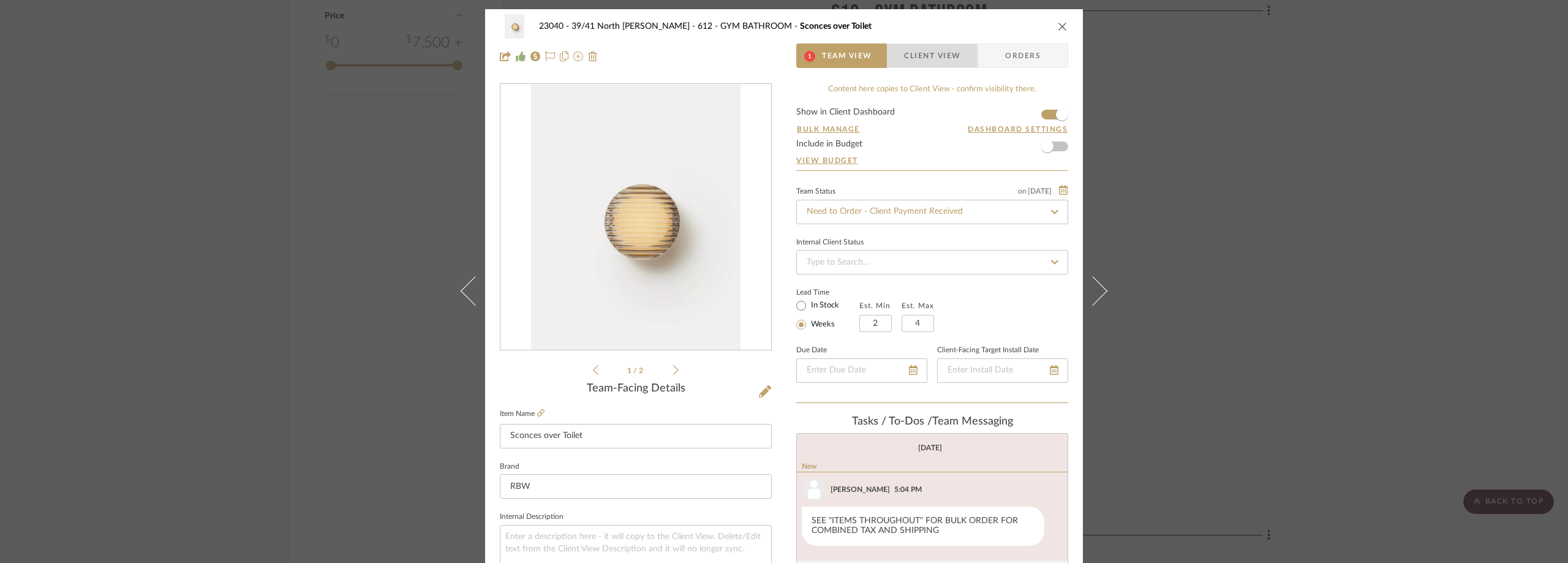
click at [907, 56] on span "Client View" at bounding box center [931, 56] width 56 height 25
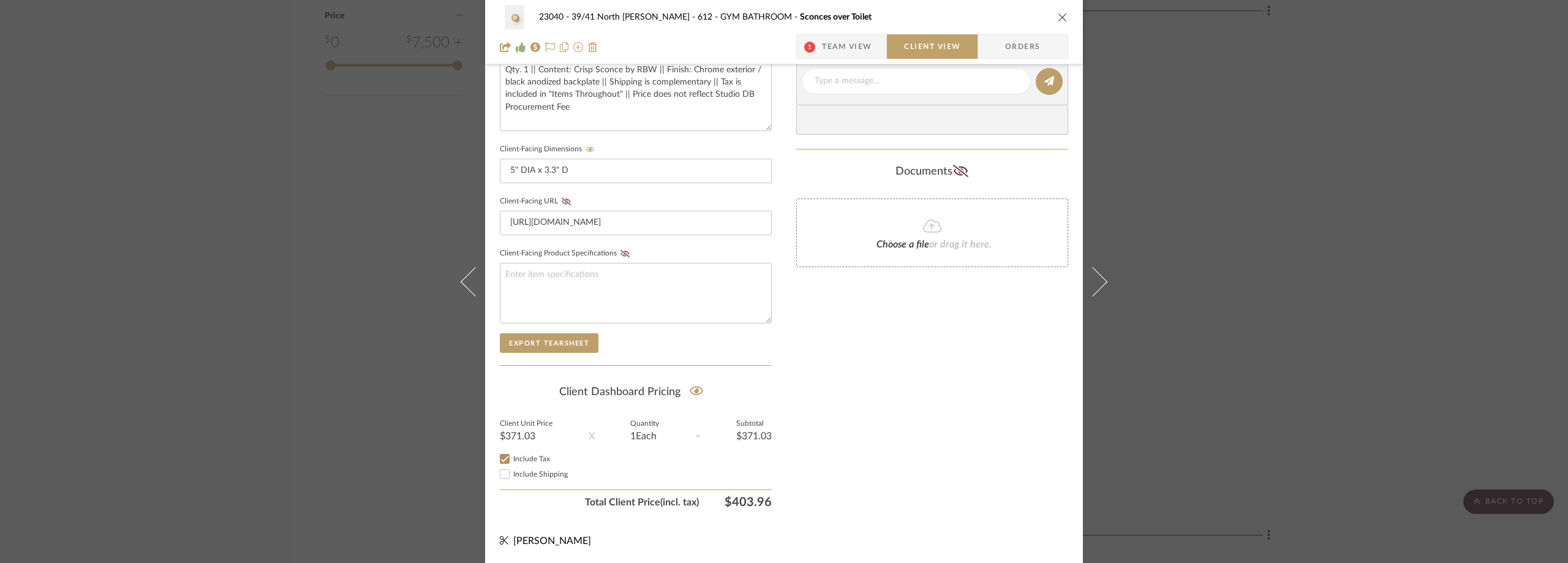
scroll to position [37, 0]
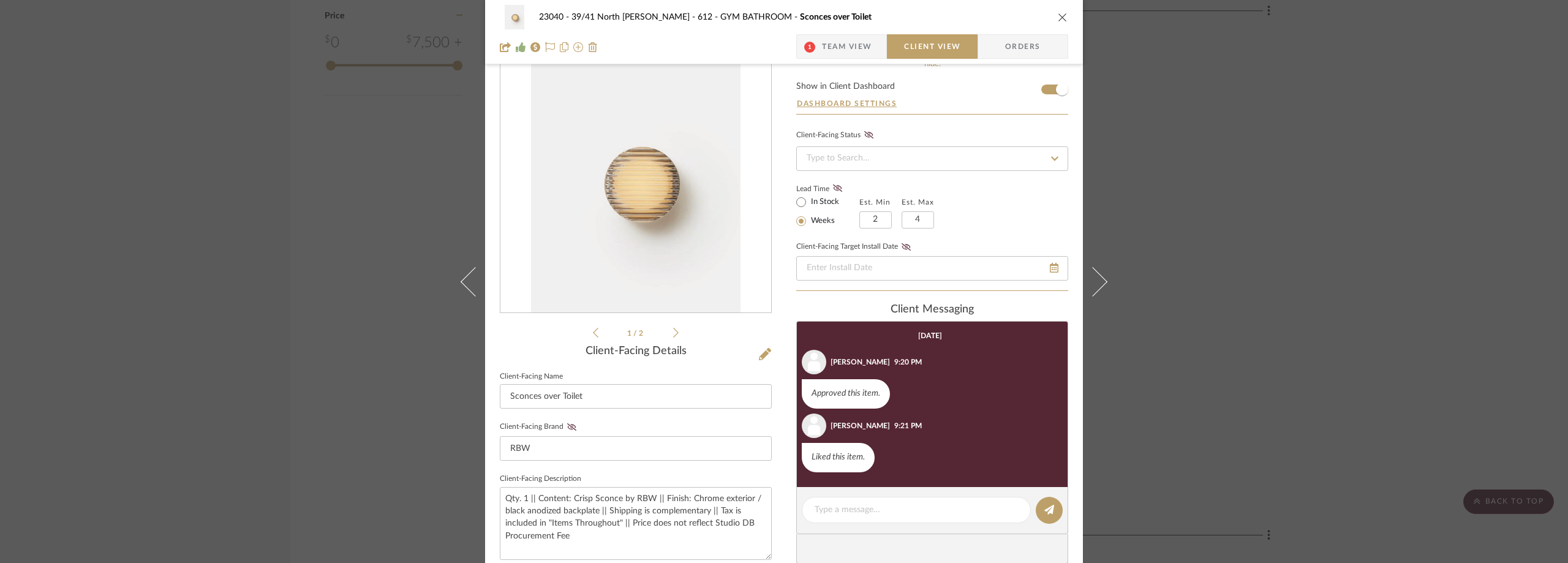
click at [1186, 167] on div "23040 - 39/41 North Moore - Weissmann 612 - GYM BATHROOM Sconces over Toilet 1 …" at bounding box center [784, 282] width 1568 height 563
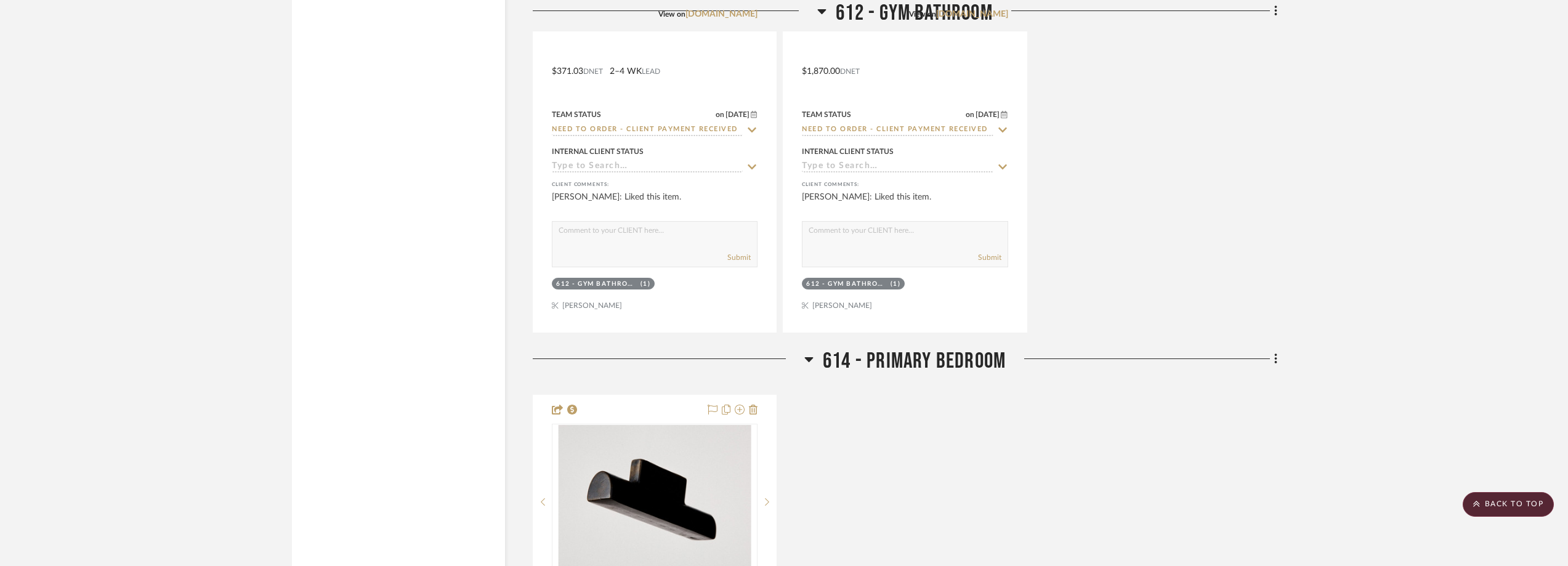
scroll to position [1807, 0]
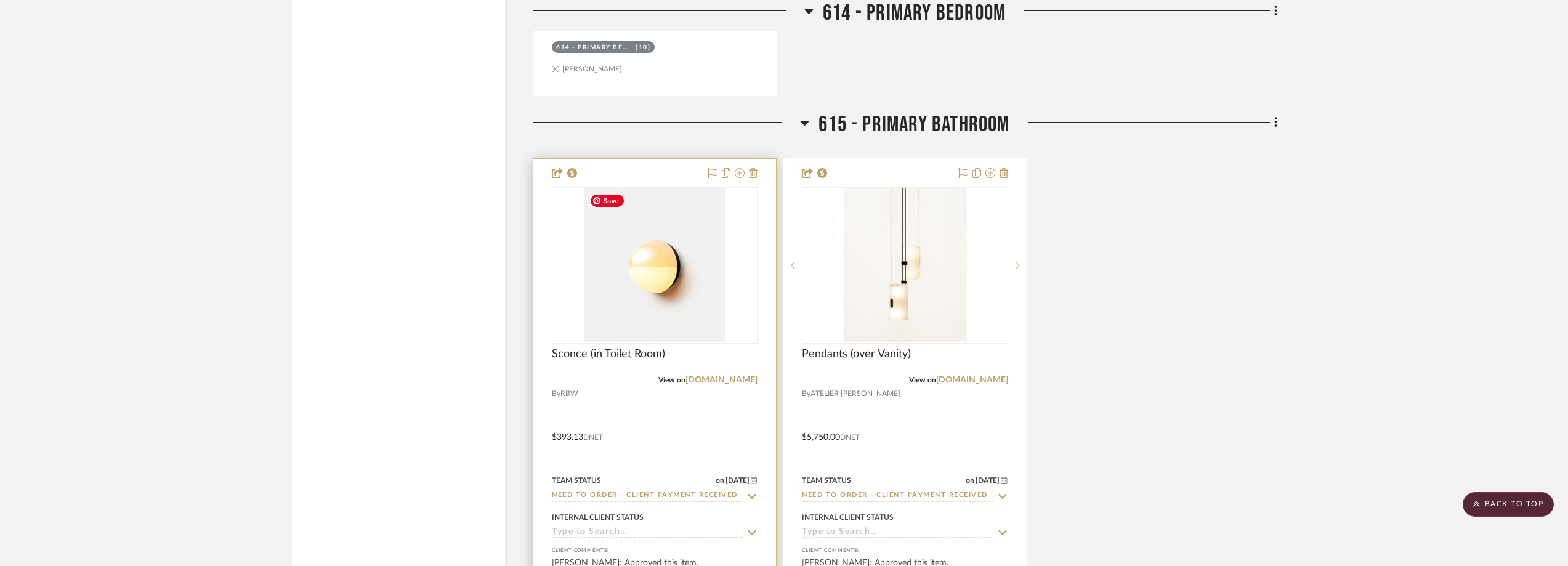
scroll to position [2732, 0]
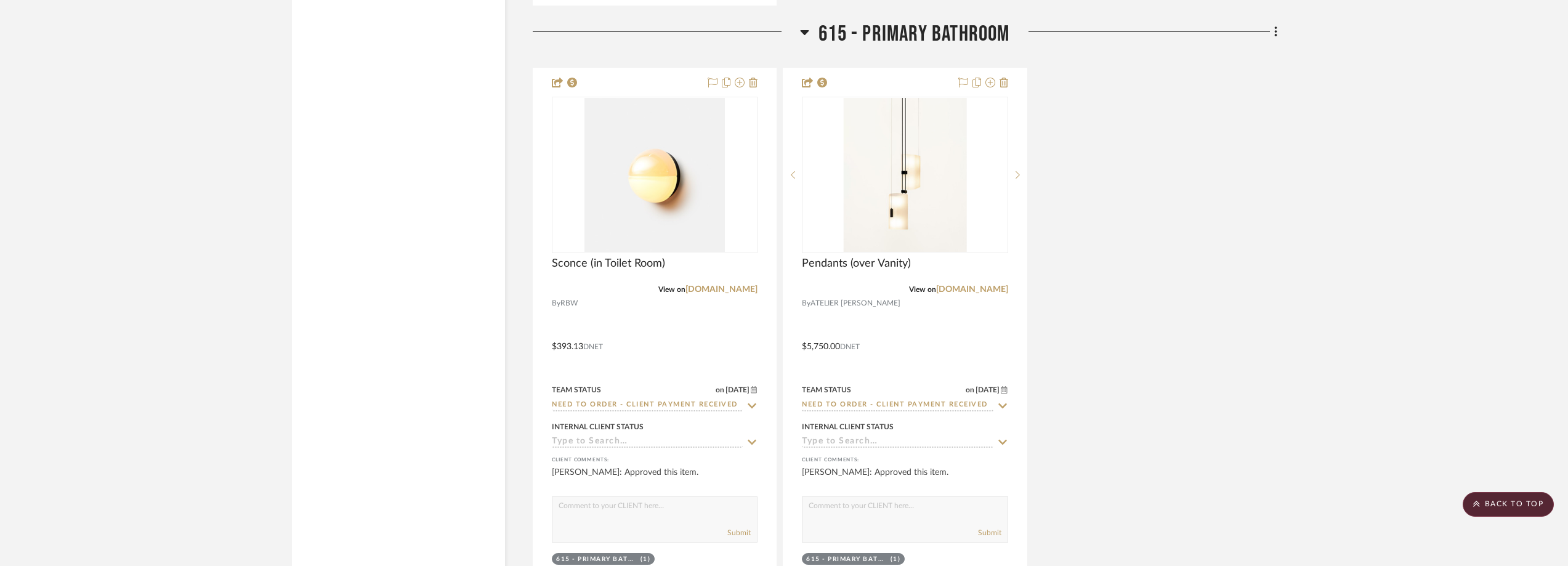
click at [1266, 91] on div "Sconce (in Toilet Room) View on rbw.com By RBW $393.13 DNET Team Status on 9/30…" at bounding box center [905, 337] width 744 height 540
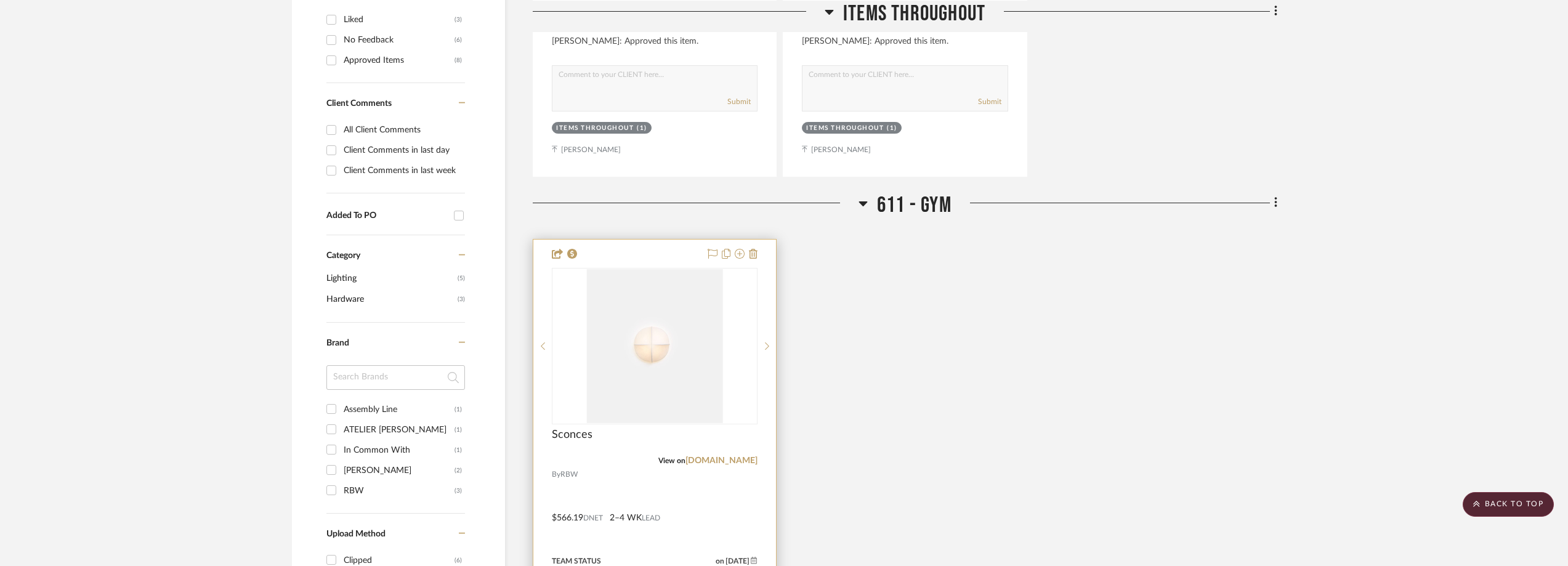
scroll to position [884, 0]
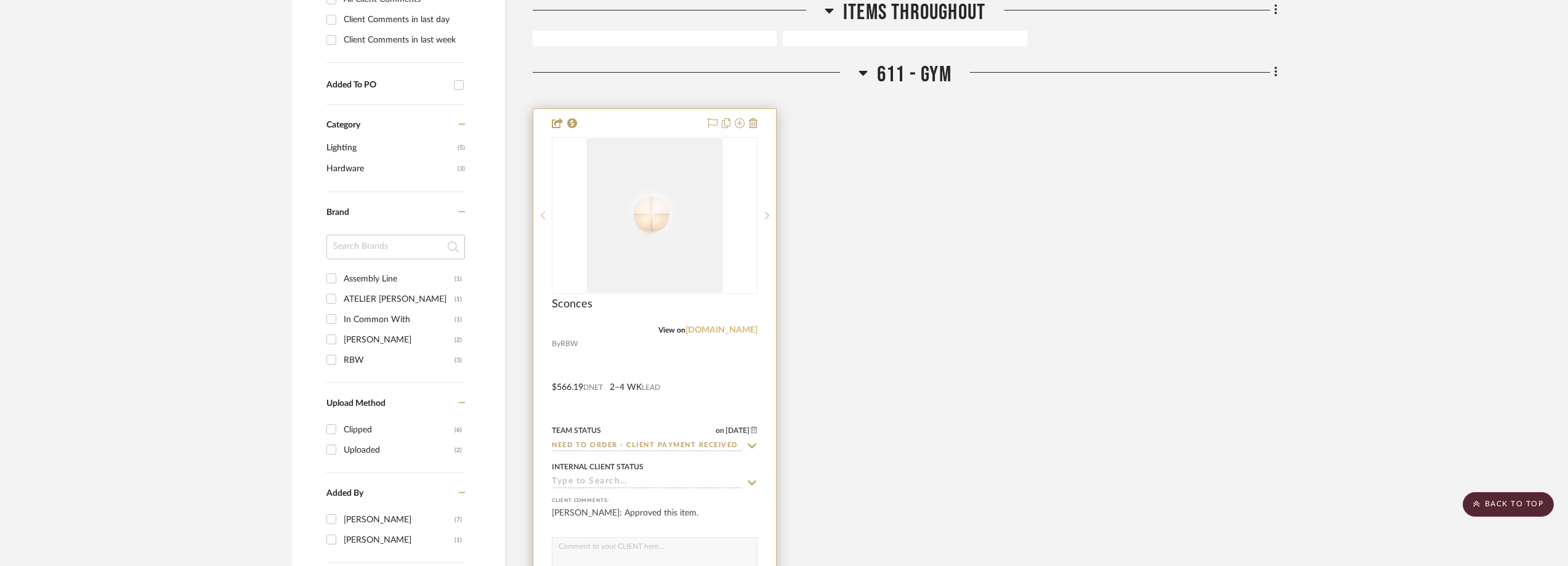
click at [739, 326] on link "rbw.com" at bounding box center [721, 330] width 72 height 9
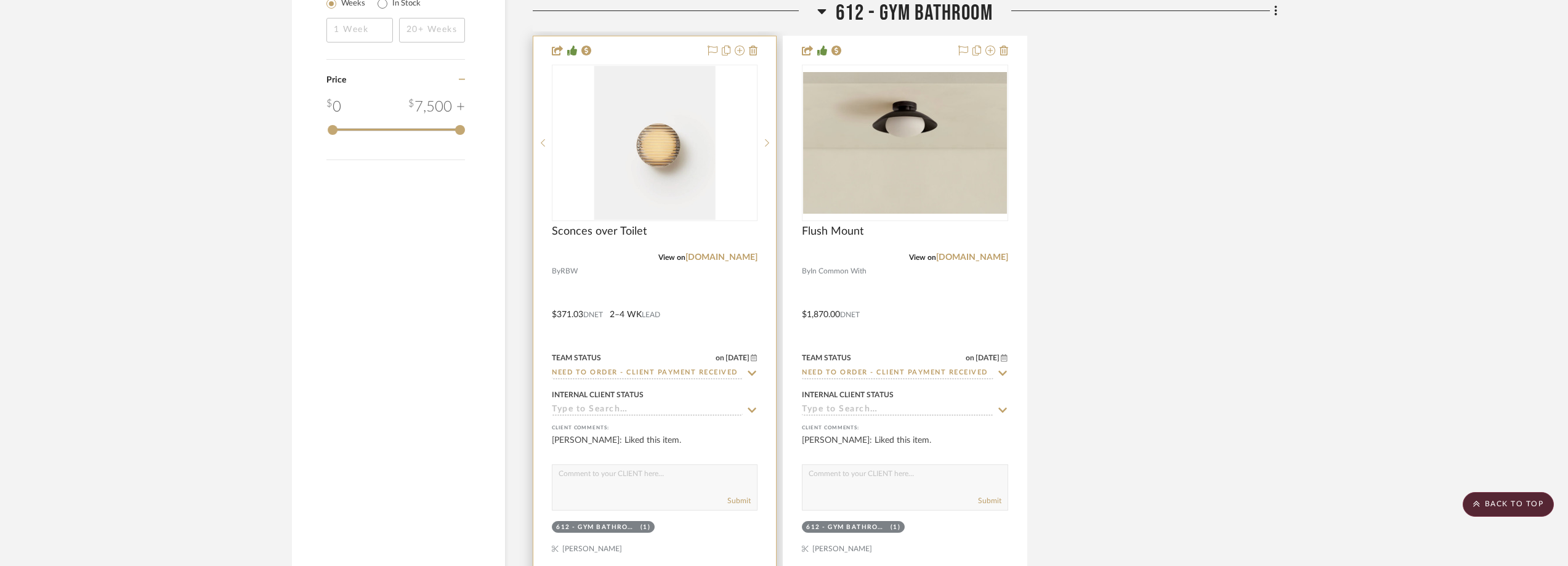
scroll to position [1562, 0]
click at [615, 134] on img "0" at bounding box center [655, 140] width 121 height 154
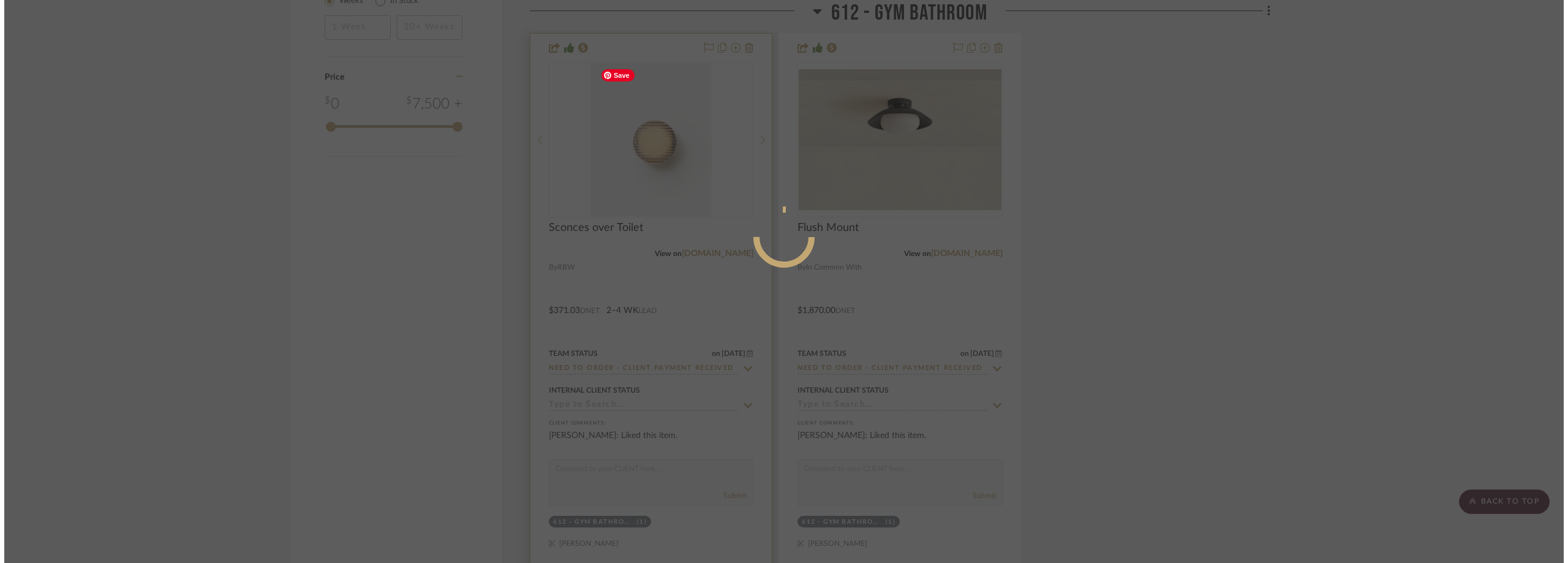
scroll to position [0, 0]
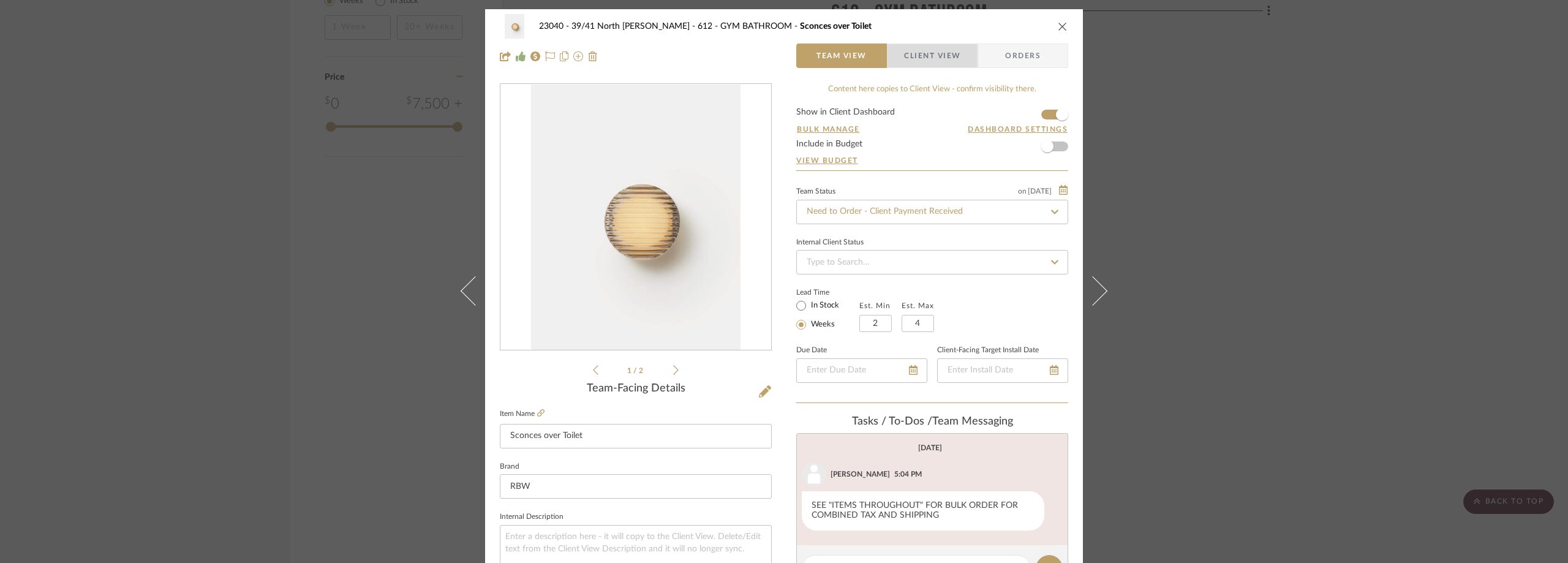
click at [906, 55] on span "Client View" at bounding box center [931, 56] width 56 height 25
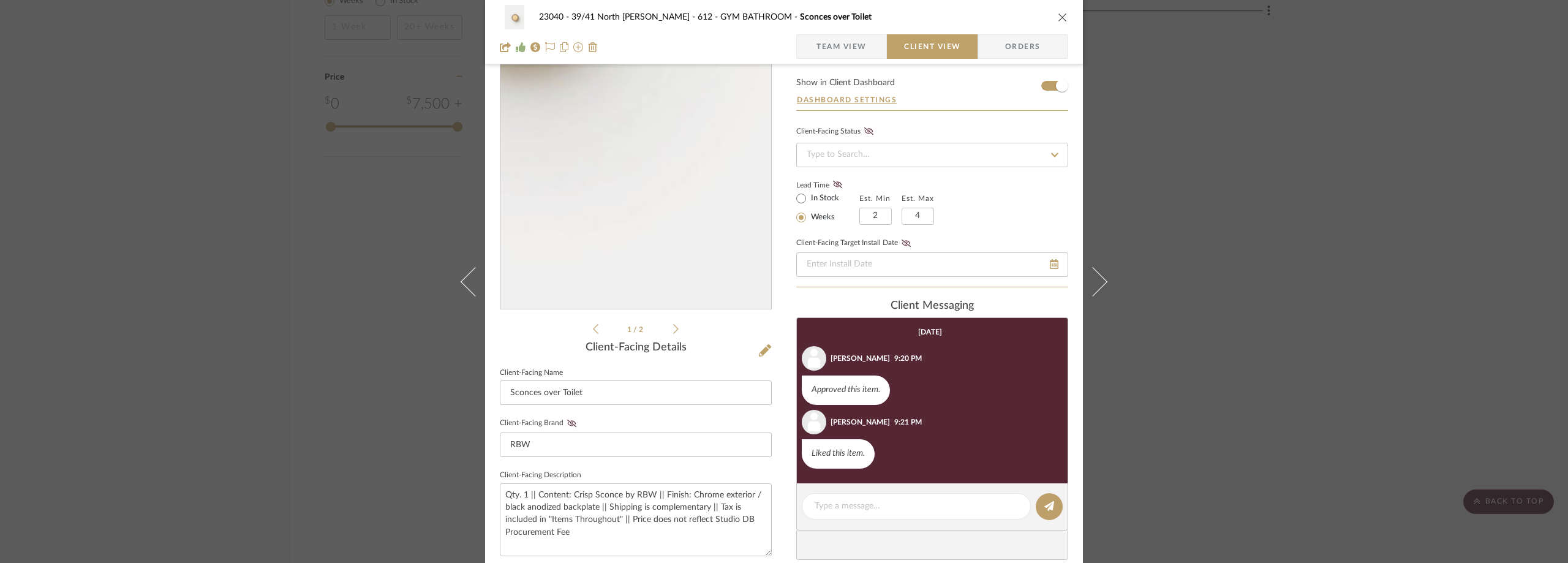
scroll to position [61, 0]
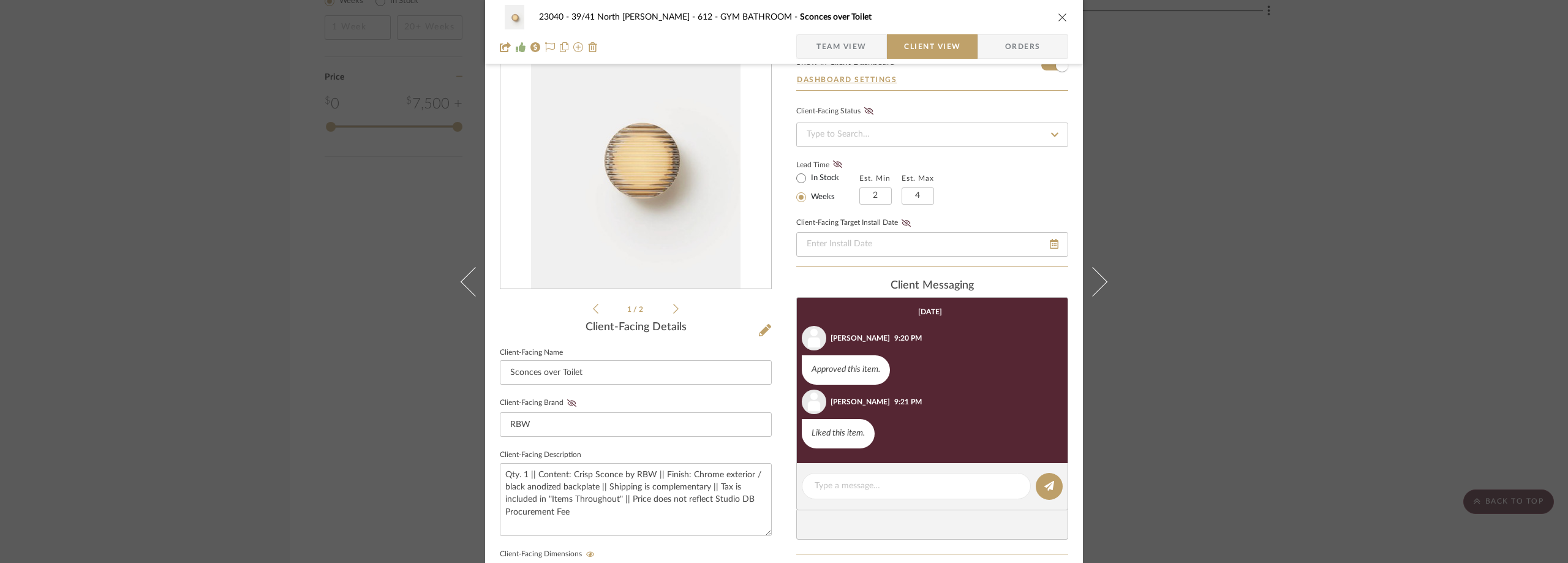
click at [673, 312] on icon at bounding box center [675, 308] width 5 height 11
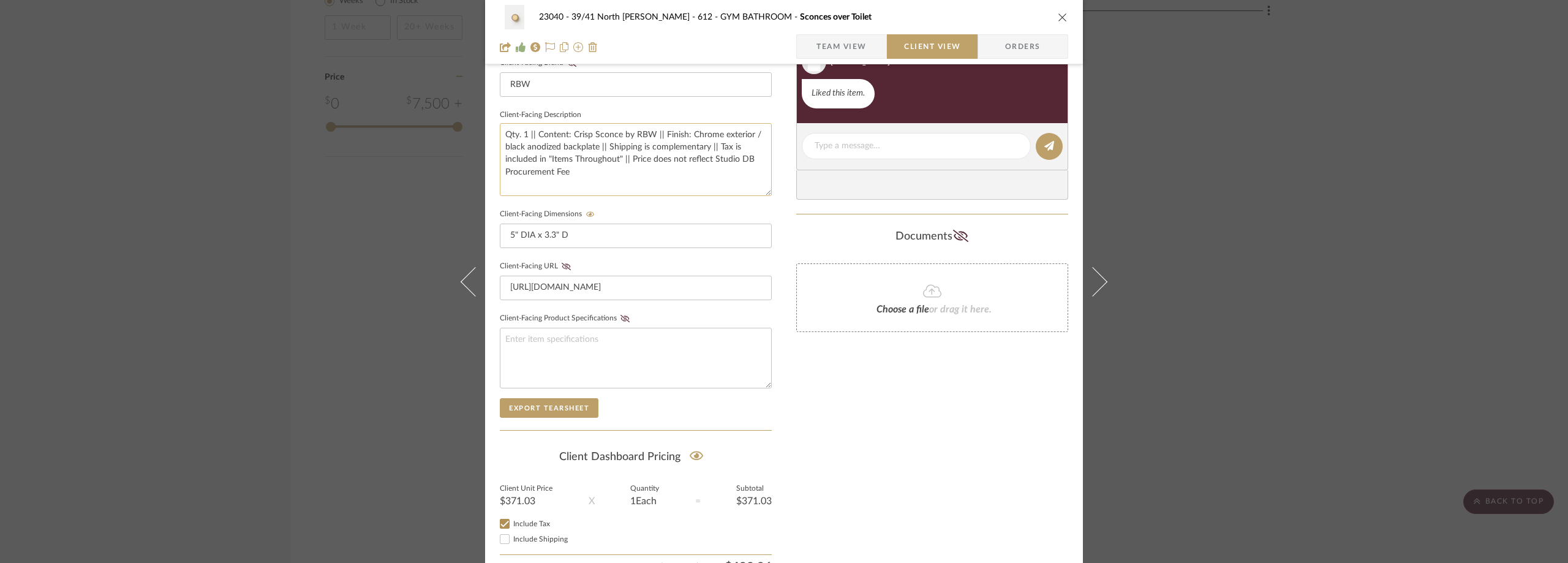
scroll to position [466, 0]
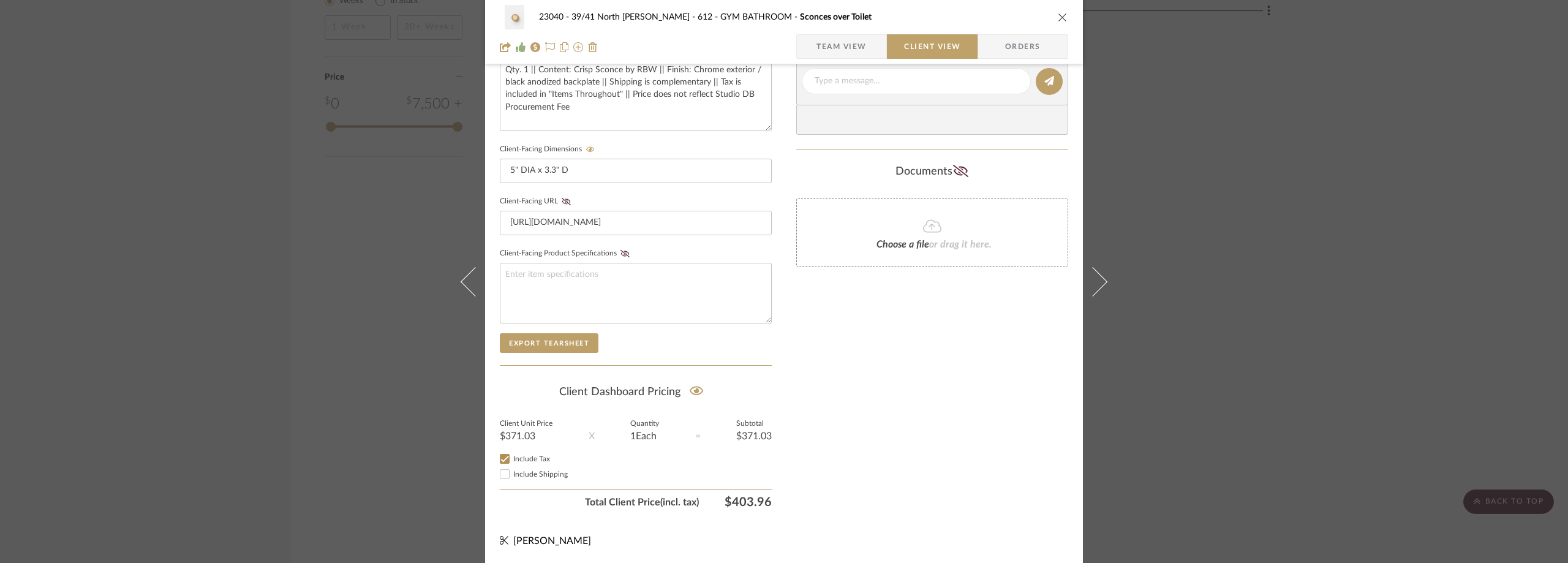
click at [594, 517] on div "23040 - 39/41 North Moore - Weissmann 612 - GYM BATHROOM Sconces over Toilet Te…" at bounding box center [783, 52] width 597 height 1020
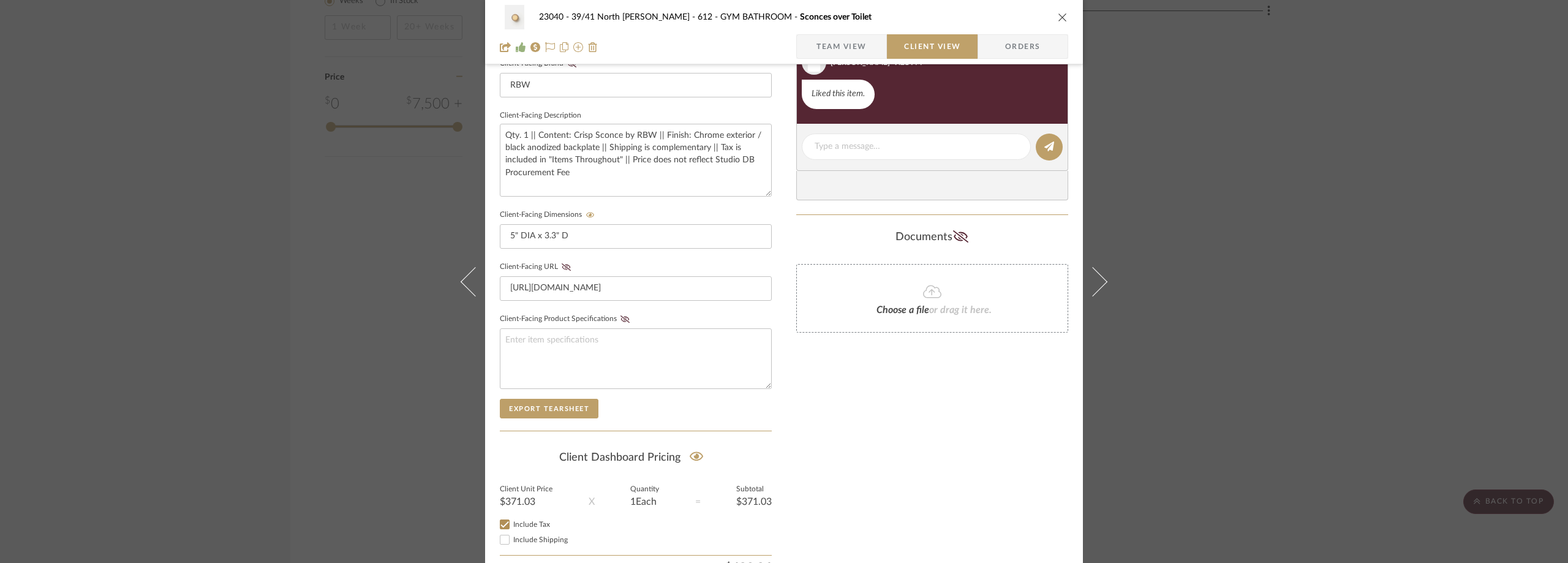
scroll to position [344, 0]
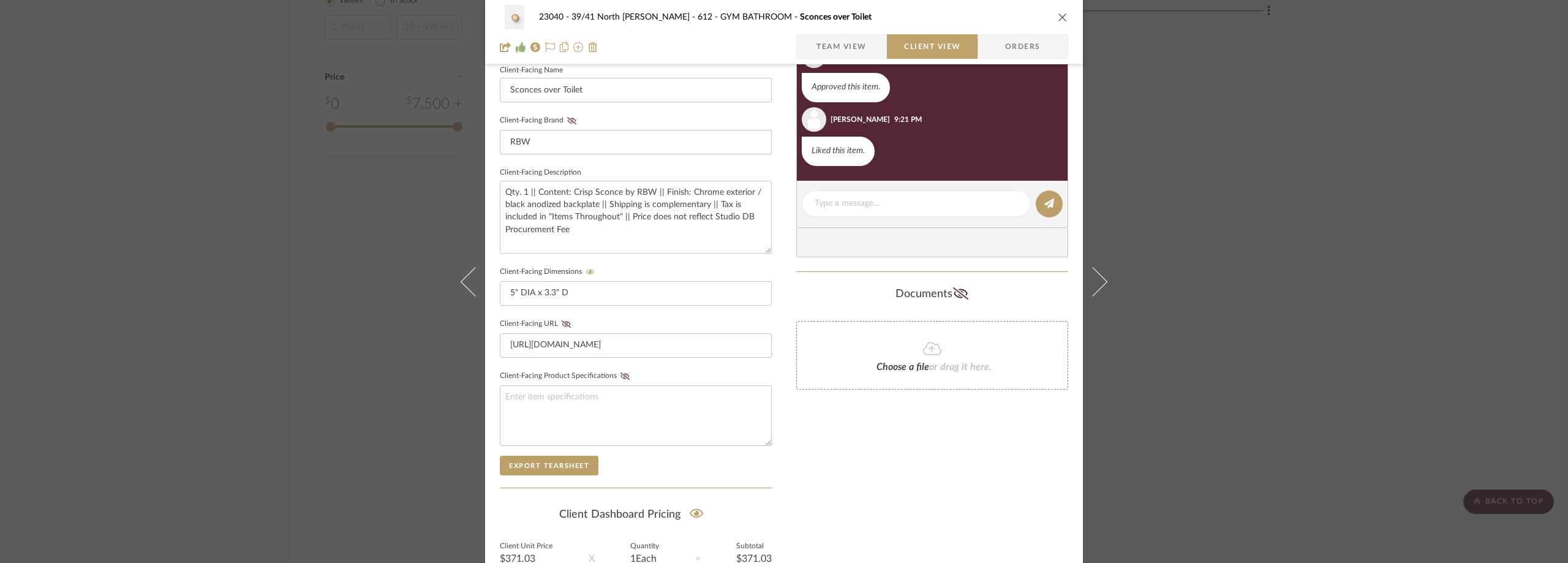
click at [1320, 153] on div "23040 - 39/41 North Moore - Weissmann 612 - GYM BATHROOM Sconces over Toilet Te…" at bounding box center [784, 282] width 1568 height 563
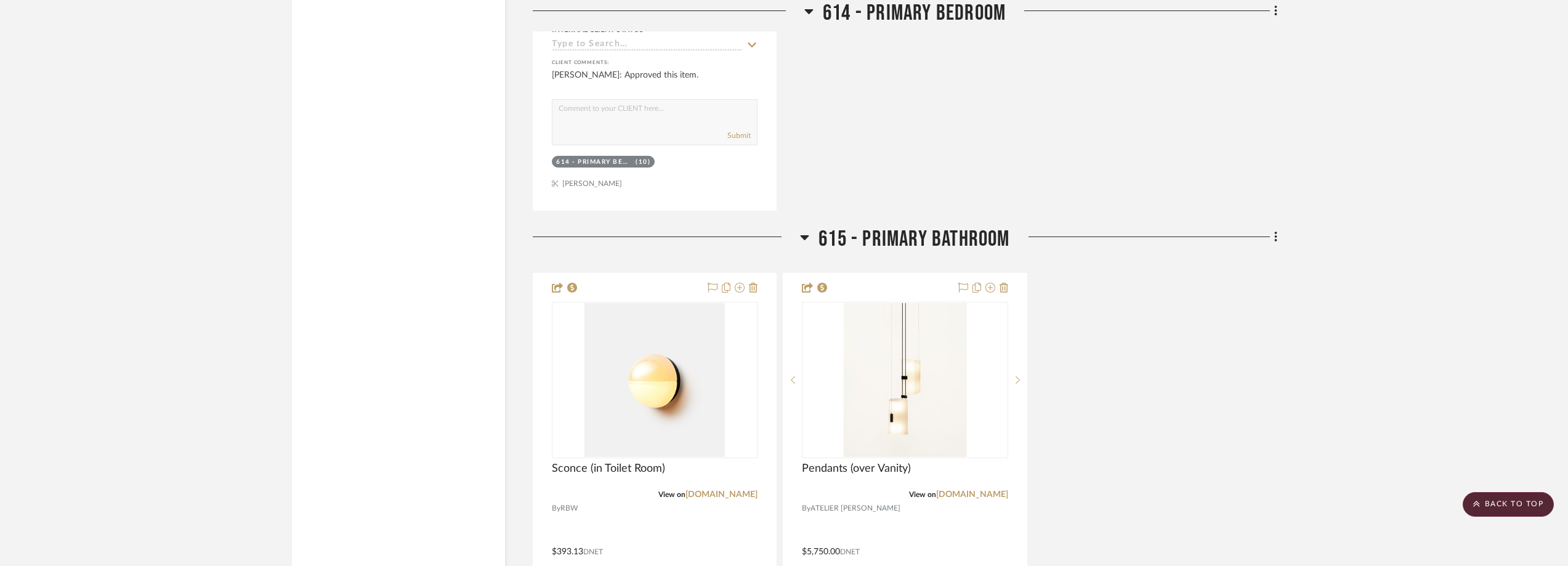
scroll to position [2670, 0]
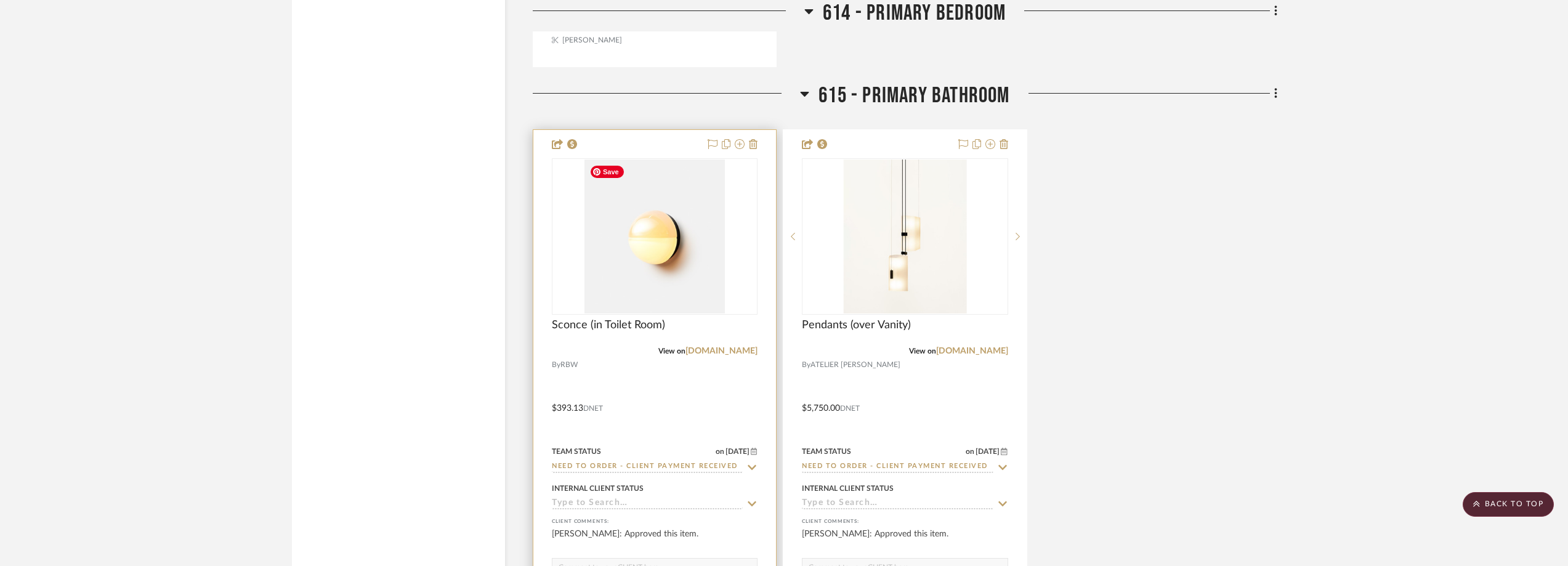
click at [680, 233] on img "0" at bounding box center [655, 236] width 141 height 154
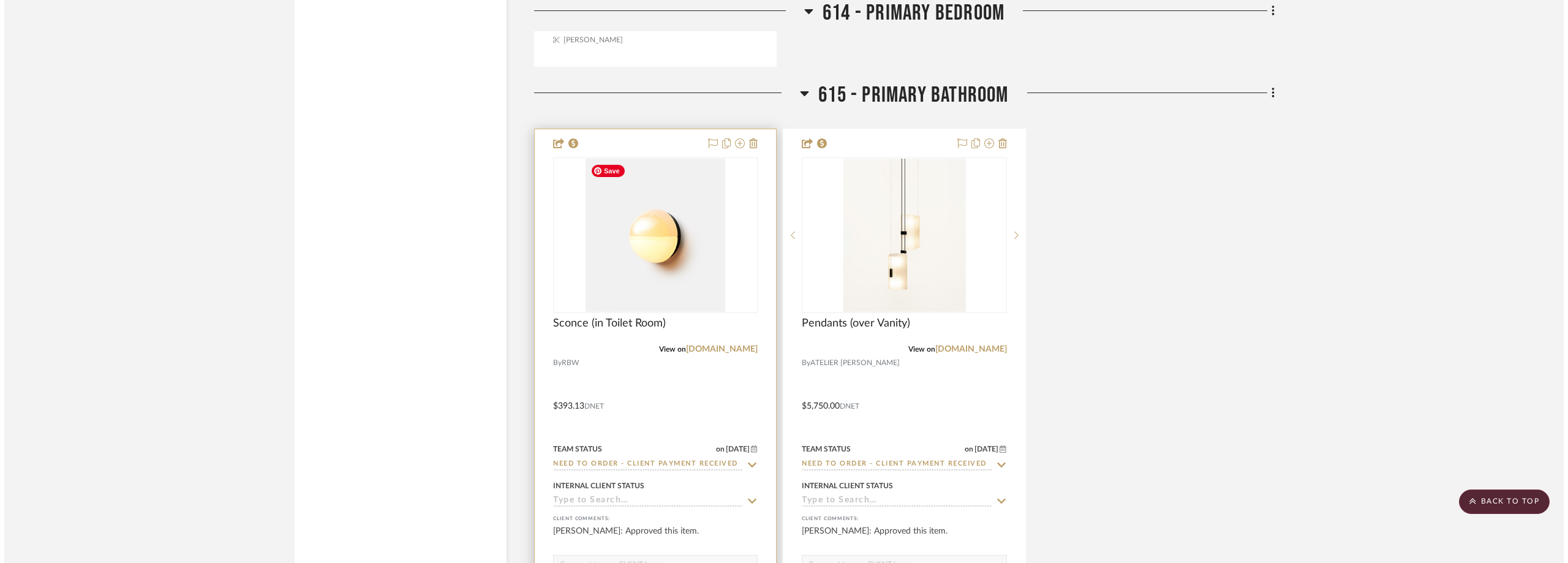
scroll to position [0, 0]
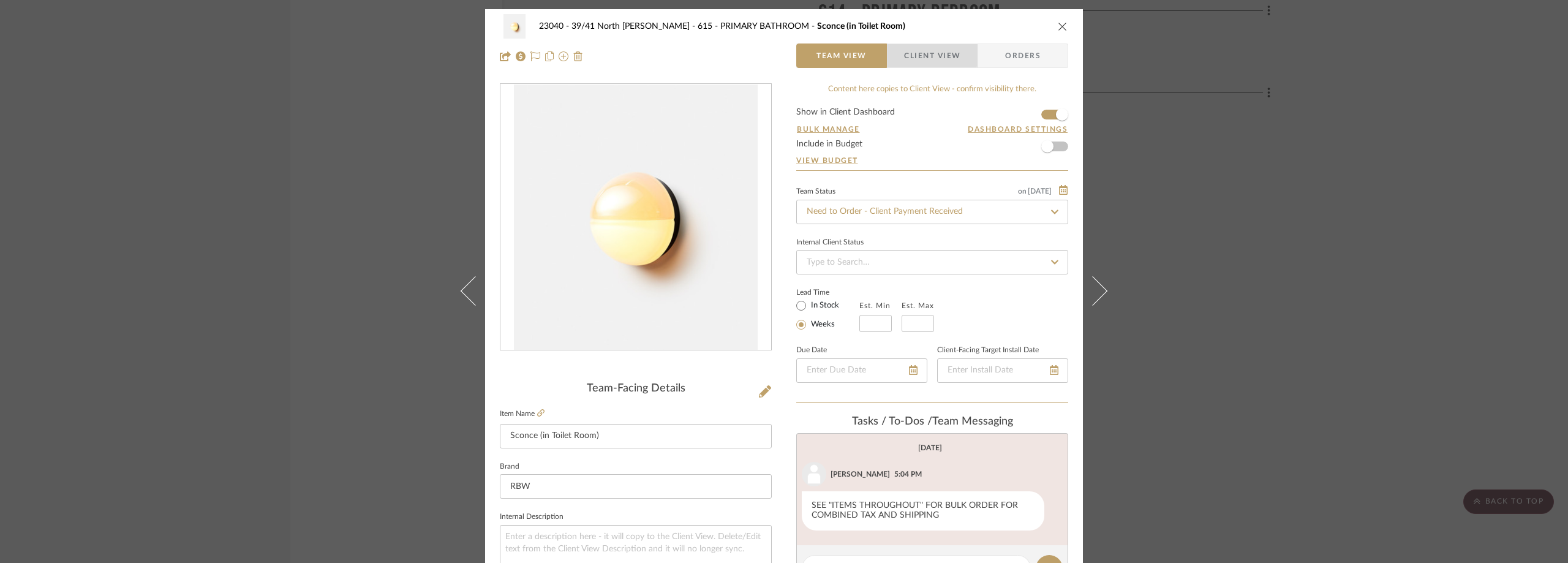
click at [908, 51] on span "Client View" at bounding box center [931, 56] width 56 height 25
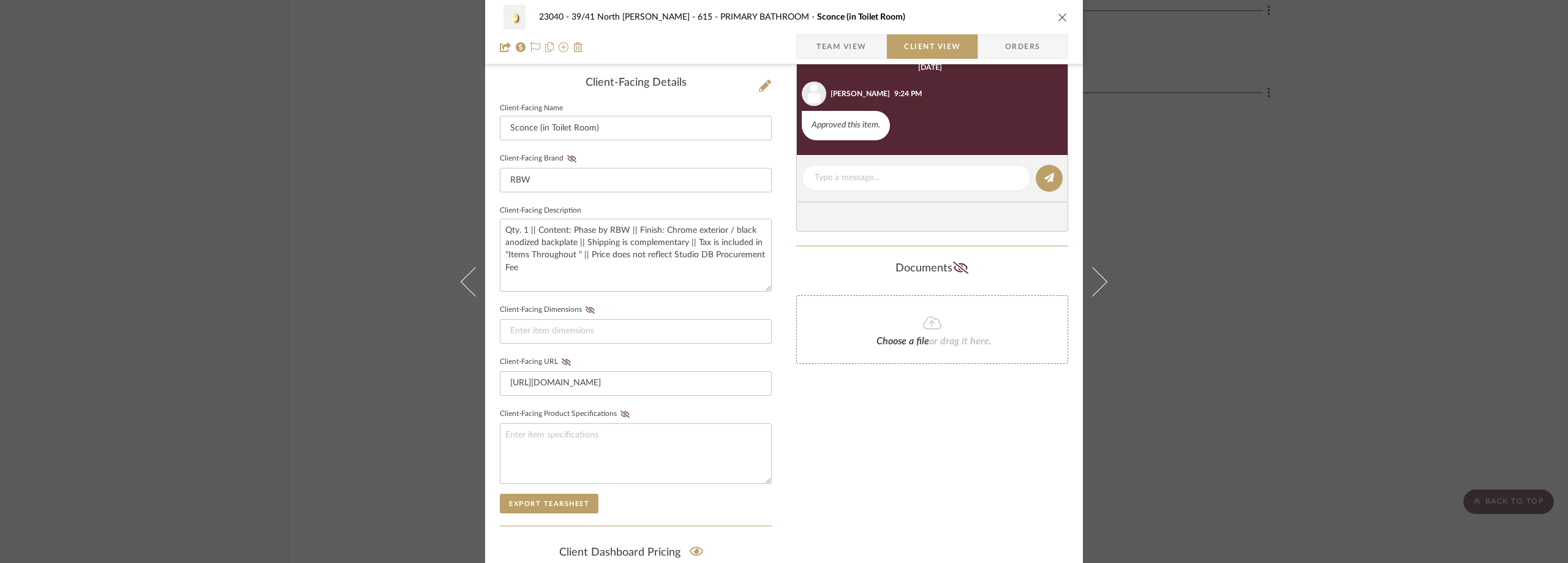
scroll to position [306, 0]
click at [1234, 184] on div "23040 - 39/41 North Moore - Weissmann 615 - PRIMARY BATHROOM Sconce (in Toilet …" at bounding box center [784, 282] width 1568 height 563
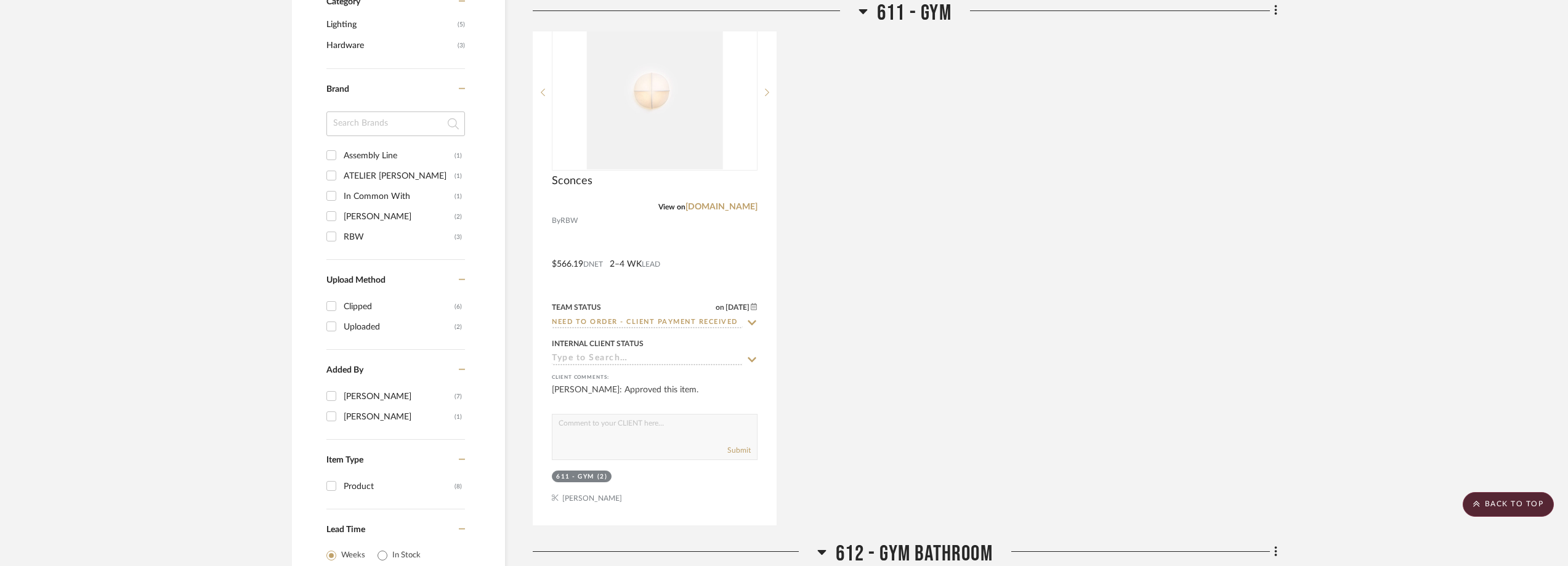
scroll to position [822, 0]
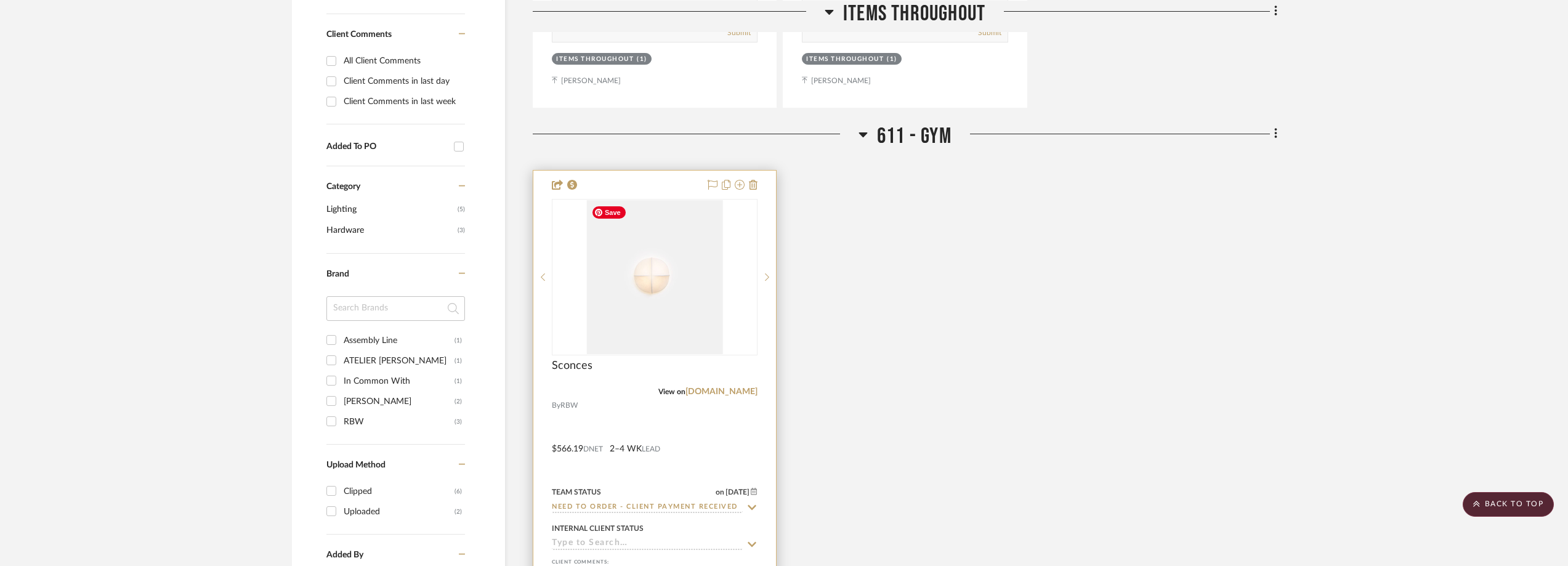
click at [699, 288] on img "0" at bounding box center [654, 277] width 136 height 154
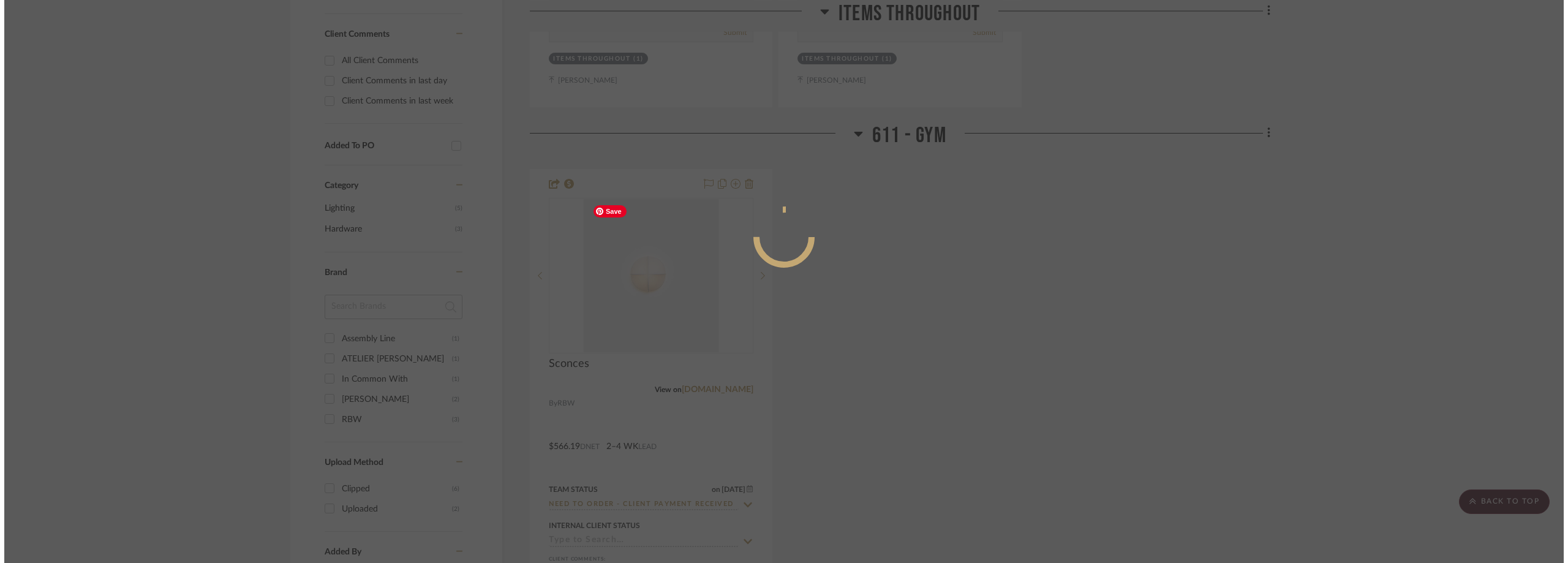
scroll to position [0, 0]
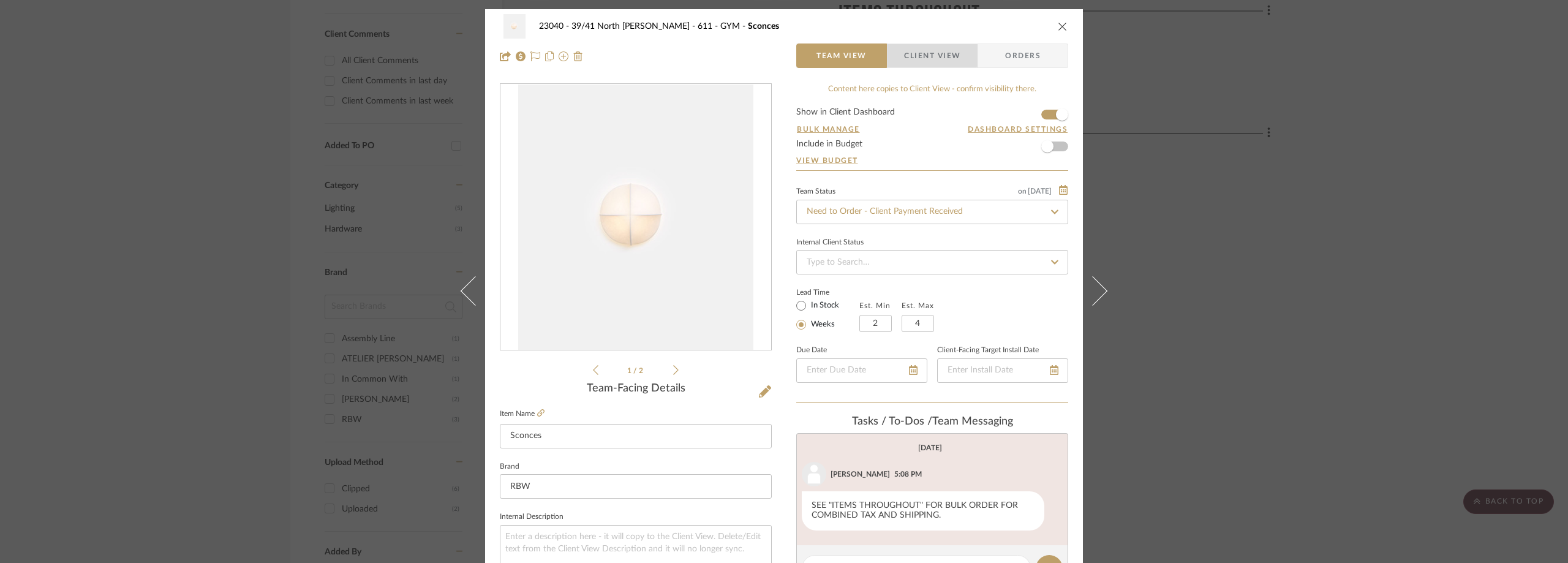
click at [919, 52] on span "Client View" at bounding box center [931, 56] width 56 height 25
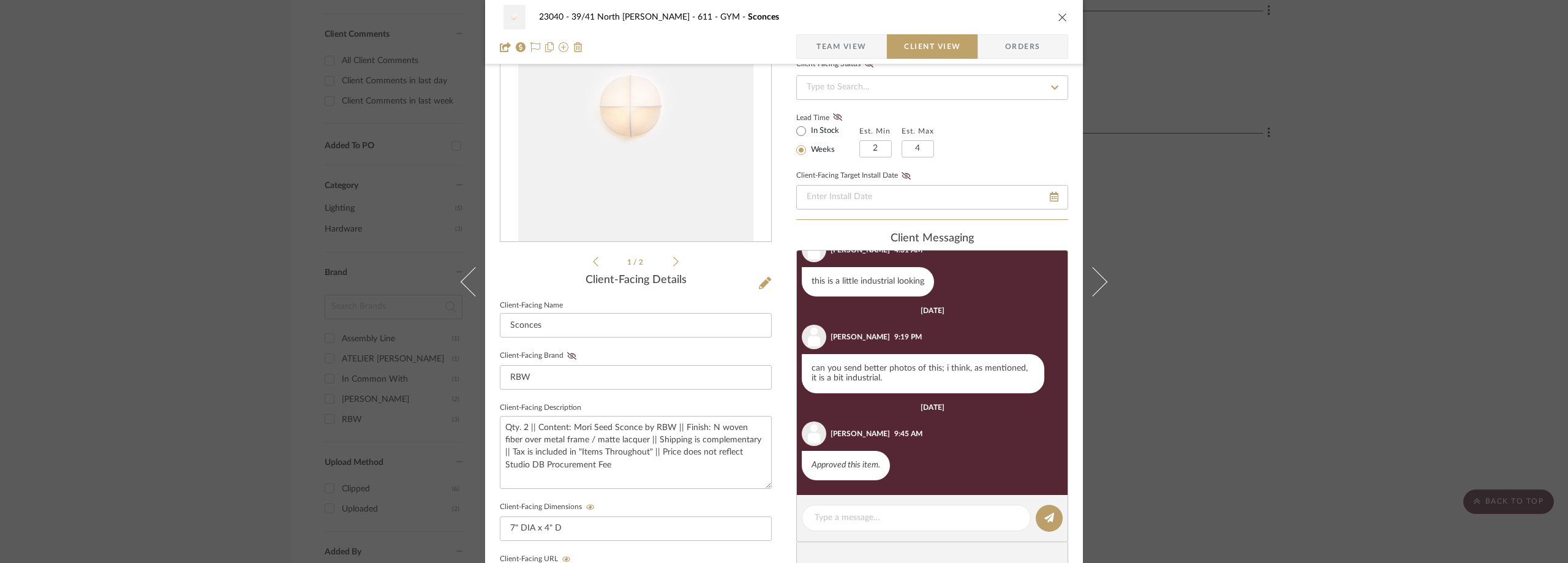
scroll to position [245, 0]
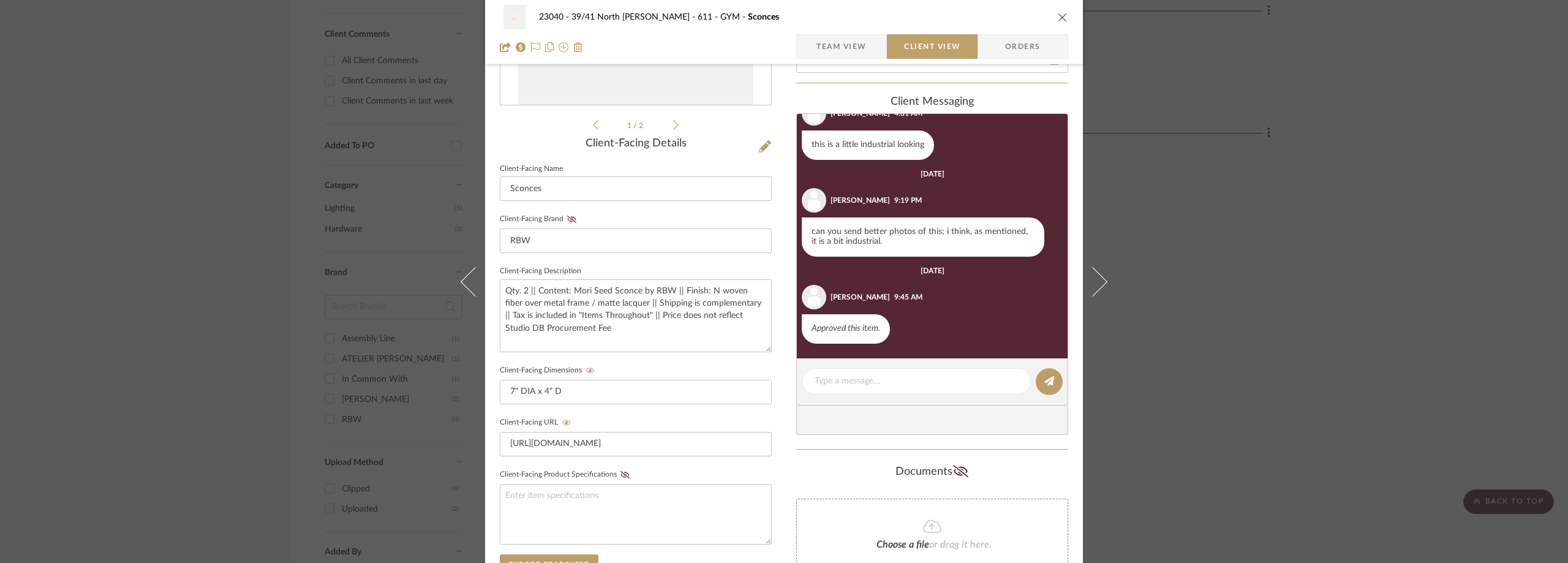
click at [1202, 241] on div "23040 - 39/41 North Moore - Weissmann 611 - GYM Sconces Team View Client View O…" at bounding box center [784, 282] width 1568 height 563
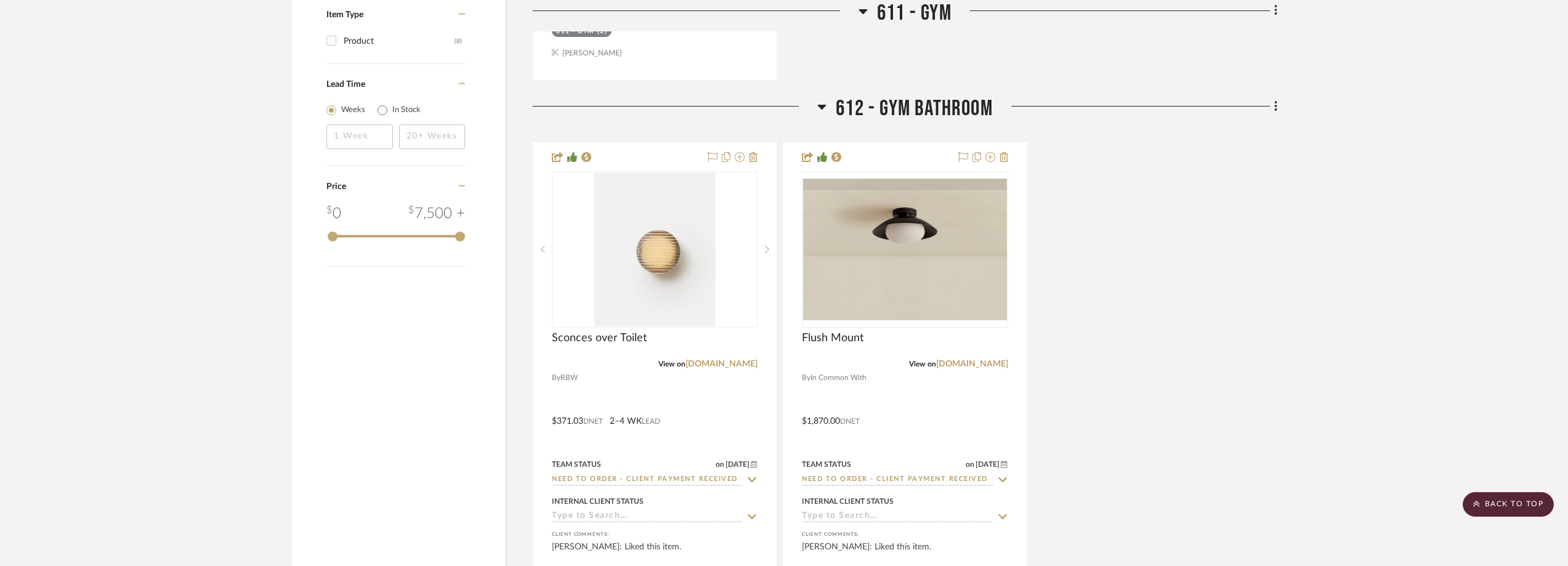
scroll to position [1562, 0]
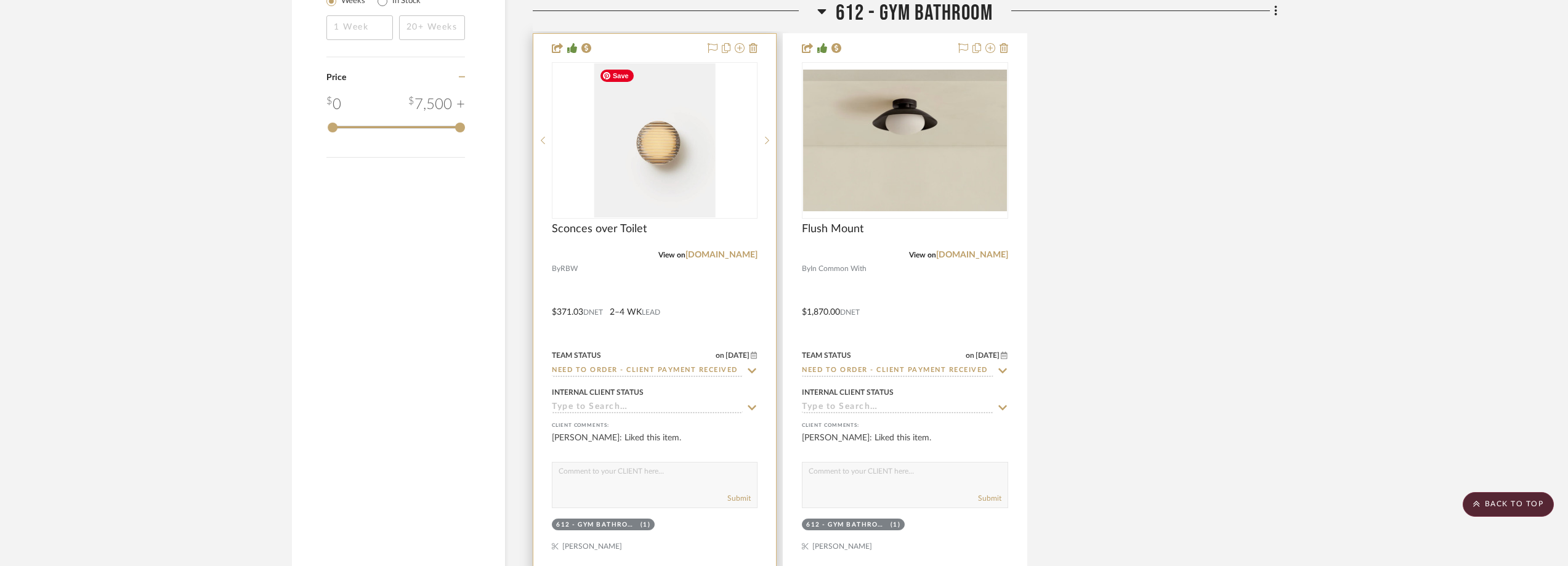
click at [617, 192] on img "0" at bounding box center [655, 140] width 121 height 154
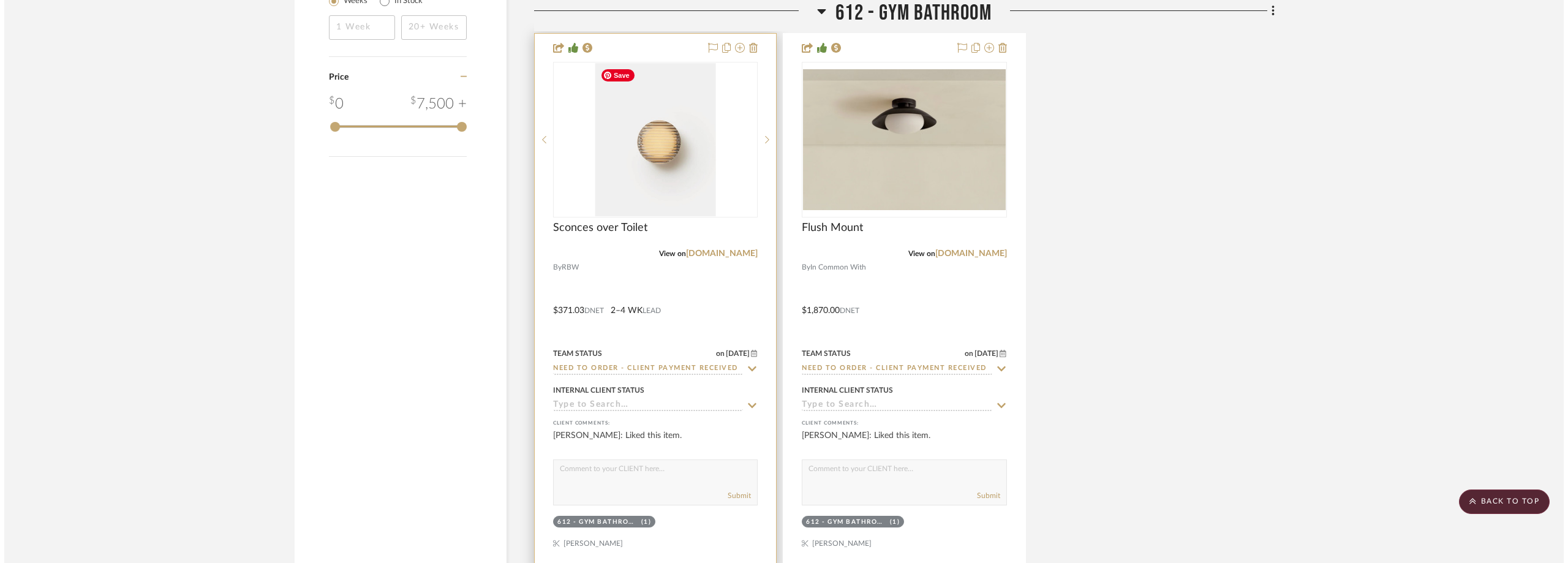
scroll to position [0, 0]
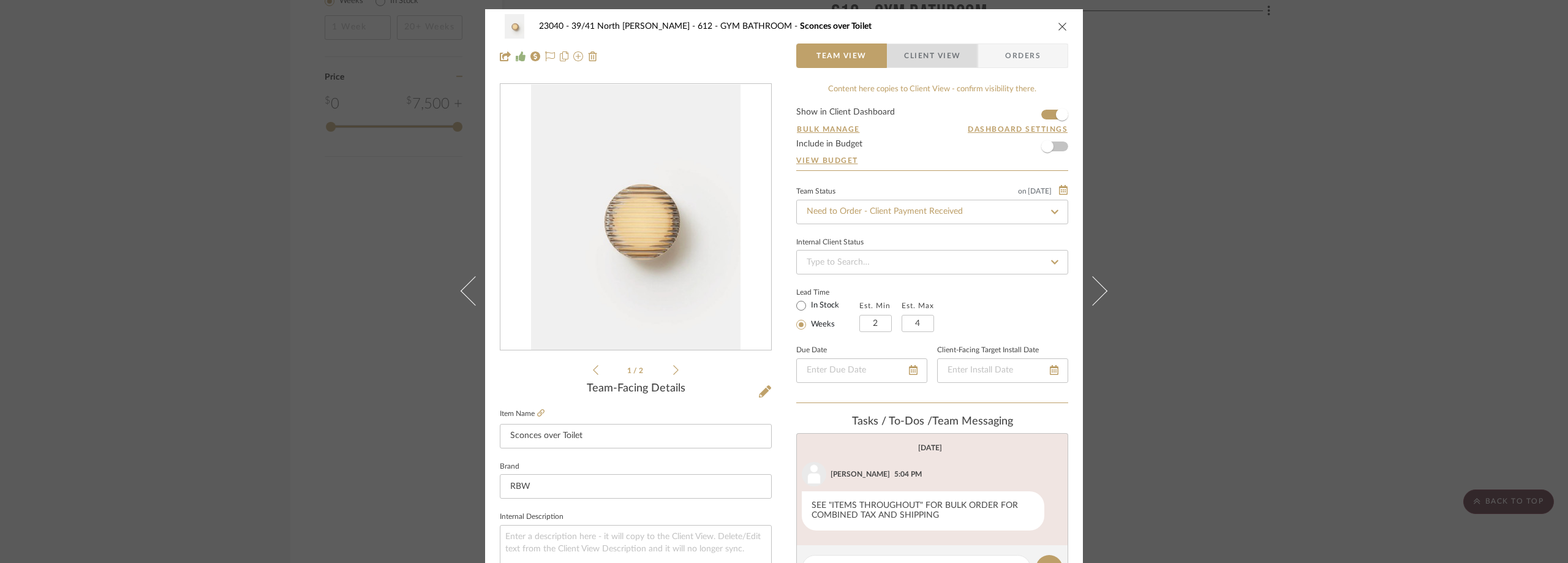
click at [907, 57] on span "Client View" at bounding box center [931, 56] width 56 height 25
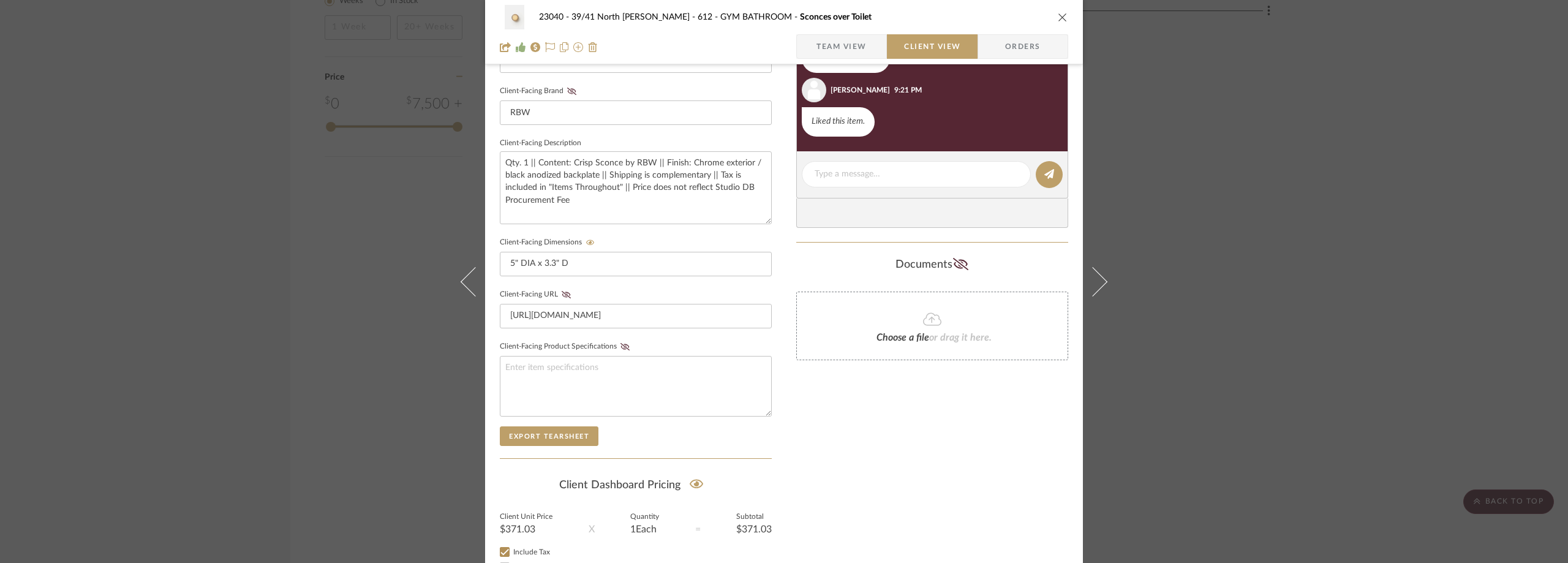
scroll to position [466, 0]
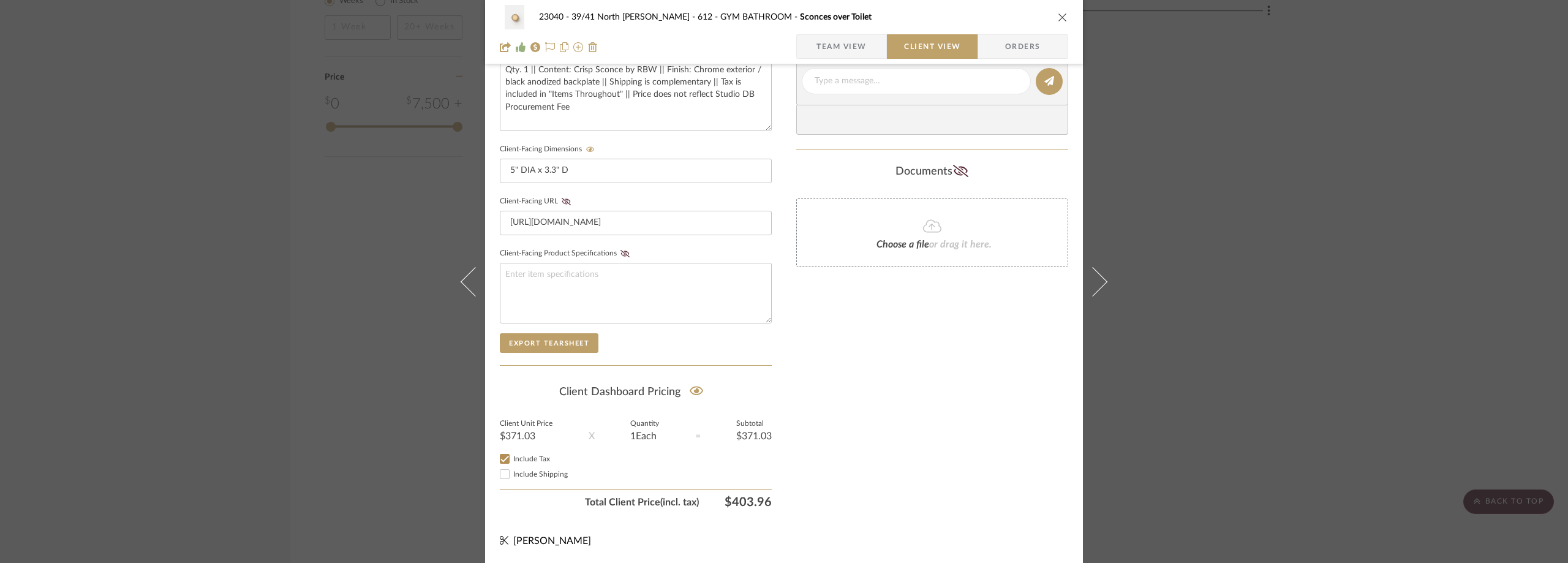
click at [1189, 181] on div "23040 - 39/41 North Moore - Weissmann 612 - GYM BATHROOM Sconces over Toilet Te…" at bounding box center [784, 282] width 1568 height 563
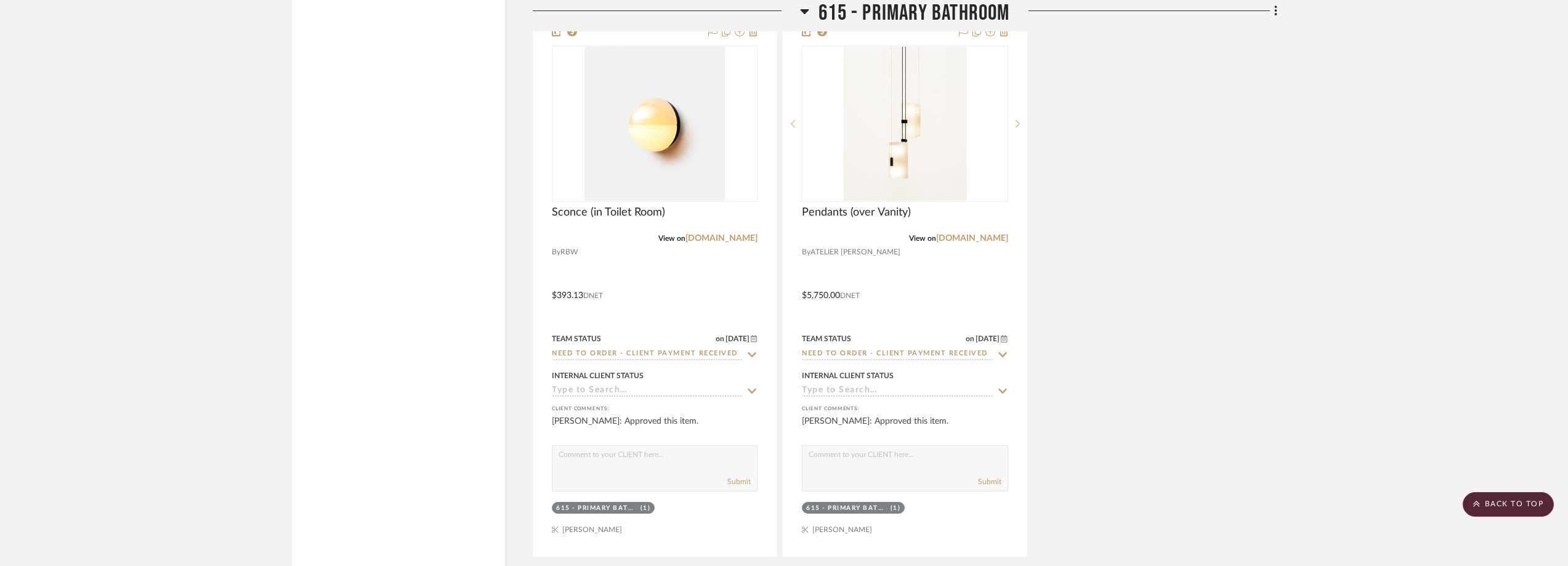
scroll to position [2732, 0]
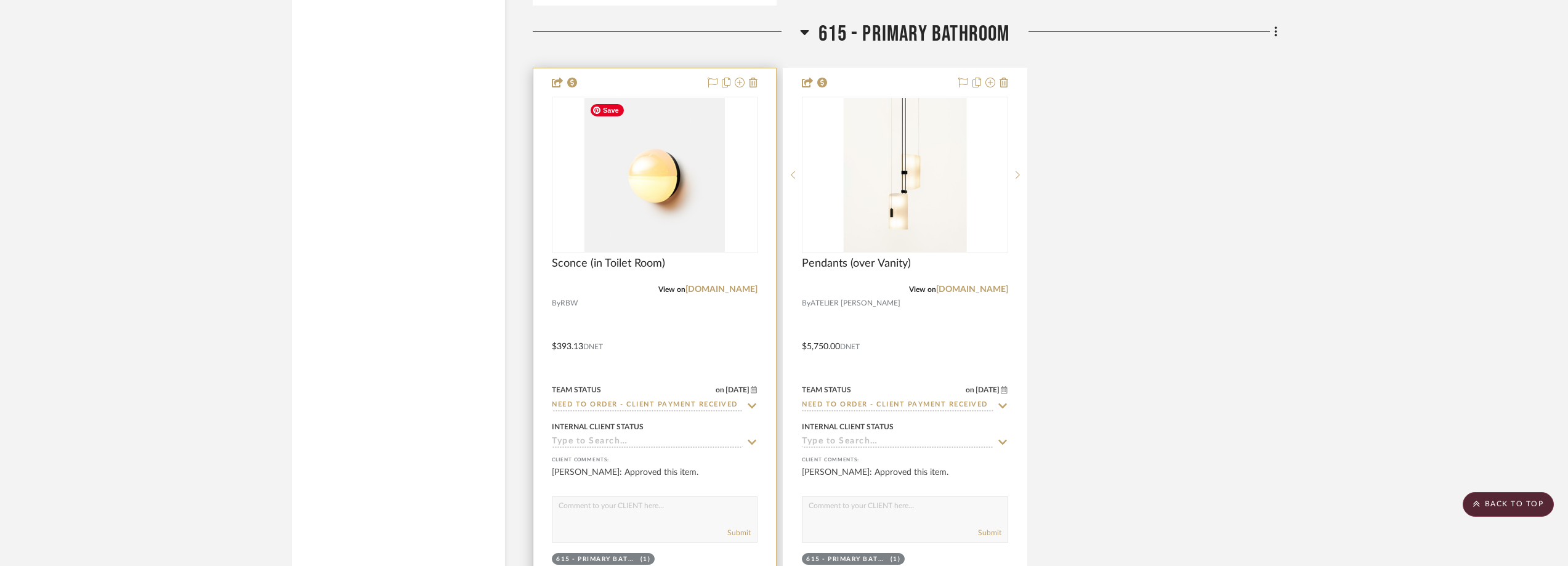
click at [630, 186] on img "0" at bounding box center [655, 174] width 141 height 154
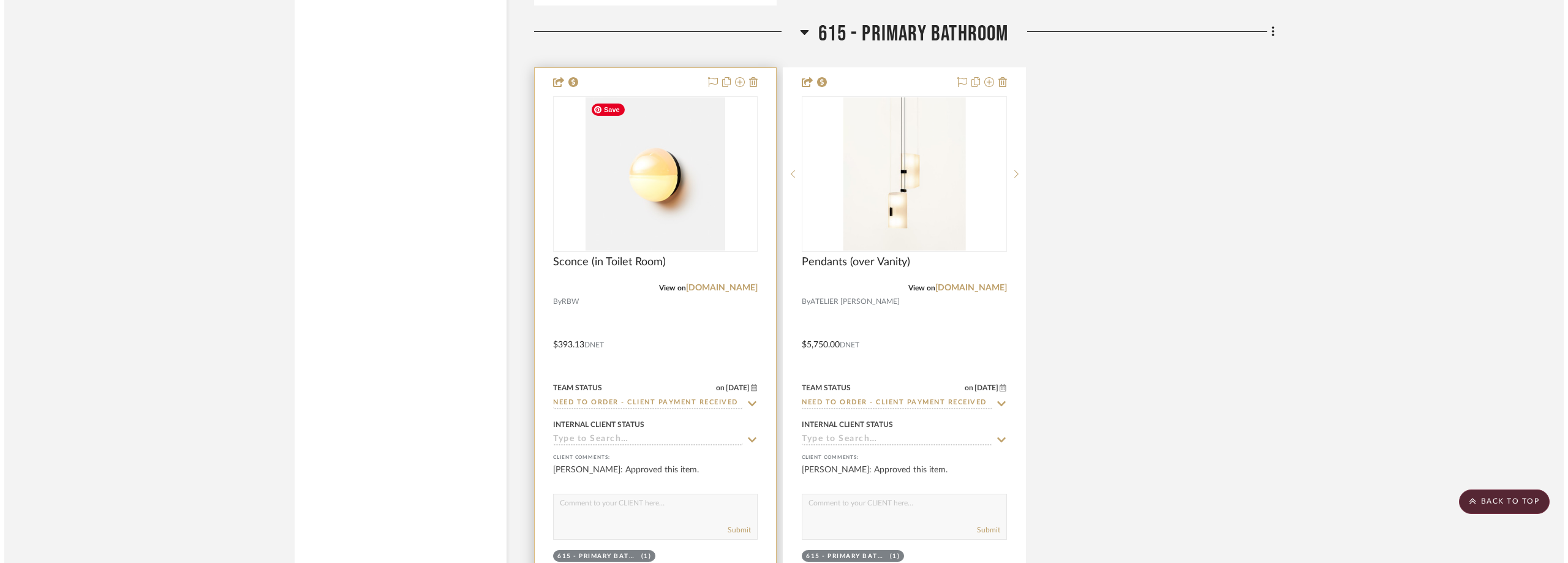
scroll to position [0, 0]
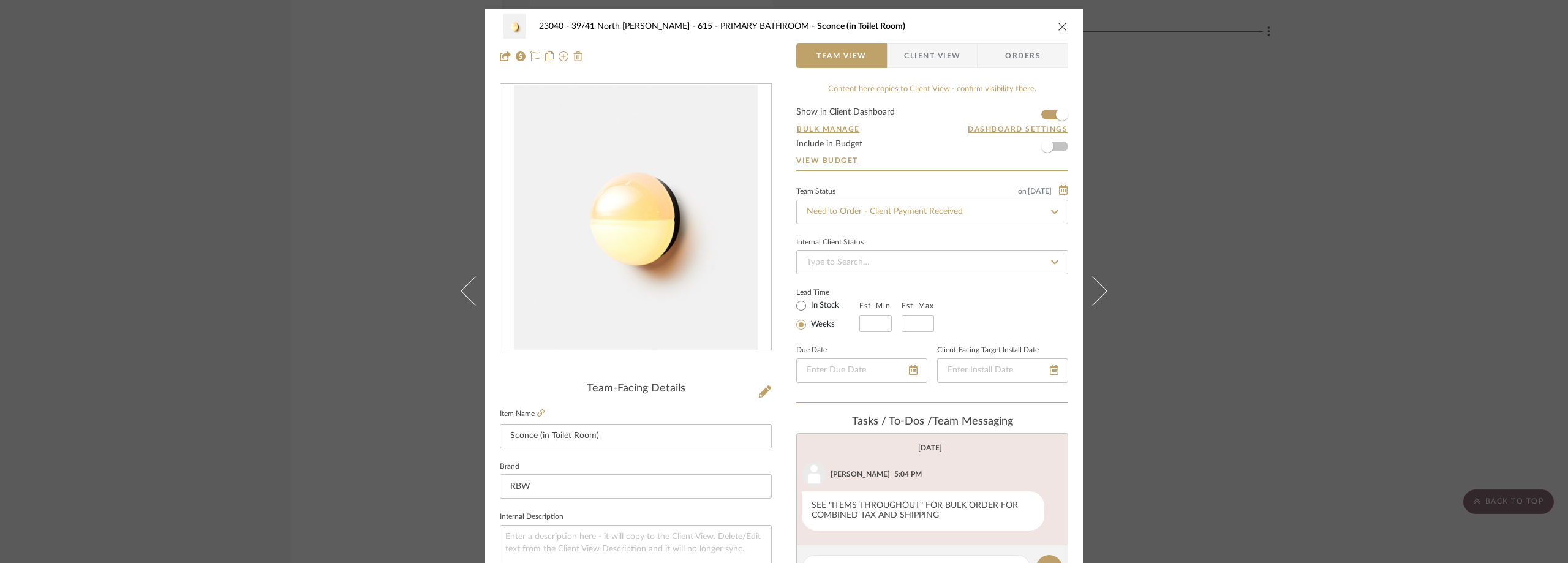
click at [903, 51] on span "Client View" at bounding box center [931, 56] width 56 height 25
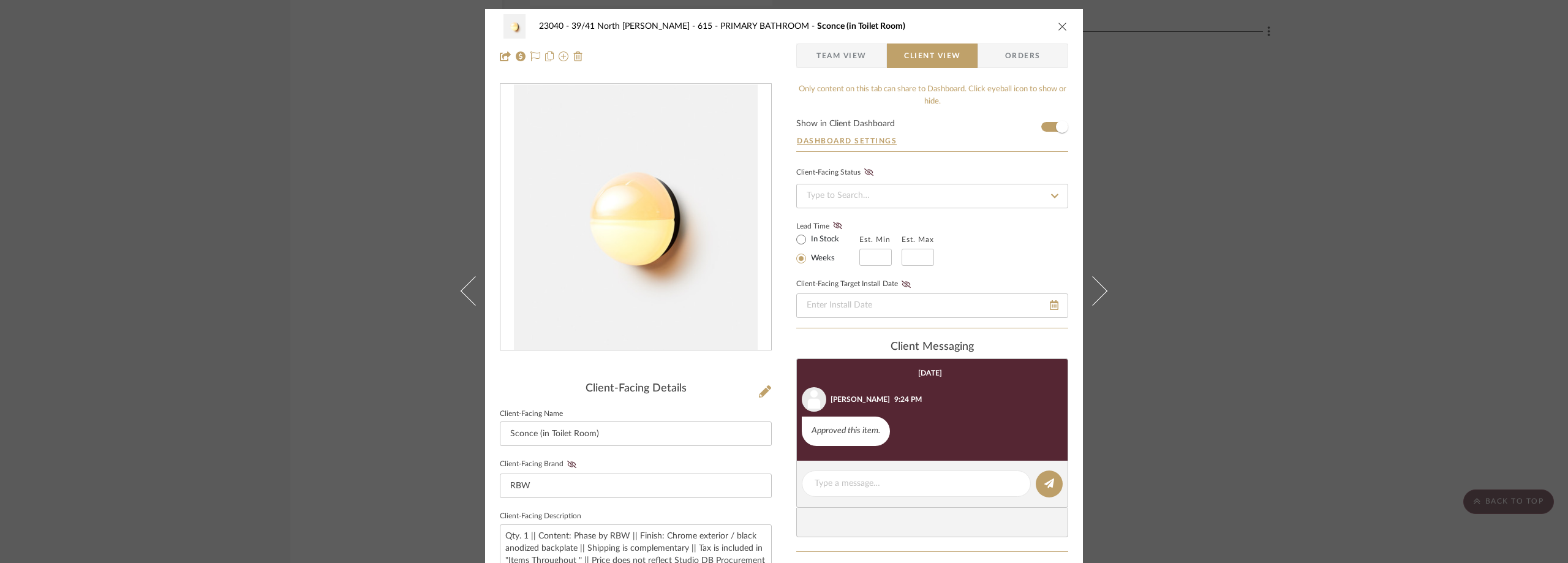
click at [1213, 253] on div "23040 - 39/41 North Moore - Weissmann 615 - PRIMARY BATHROOM Sconce (in Toilet …" at bounding box center [784, 282] width 1568 height 563
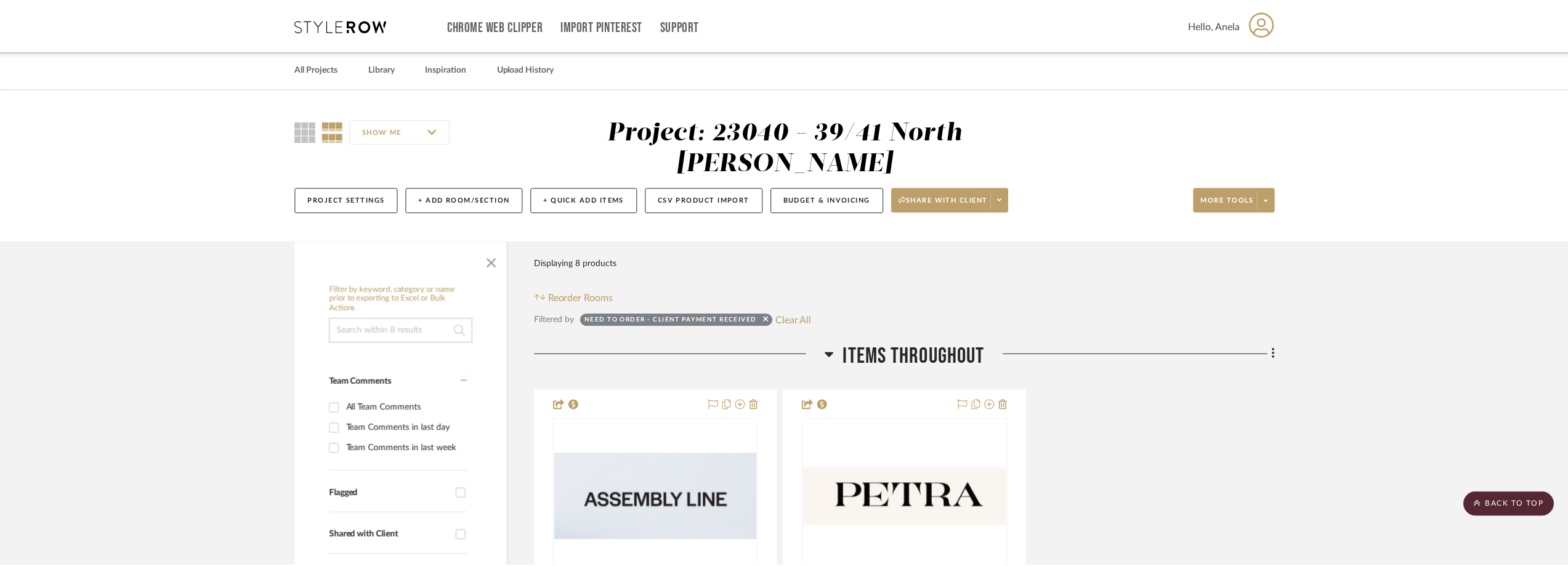
scroll to position [2732, 0]
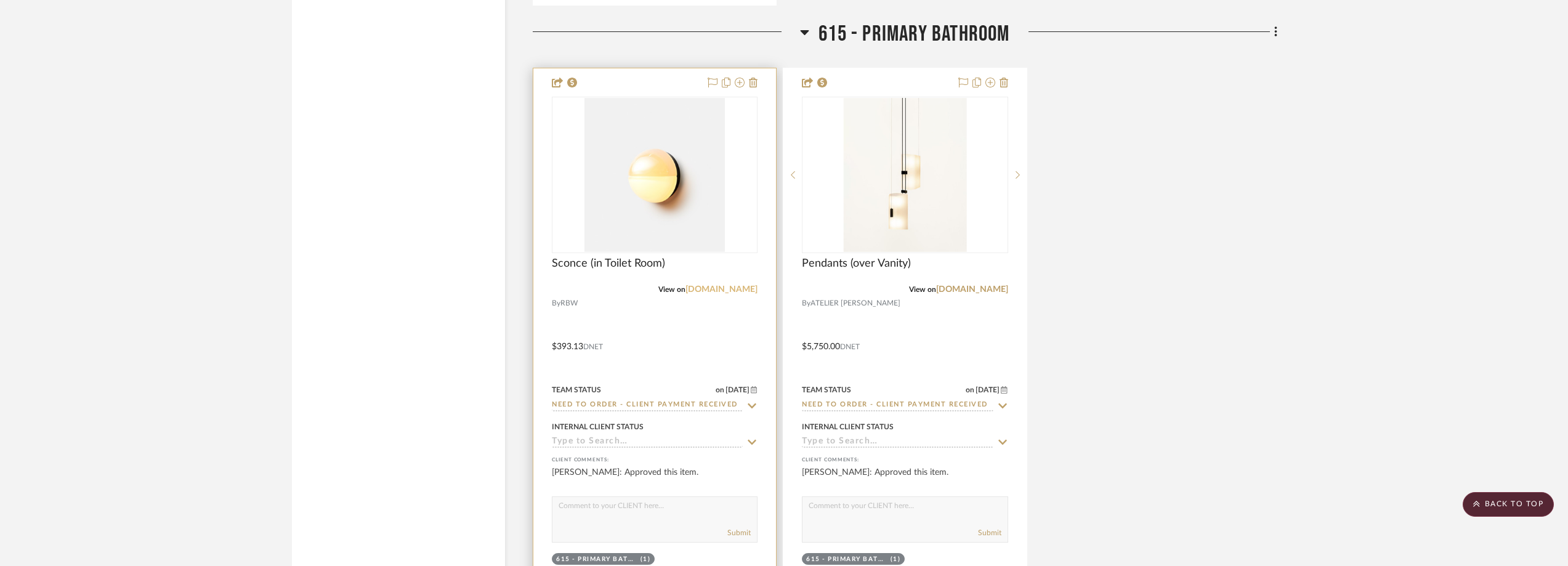
click at [737, 288] on link "rbw.com" at bounding box center [721, 289] width 72 height 9
click at [709, 164] on img "0" at bounding box center [655, 174] width 141 height 154
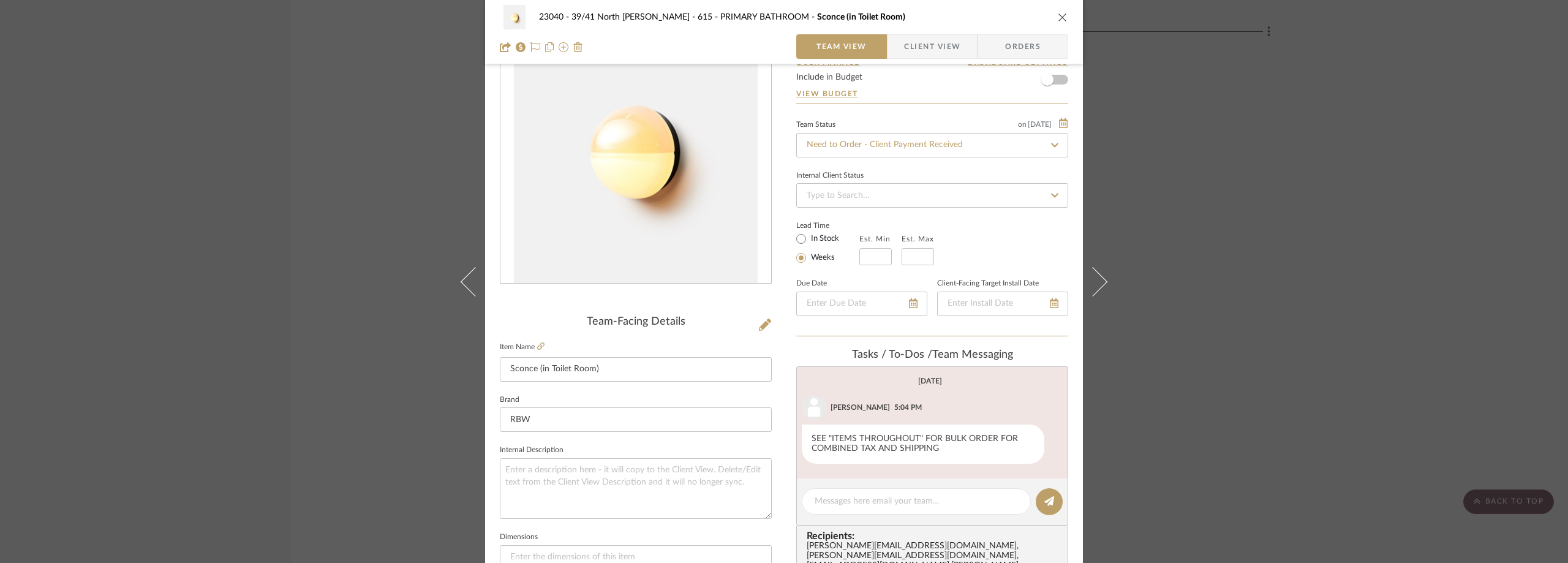
scroll to position [123, 0]
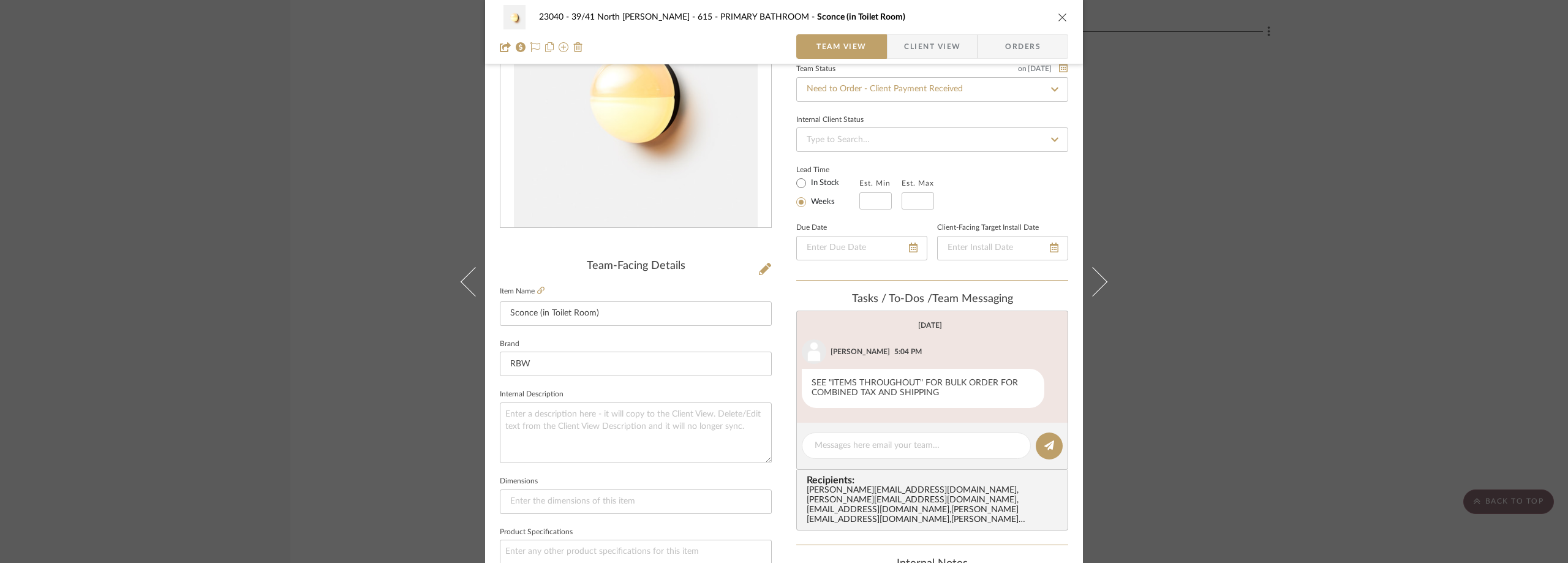
click at [898, 38] on span "button" at bounding box center [895, 46] width 16 height 25
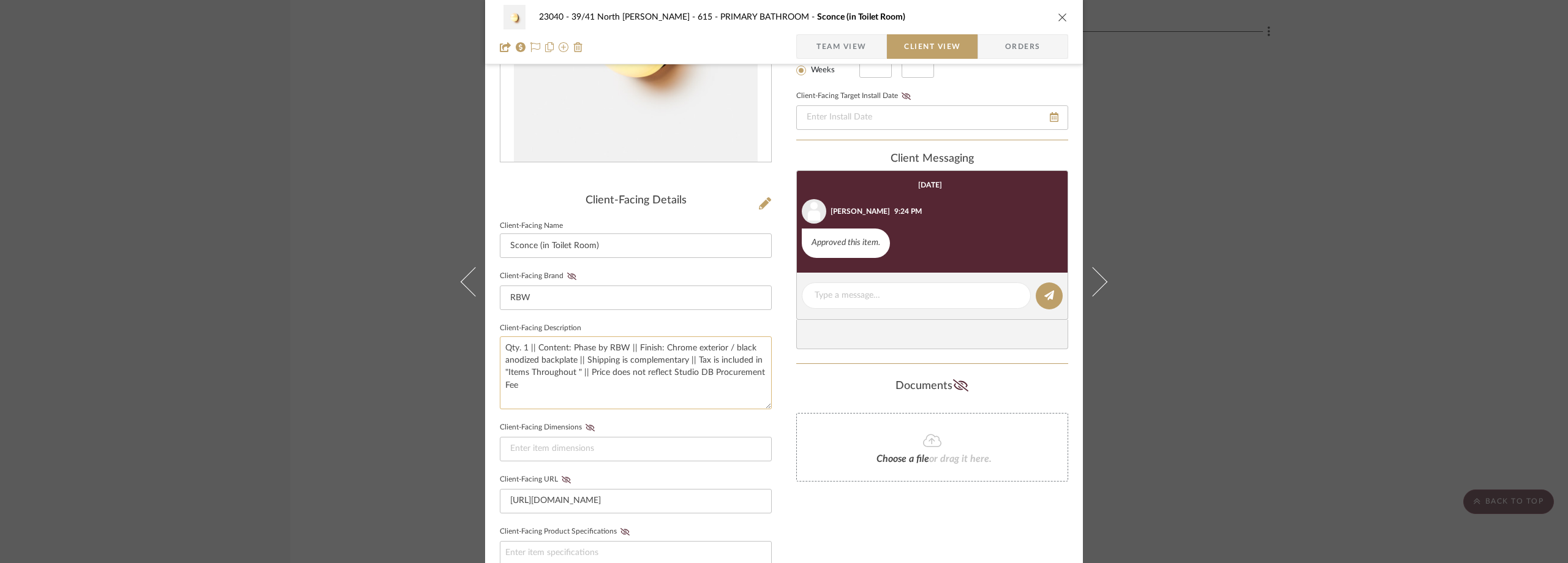
scroll to position [466, 0]
